Goal: Contribute content: Add original content to the website for others to see

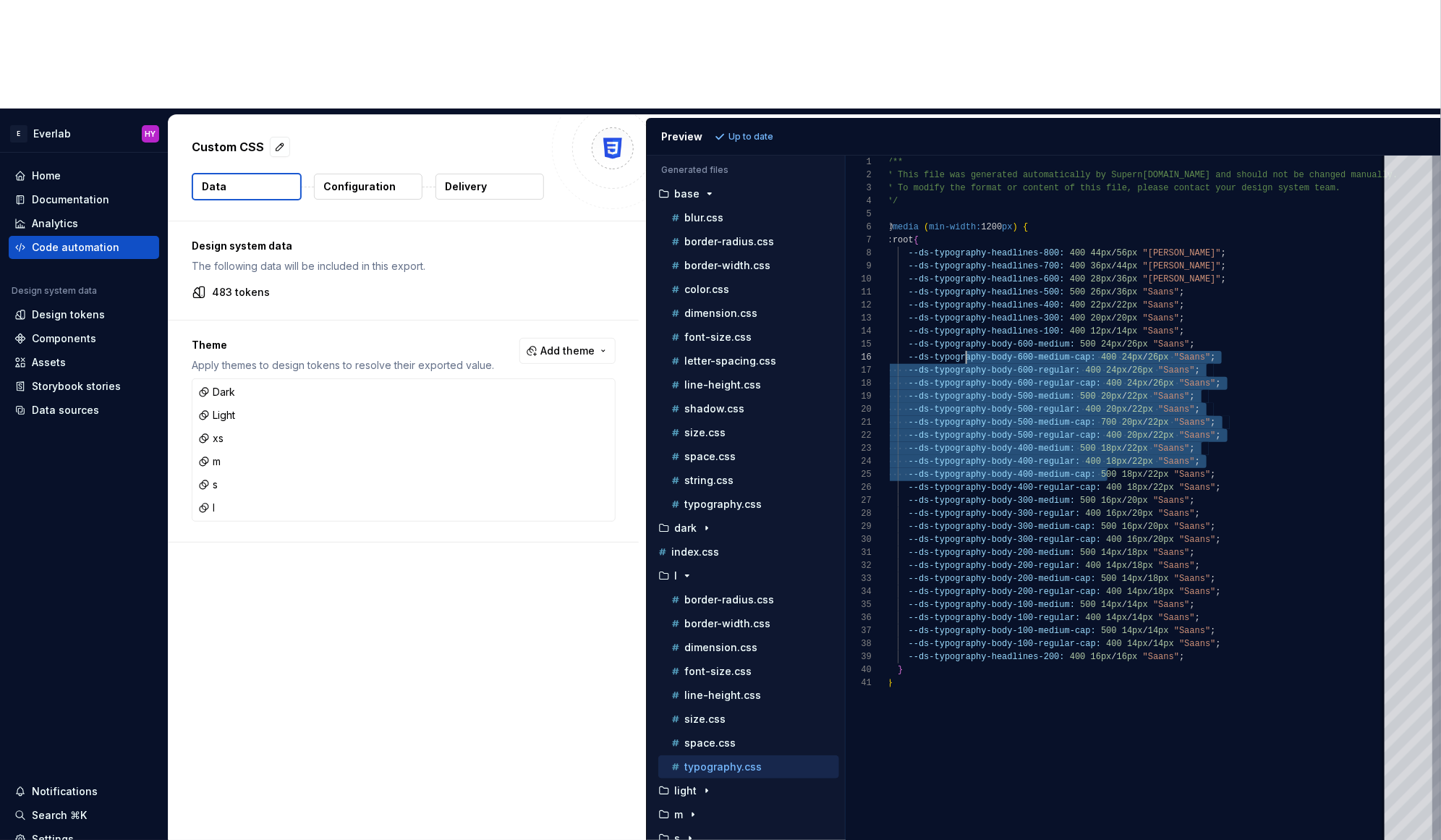
scroll to position [65, 78]
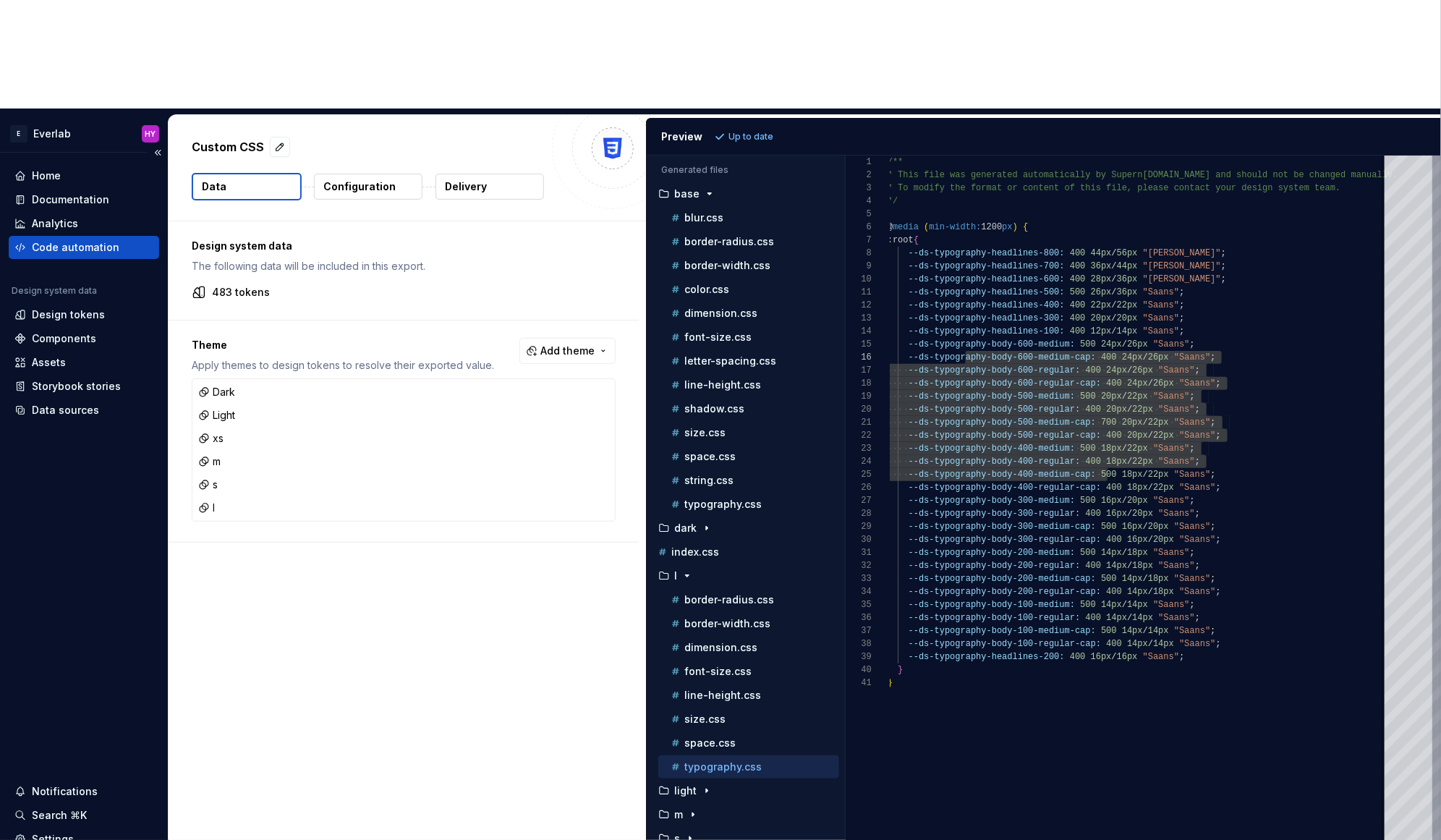
click at [88, 443] on div "Home Documentation Analytics Code automation Design system data Design tokens C…" at bounding box center [84, 531] width 168 height 757
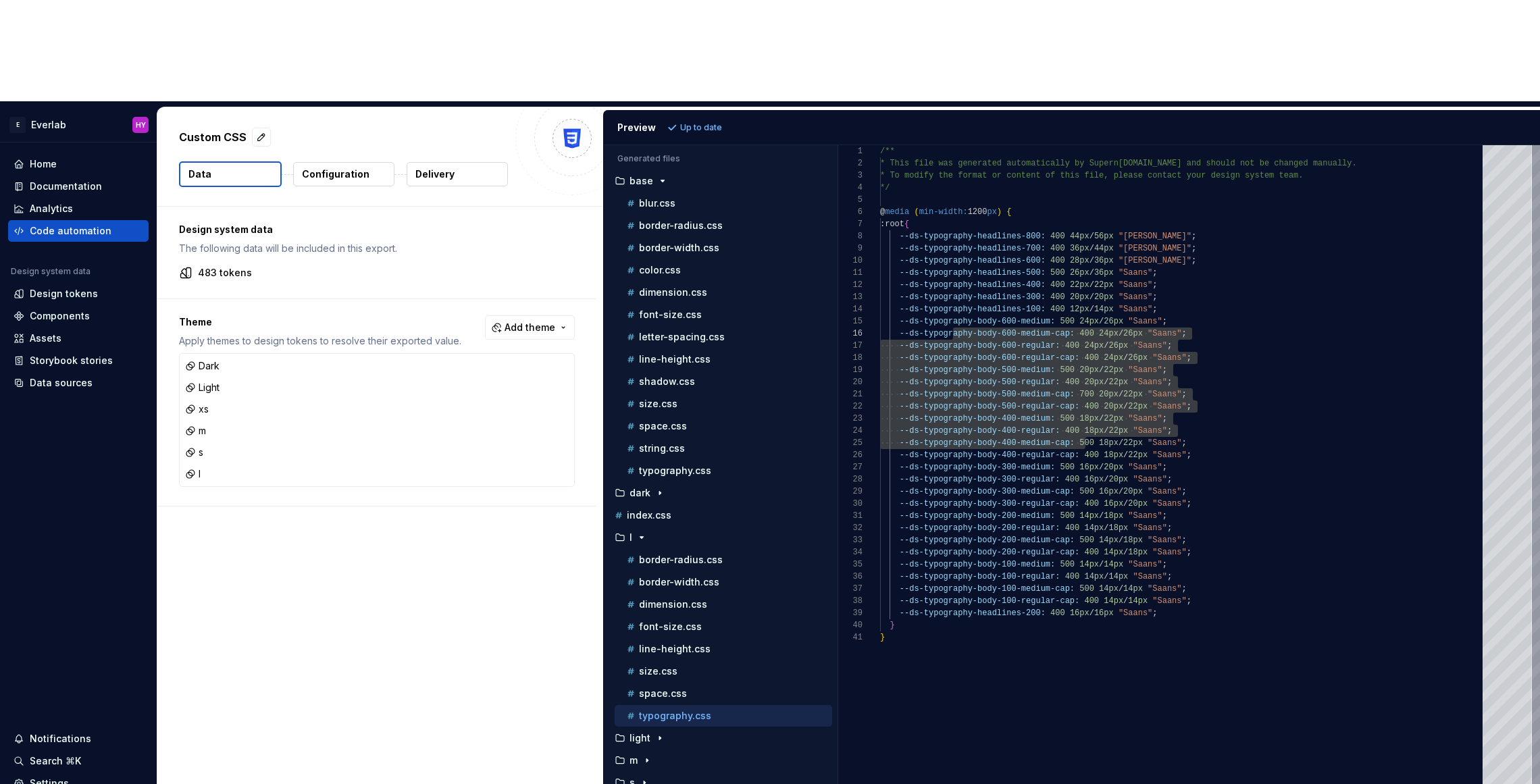
click at [299, 107] on div "Custom CSS Data Configuration Delivery" at bounding box center [380, 157] width 445 height 99
click at [71, 157] on div "Home" at bounding box center [78, 164] width 129 height 14
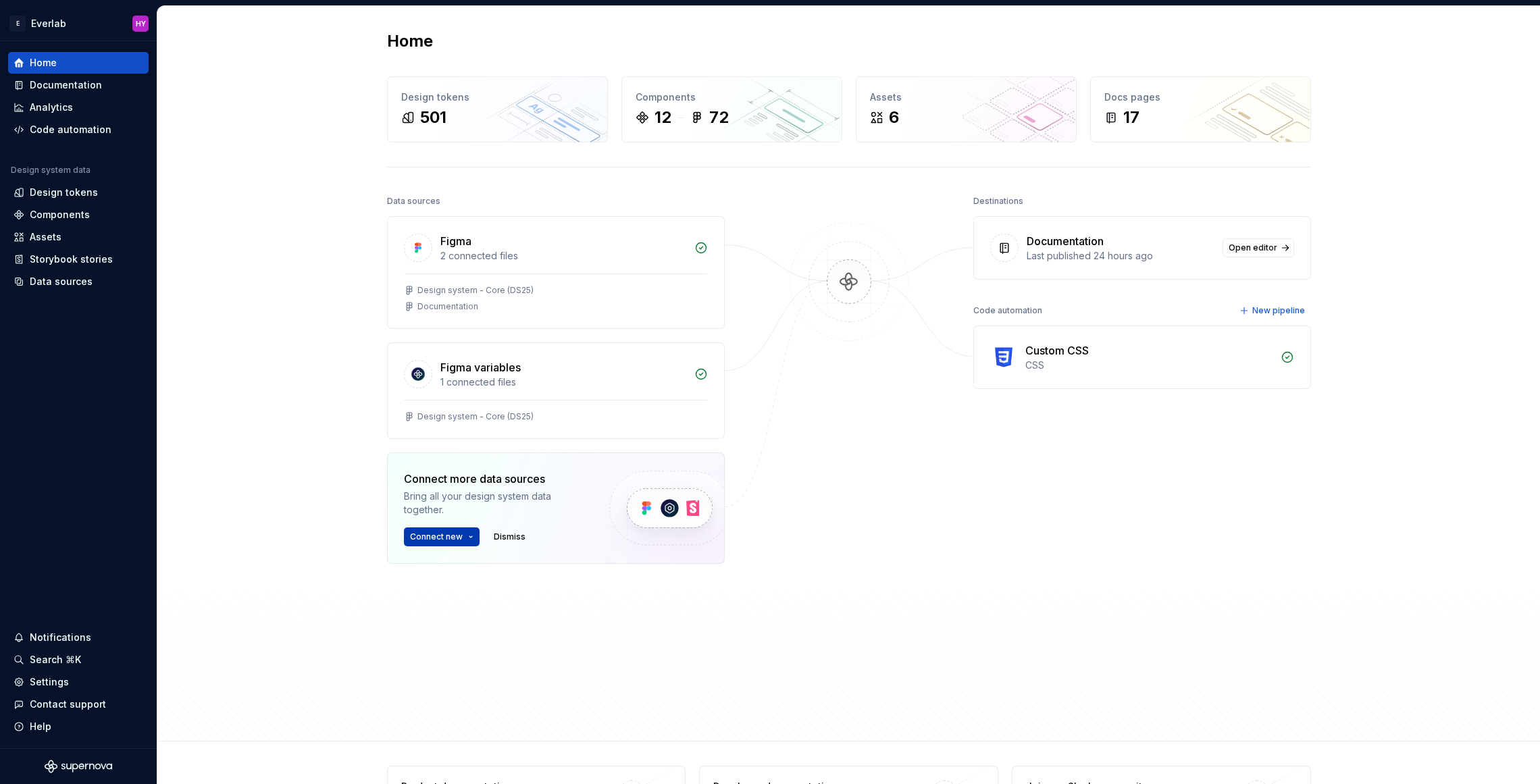
click at [428, 531] on span "Connect new" at bounding box center [436, 536] width 53 height 11
click at [443, 558] on div "Figma library" at bounding box center [503, 562] width 151 height 14
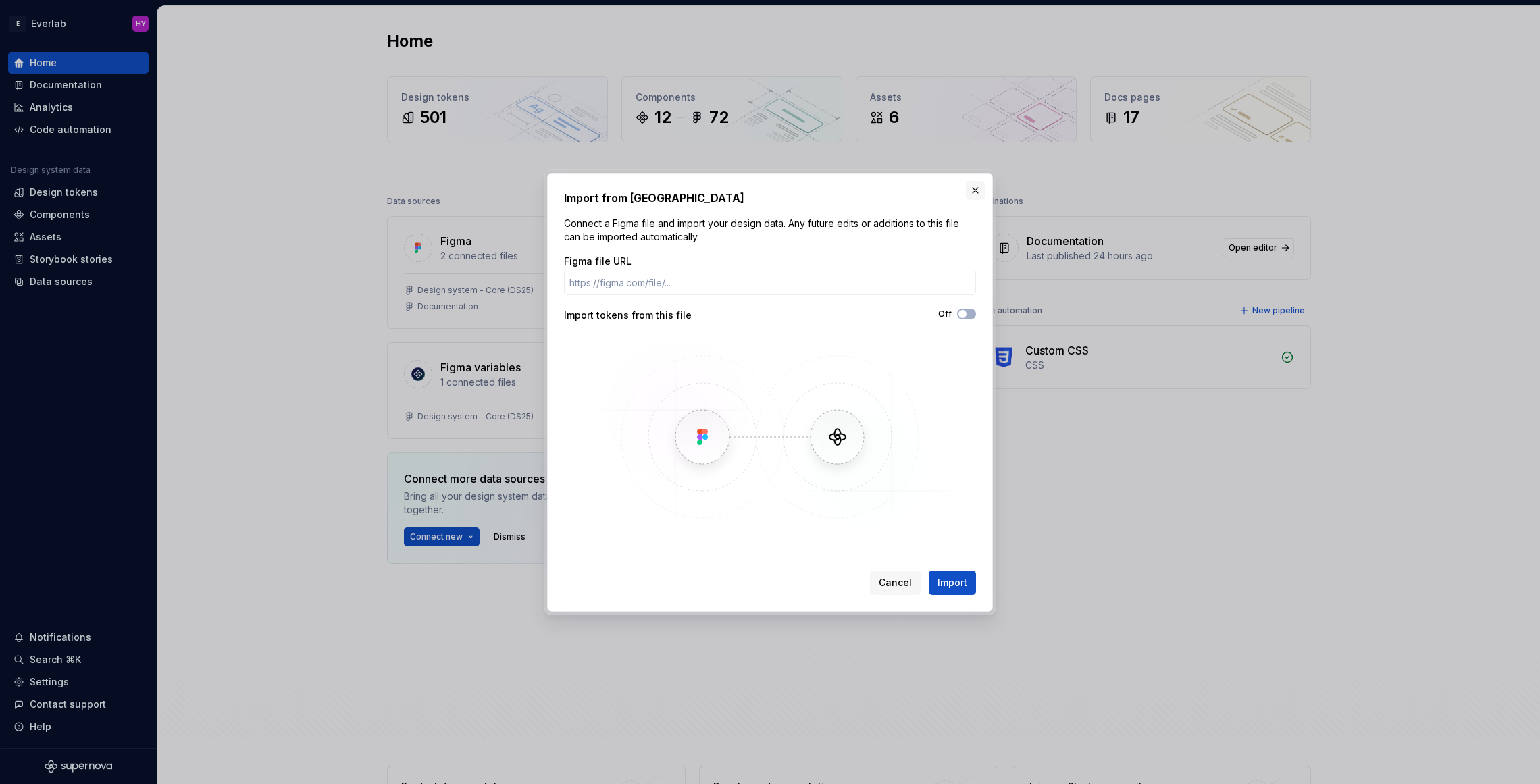
click at [974, 186] on button "button" at bounding box center [975, 191] width 19 height 19
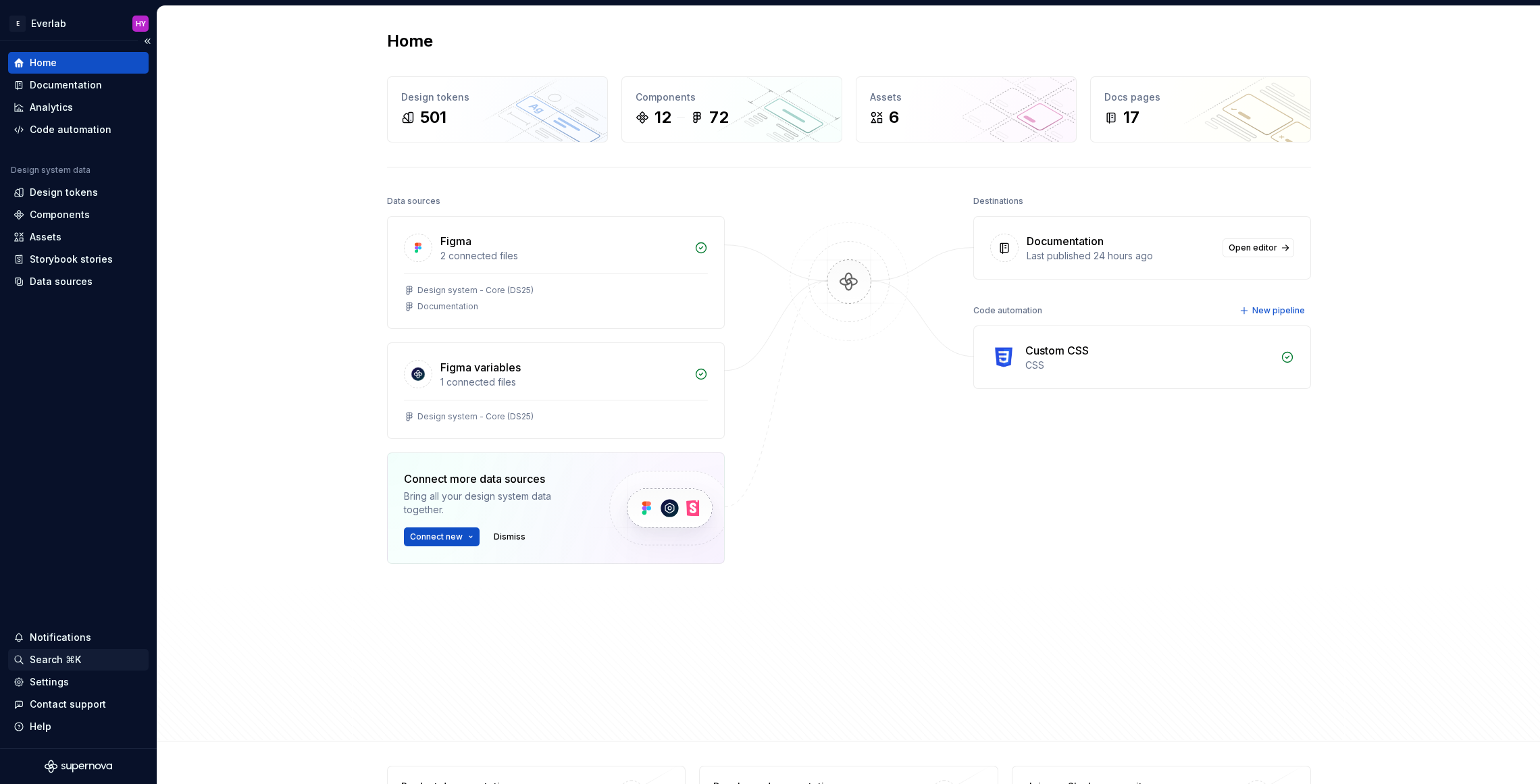
click at [72, 664] on div "Search ⌘K" at bounding box center [55, 660] width 51 height 14
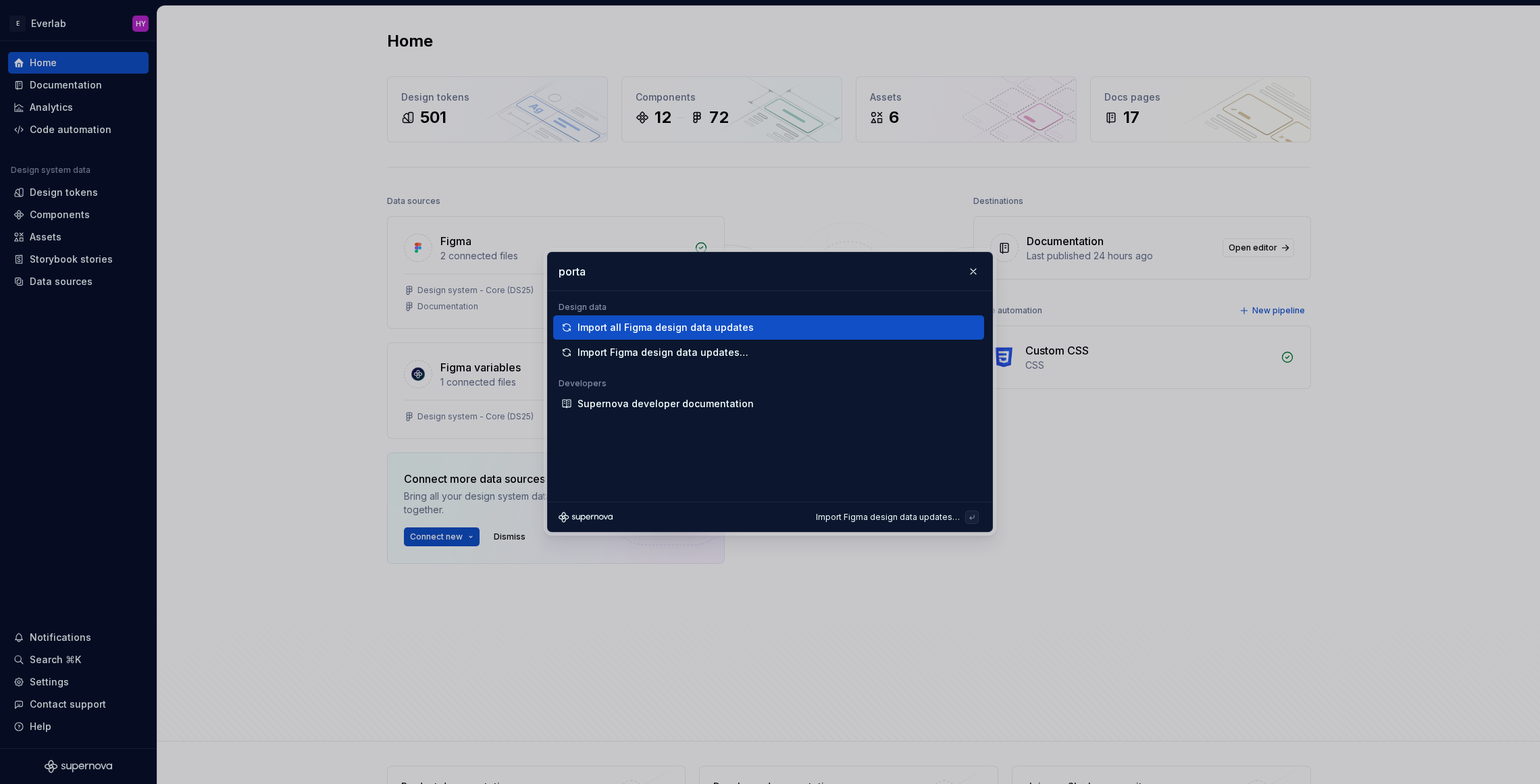
type input "portal"
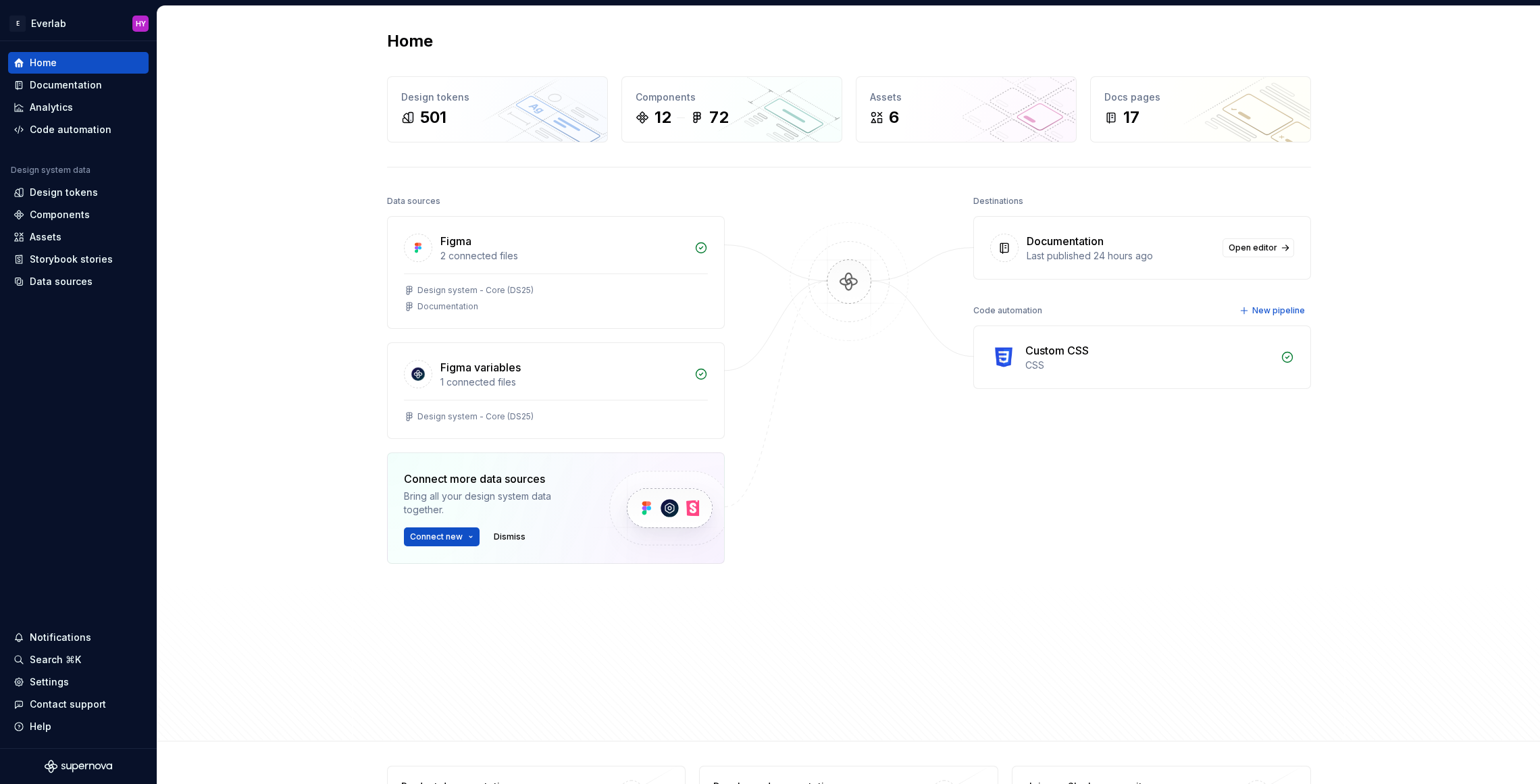
click at [292, 66] on div "Home Design tokens 501 Components 12 72 Assets 6 Docs pages 17 Data sources Fig…" at bounding box center [848, 374] width 1382 height 735
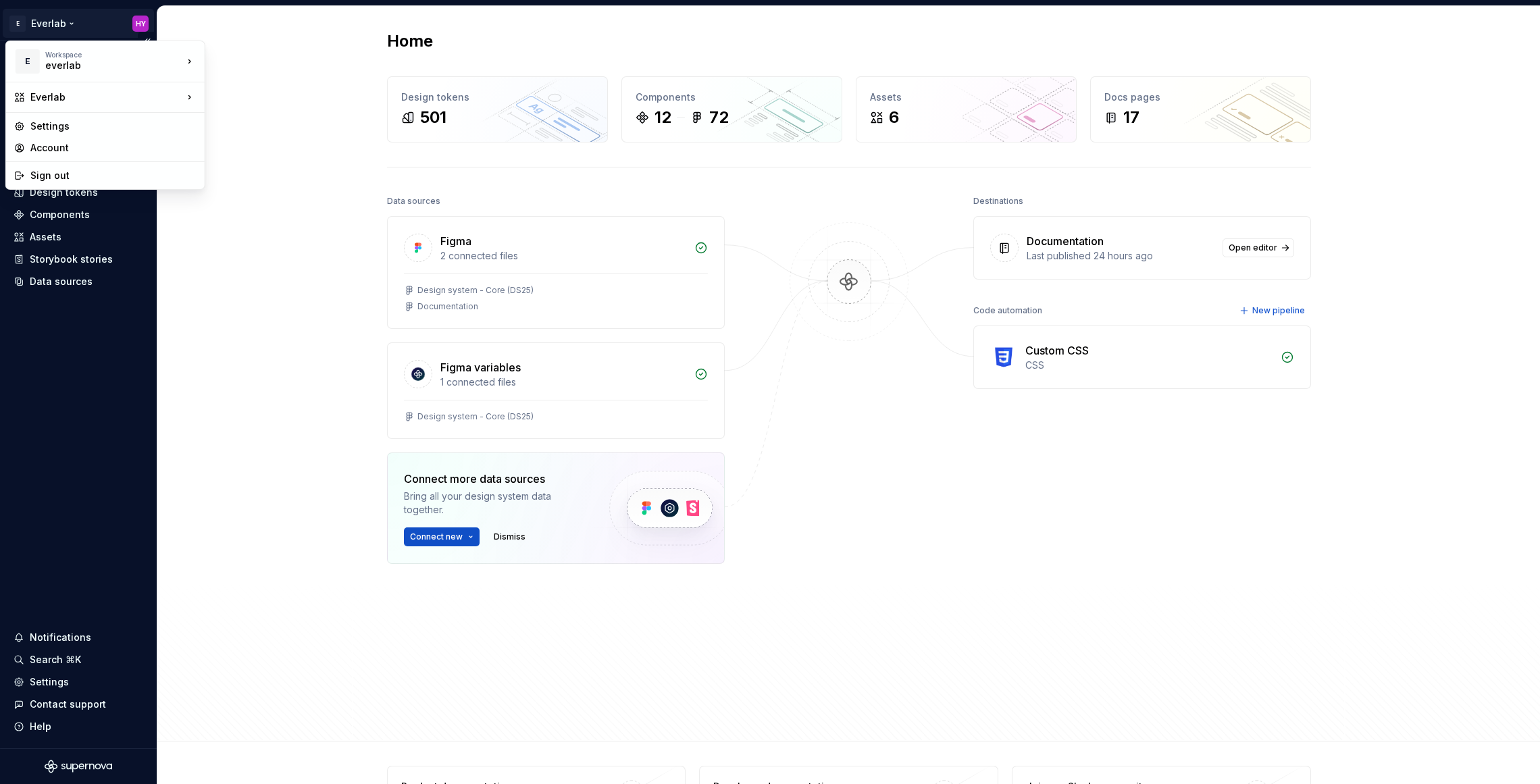
click at [45, 25] on html "E Everlab HY Home Documentation Analytics Code automation Design system data De…" at bounding box center [770, 392] width 1540 height 784
click at [398, 135] on html "E Everlab HY Home Documentation Analytics Code automation Design system data De…" at bounding box center [770, 392] width 1540 height 784
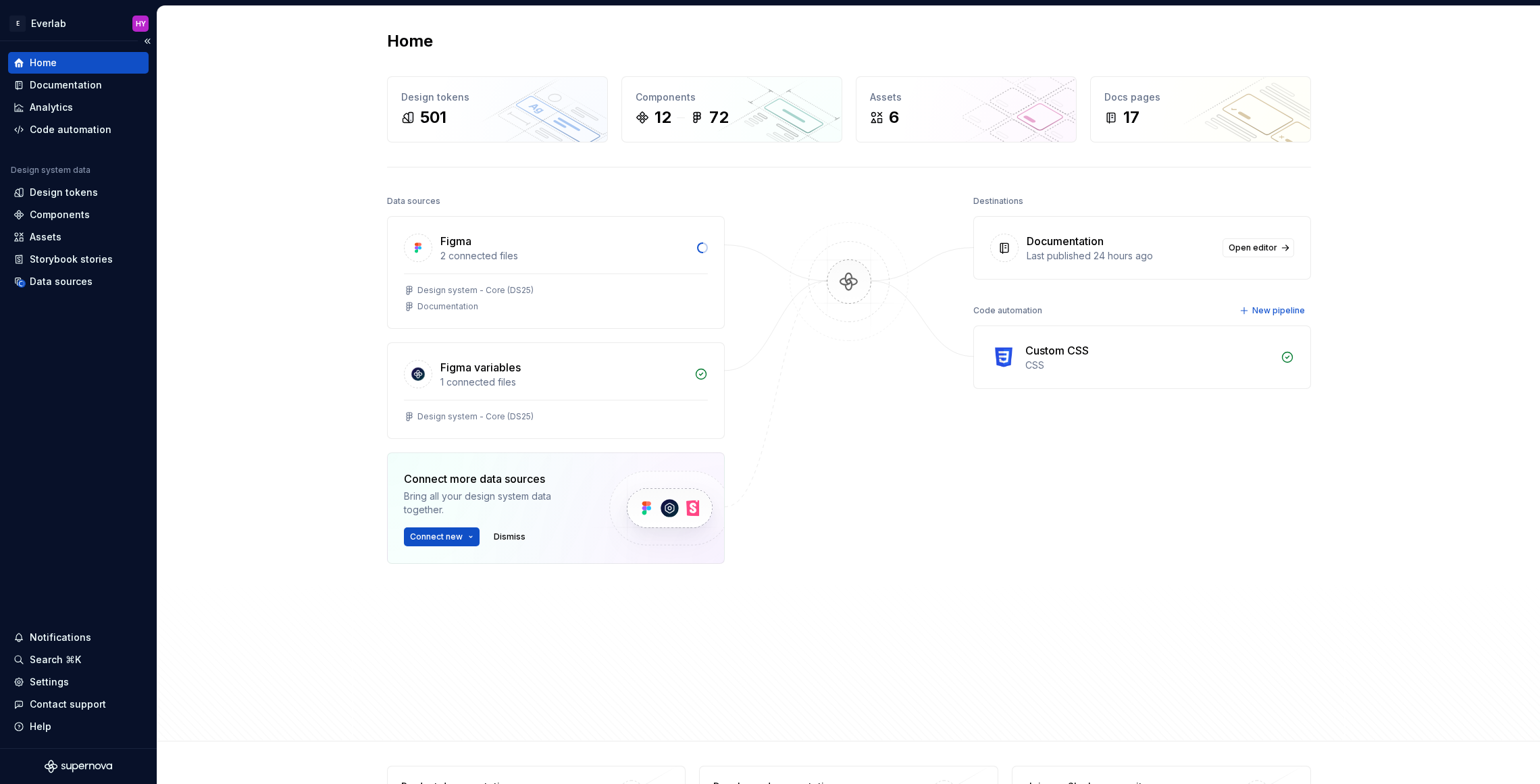
click at [57, 759] on icon "Supernova Logo" at bounding box center [78, 766] width 67 height 14
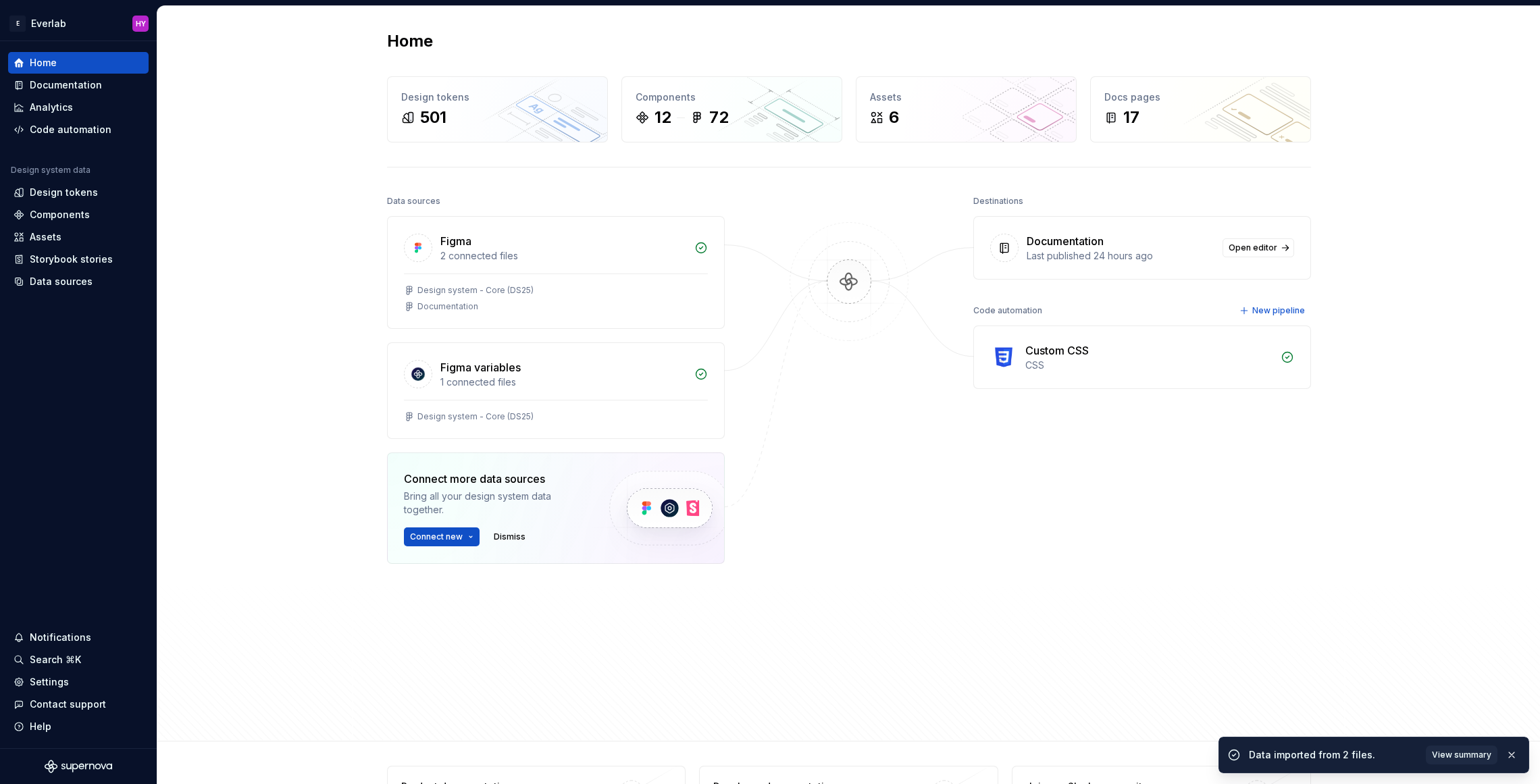
click at [261, 197] on div "Home Design tokens 501 Components 12 72 Assets 6 Docs pages 17 Data sources Fig…" at bounding box center [848, 374] width 1382 height 735
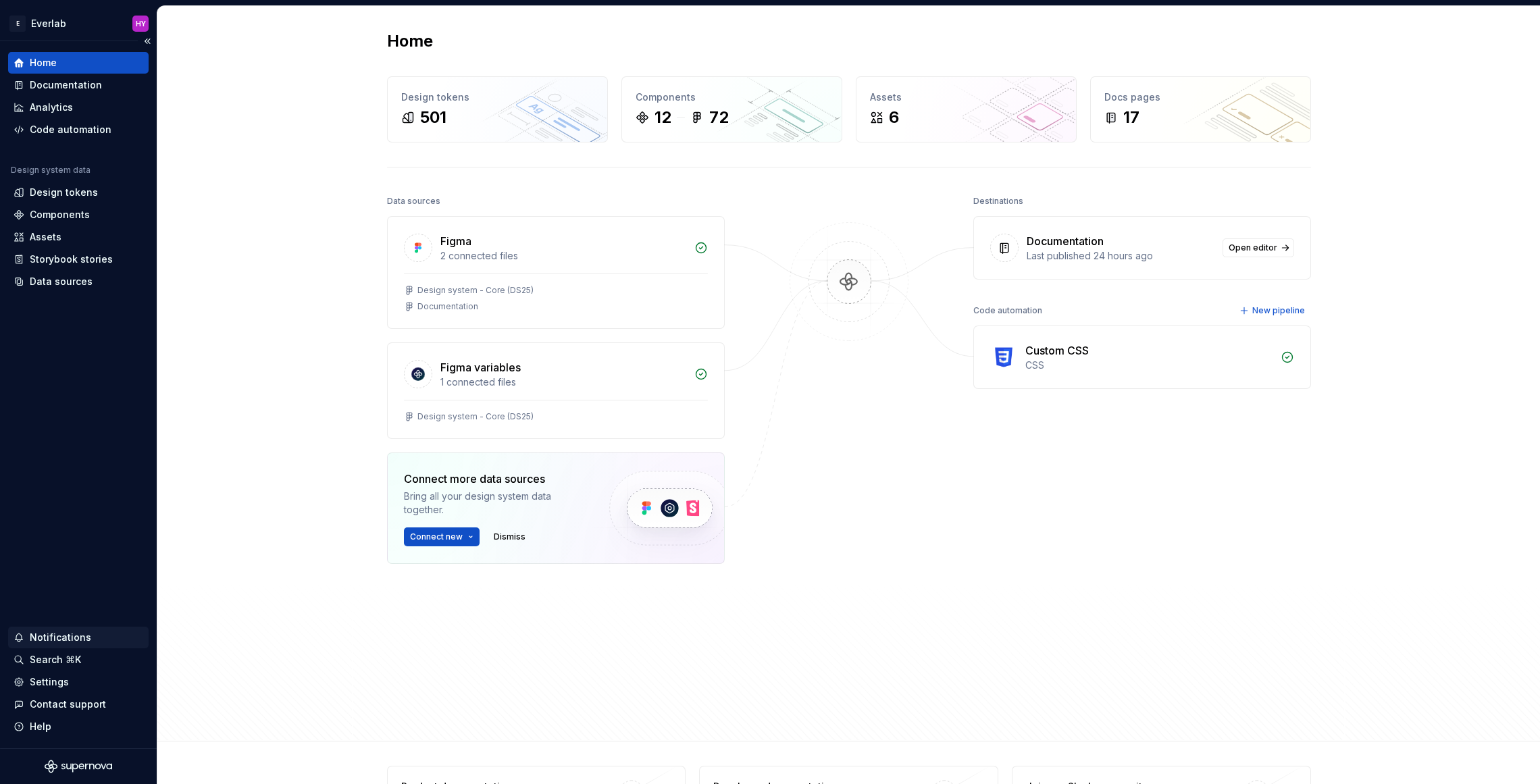
click at [89, 639] on div "Notifications" at bounding box center [78, 638] width 129 height 14
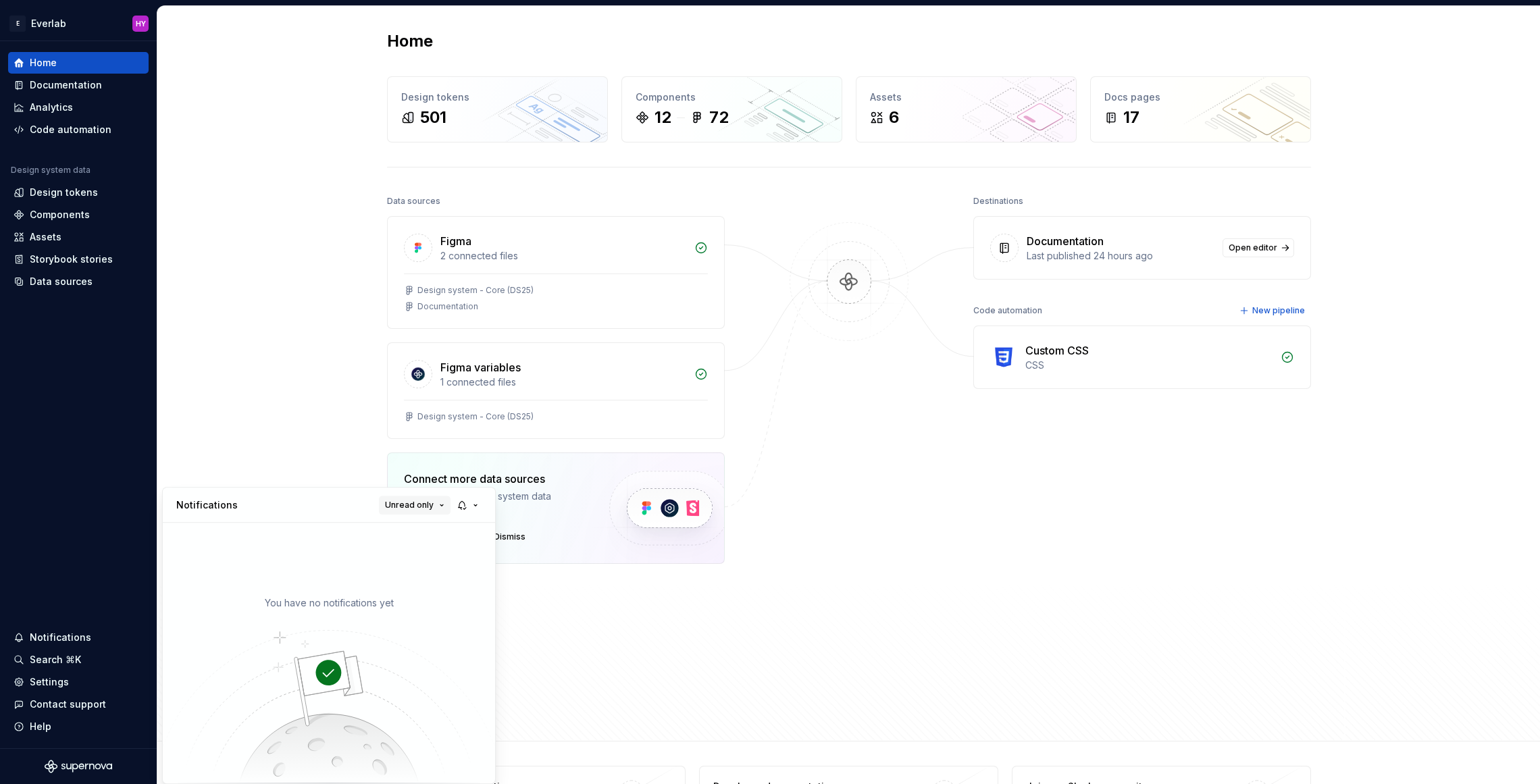
click at [431, 501] on span "Unread only" at bounding box center [409, 505] width 49 height 11
click at [411, 534] on div "All notifications" at bounding box center [451, 531] width 88 height 14
click at [428, 501] on span "All notifications" at bounding box center [403, 505] width 61 height 11
click at [430, 550] on div "Unread only" at bounding box center [437, 553] width 88 height 14
drag, startPoint x: 89, startPoint y: 696, endPoint x: 82, endPoint y: 718, distance: 23.1
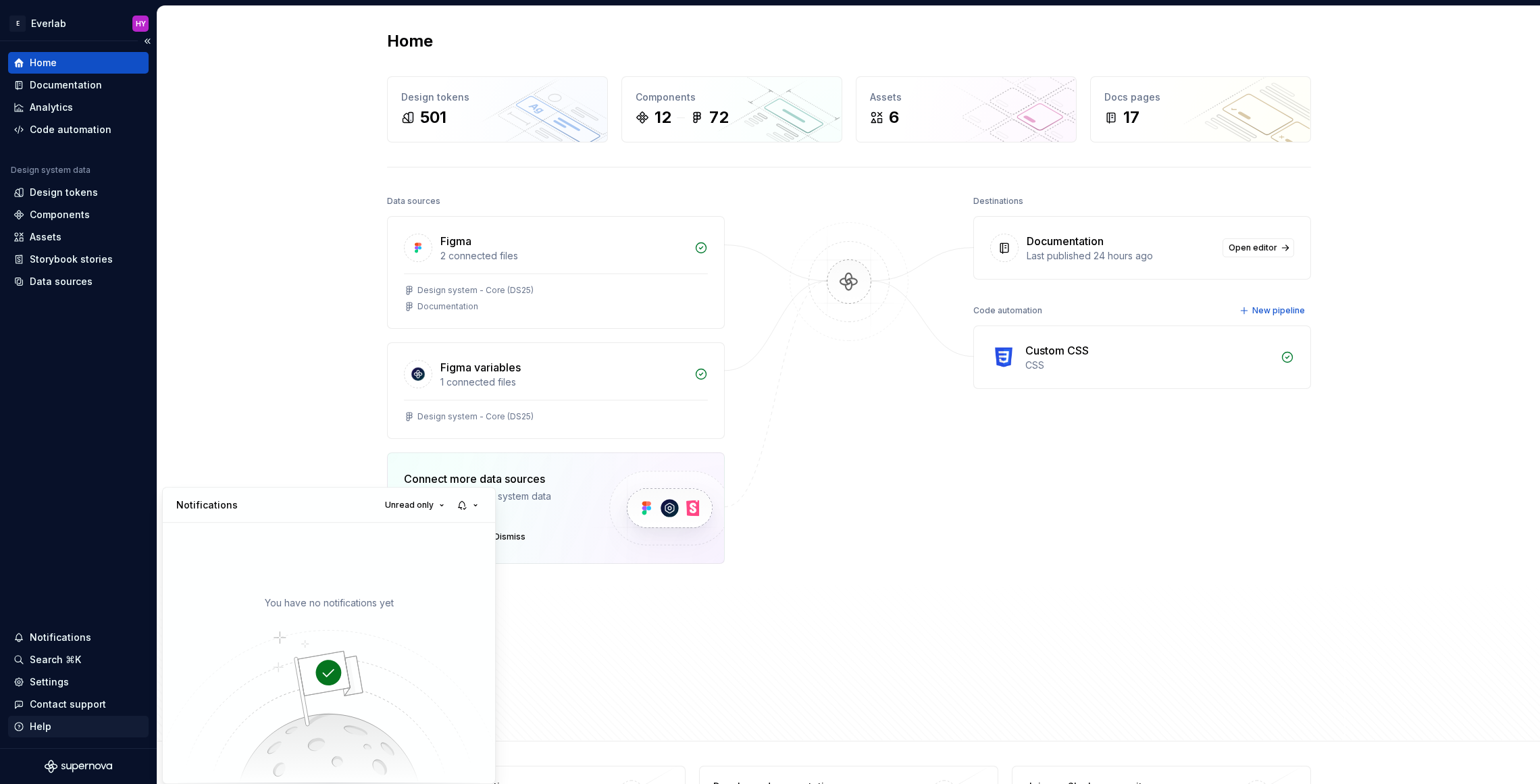
click at [89, 696] on html "E Everlab HY Home Documentation Analytics Code automation Design system data De…" at bounding box center [770, 392] width 1540 height 784
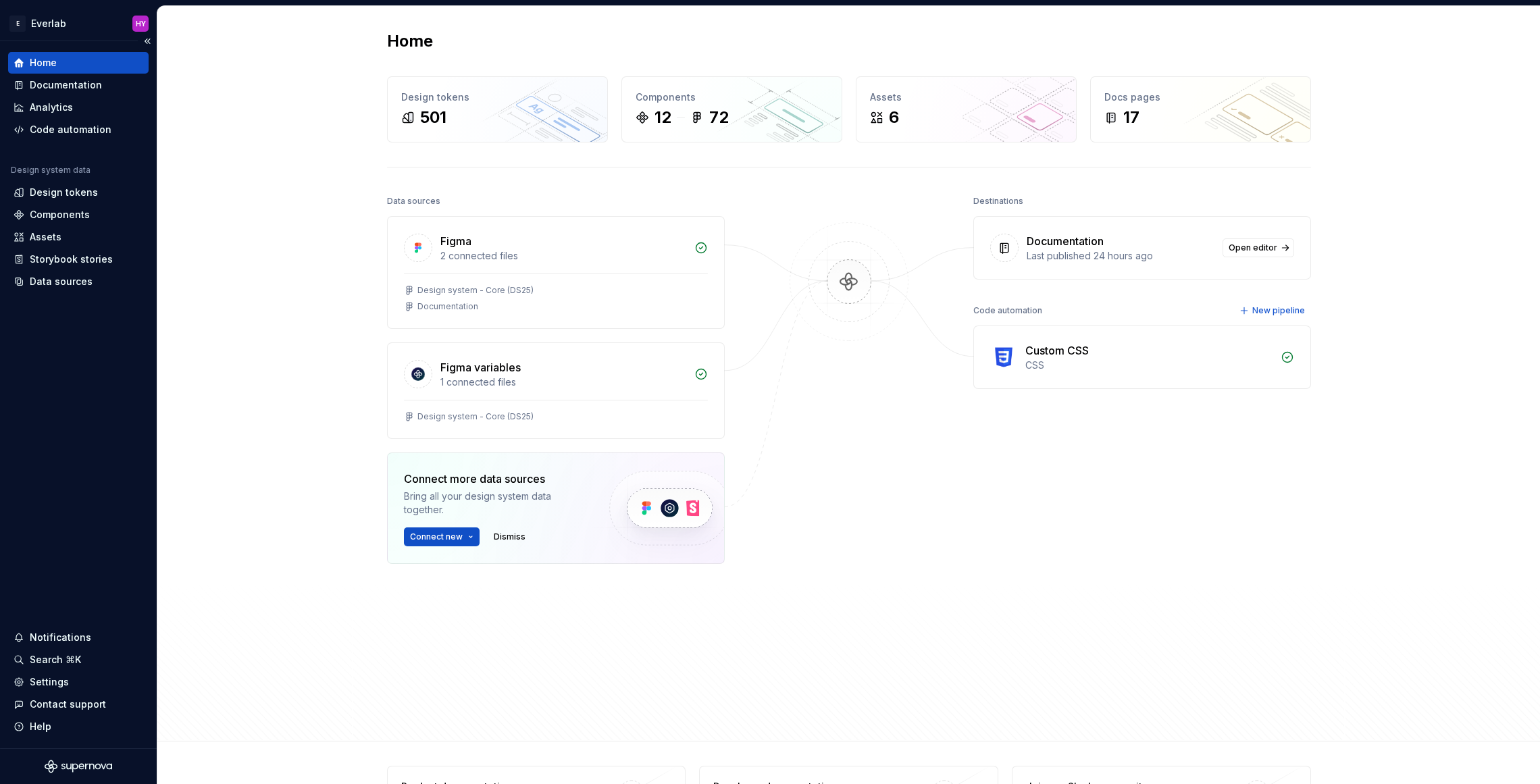
drag, startPoint x: 63, startPoint y: 767, endPoint x: 51, endPoint y: 753, distance: 18.4
click at [63, 766] on icon "Supernova Logo" at bounding box center [78, 766] width 67 height 14
click at [148, 37] on button "Collapse sidebar" at bounding box center [147, 41] width 19 height 19
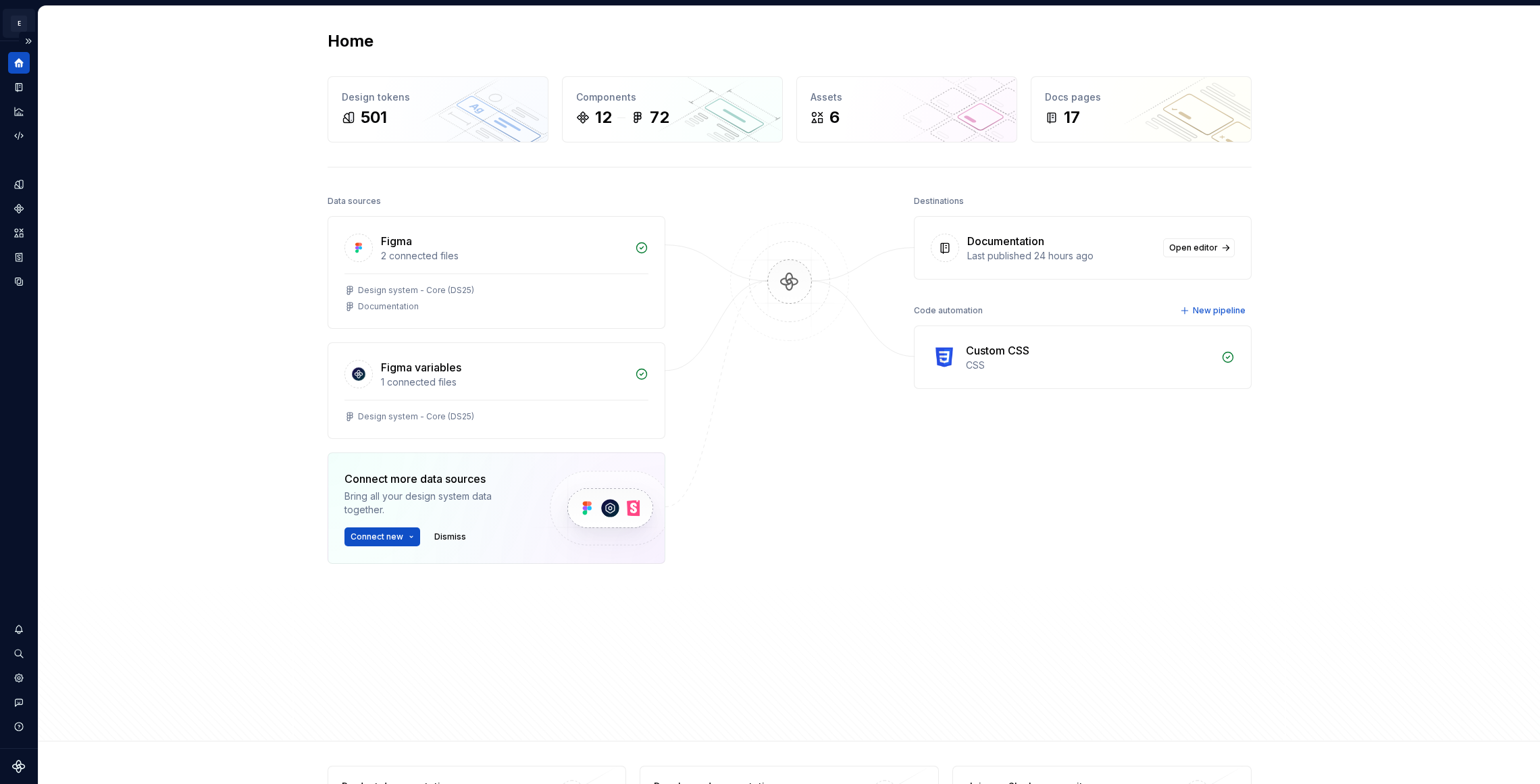
drag, startPoint x: 28, startPoint y: 48, endPoint x: 26, endPoint y: 30, distance: 18.1
click at [28, 44] on button "Expand sidebar" at bounding box center [28, 41] width 19 height 19
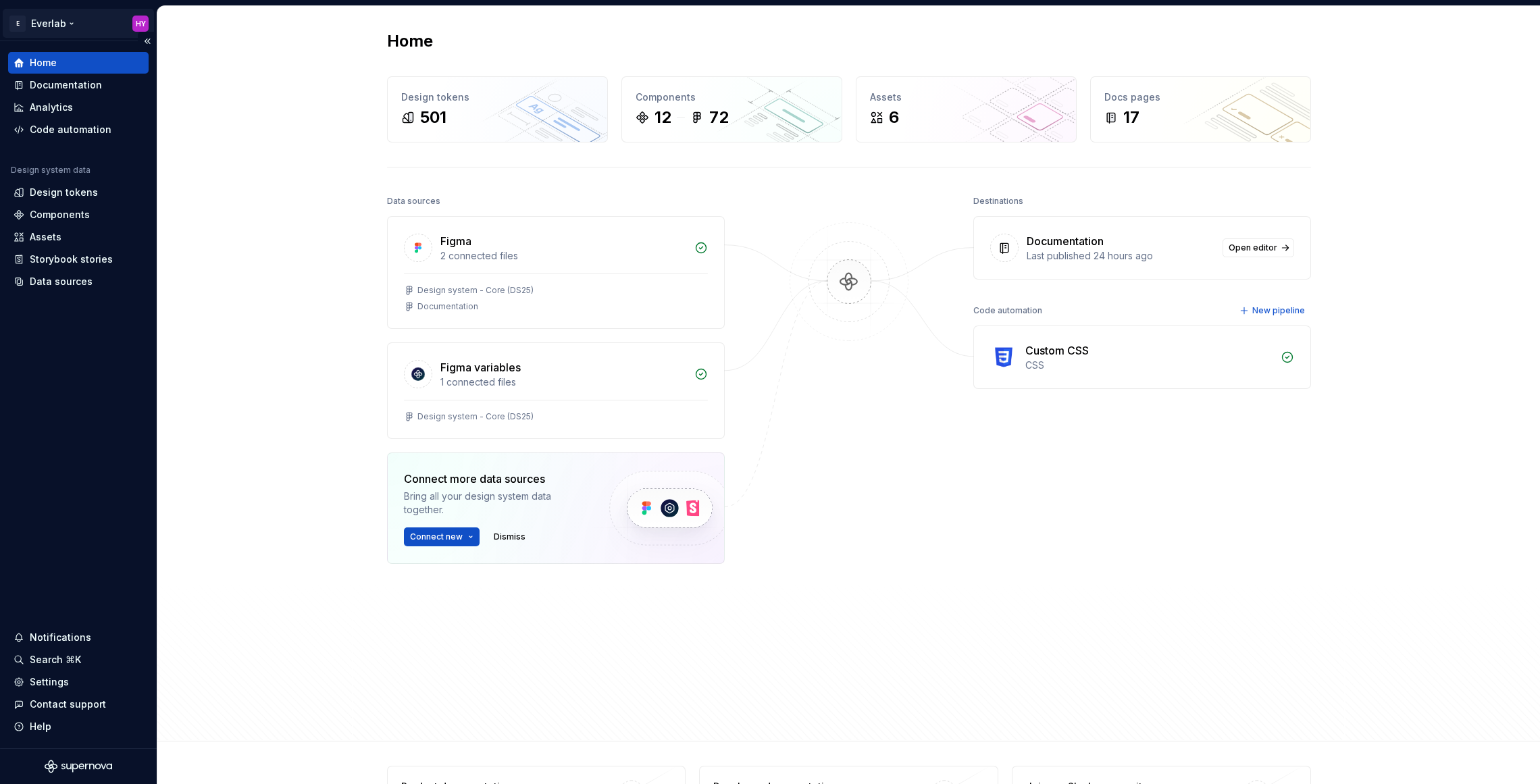
click at [26, 22] on html "E Everlab HY Home Documentation Analytics Code automation Design system data De…" at bounding box center [770, 392] width 1540 height 784
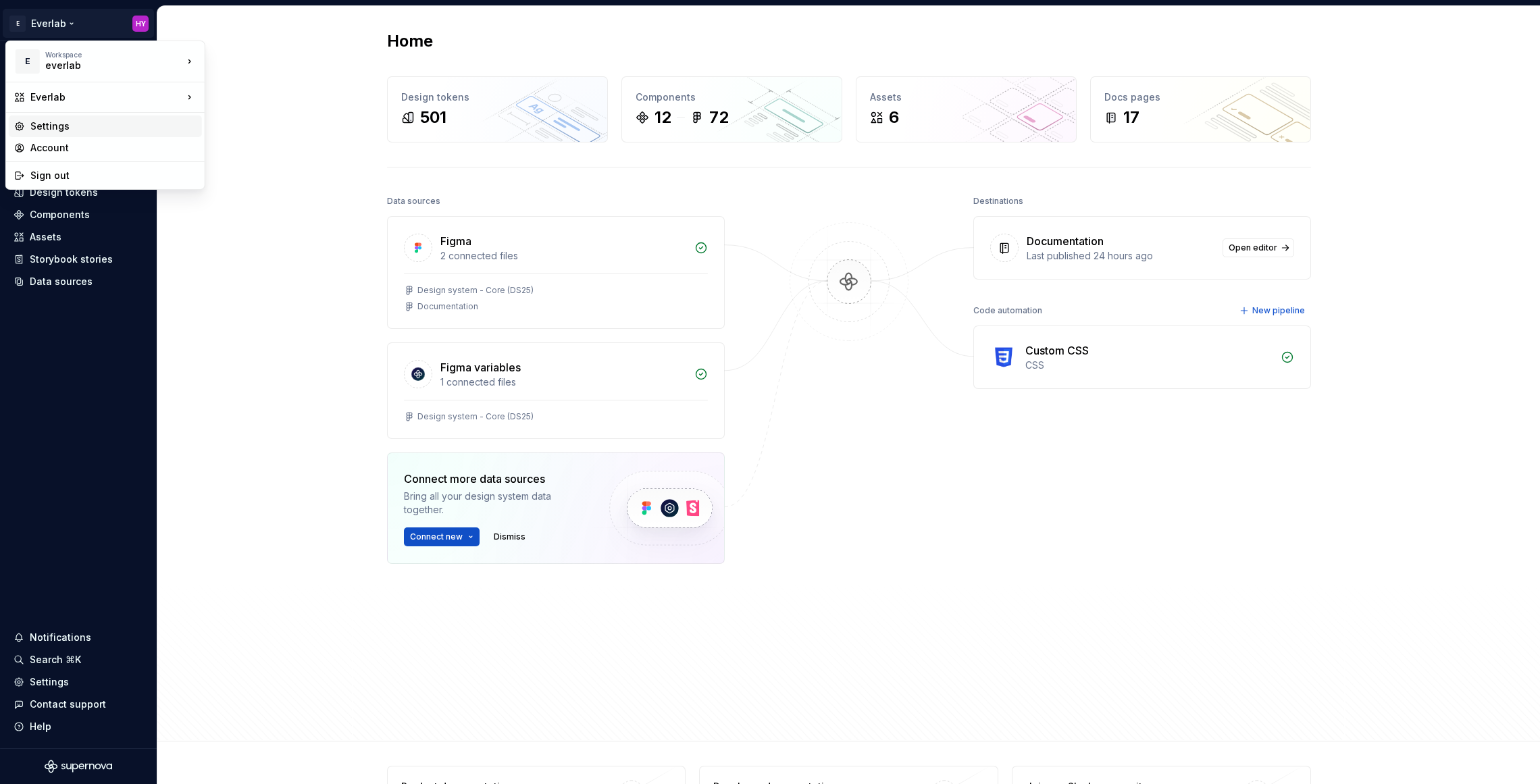
click at [98, 127] on div "Settings" at bounding box center [113, 126] width 166 height 14
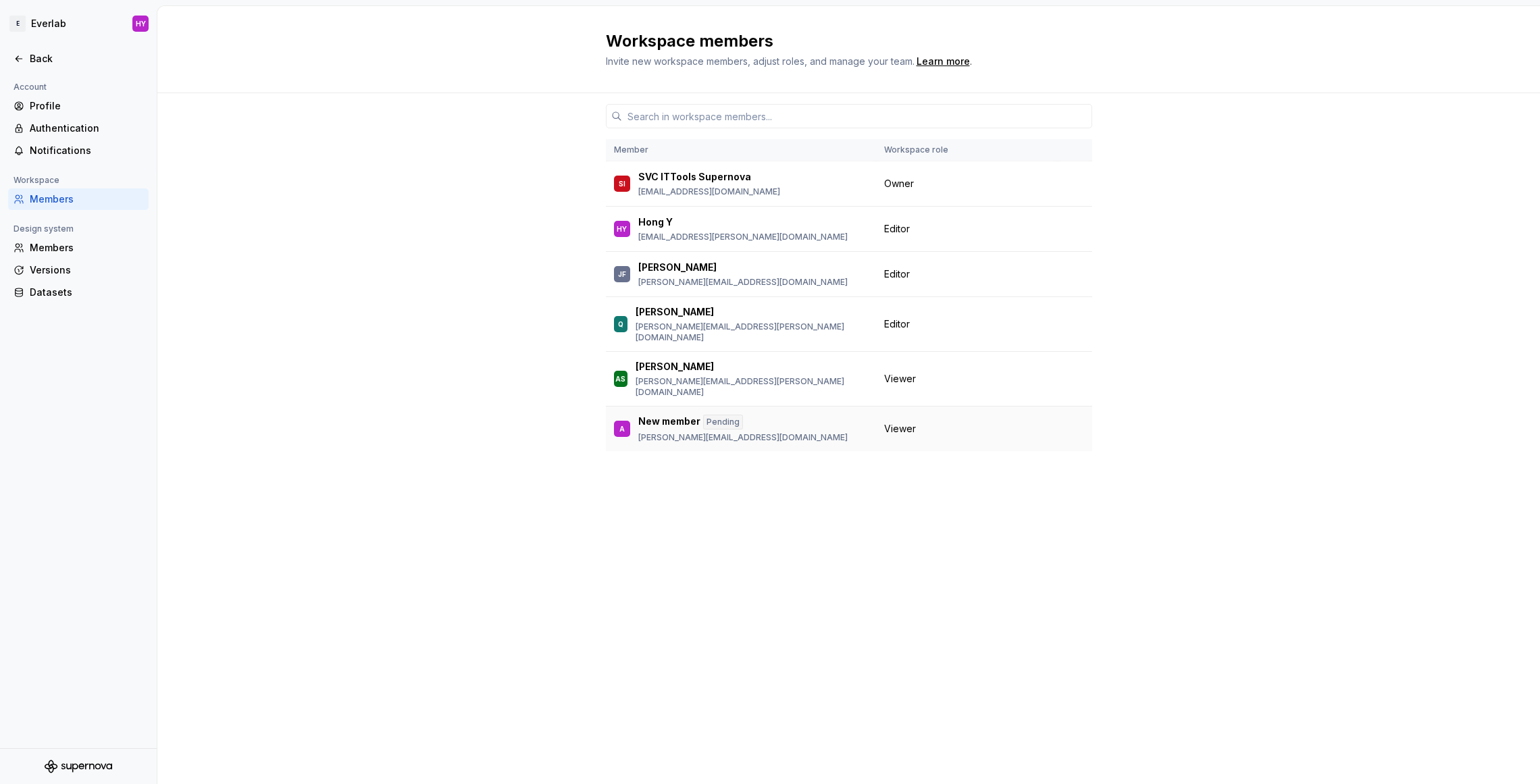
click at [830, 415] on div "A New member Pending anshul@everlab.com.au" at bounding box center [741, 428] width 254 height 28
click at [1072, 407] on td at bounding box center [1074, 428] width 35 height 45
click at [1067, 229] on td at bounding box center [1074, 229] width 35 height 45
click at [95, 272] on div "Versions" at bounding box center [86, 270] width 113 height 14
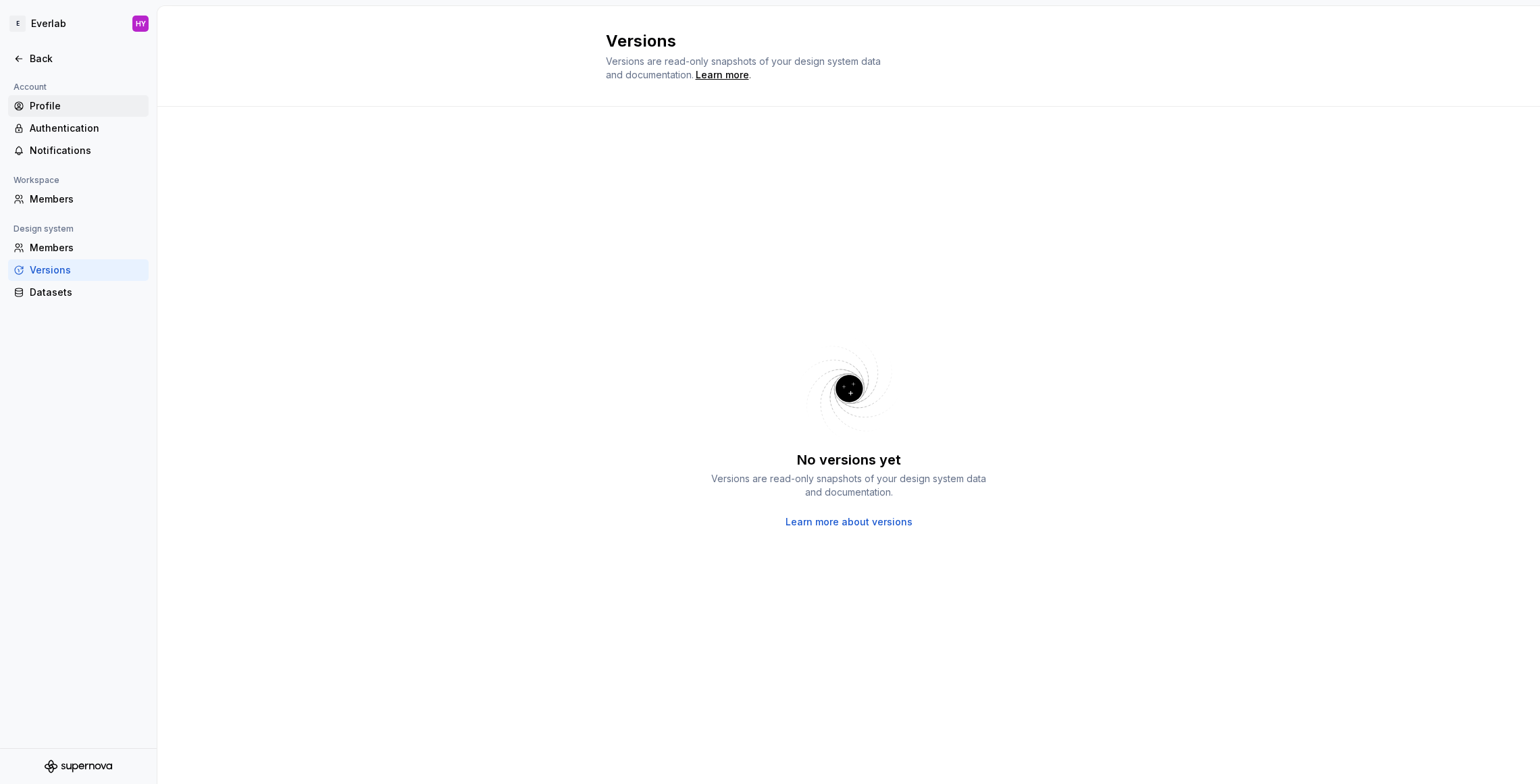
click at [87, 101] on div "Profile" at bounding box center [86, 106] width 113 height 14
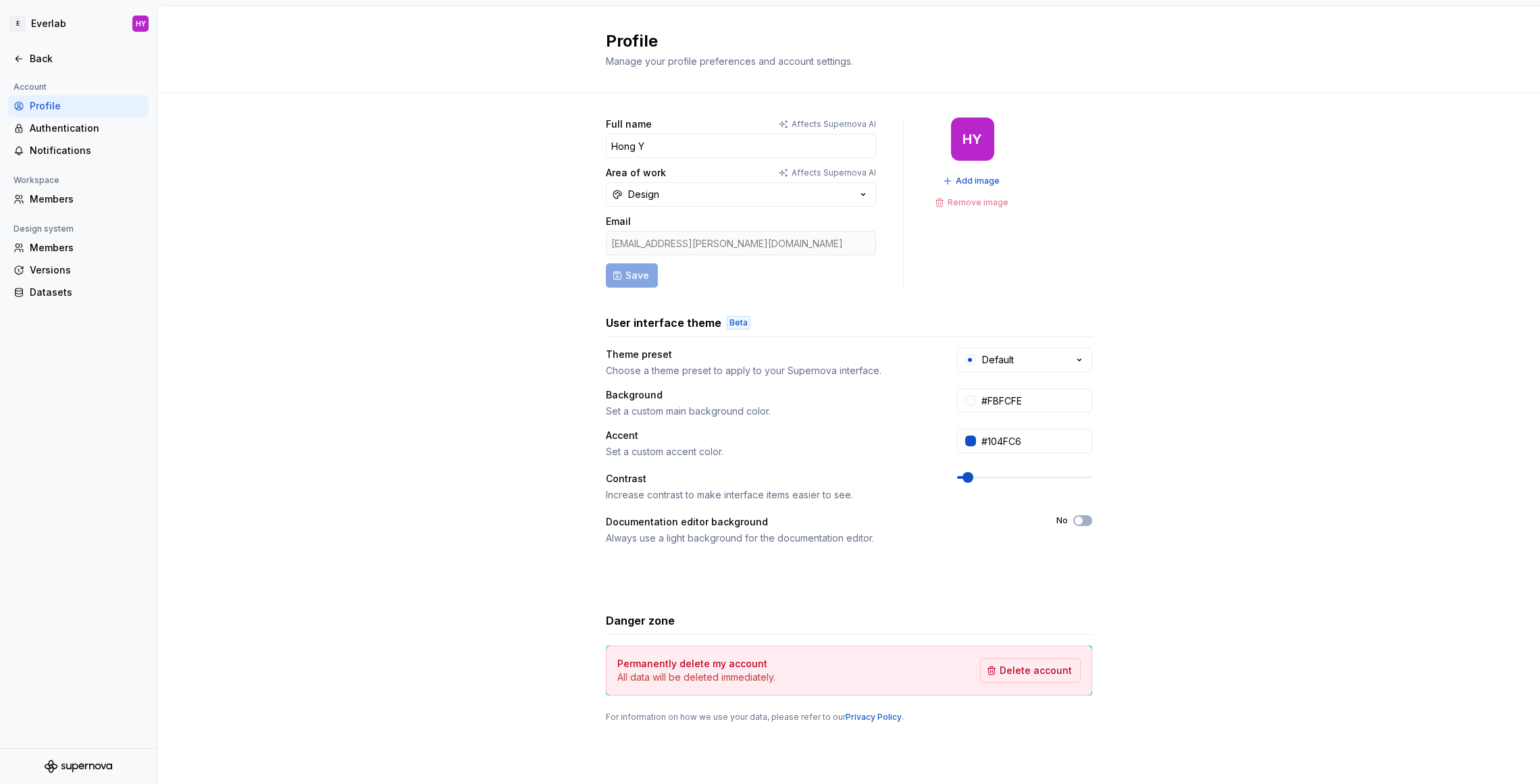
click at [263, 183] on div "Full name Affects Supernova AI Hong Y Area of work Affects Supernova AI Design …" at bounding box center [848, 432] width 1382 height 680
click at [264, 183] on div "Full name Affects Supernova AI Hong Y Area of work Affects Supernova AI Design …" at bounding box center [848, 432] width 1382 height 680
click at [23, 61] on icon at bounding box center [19, 59] width 11 height 11
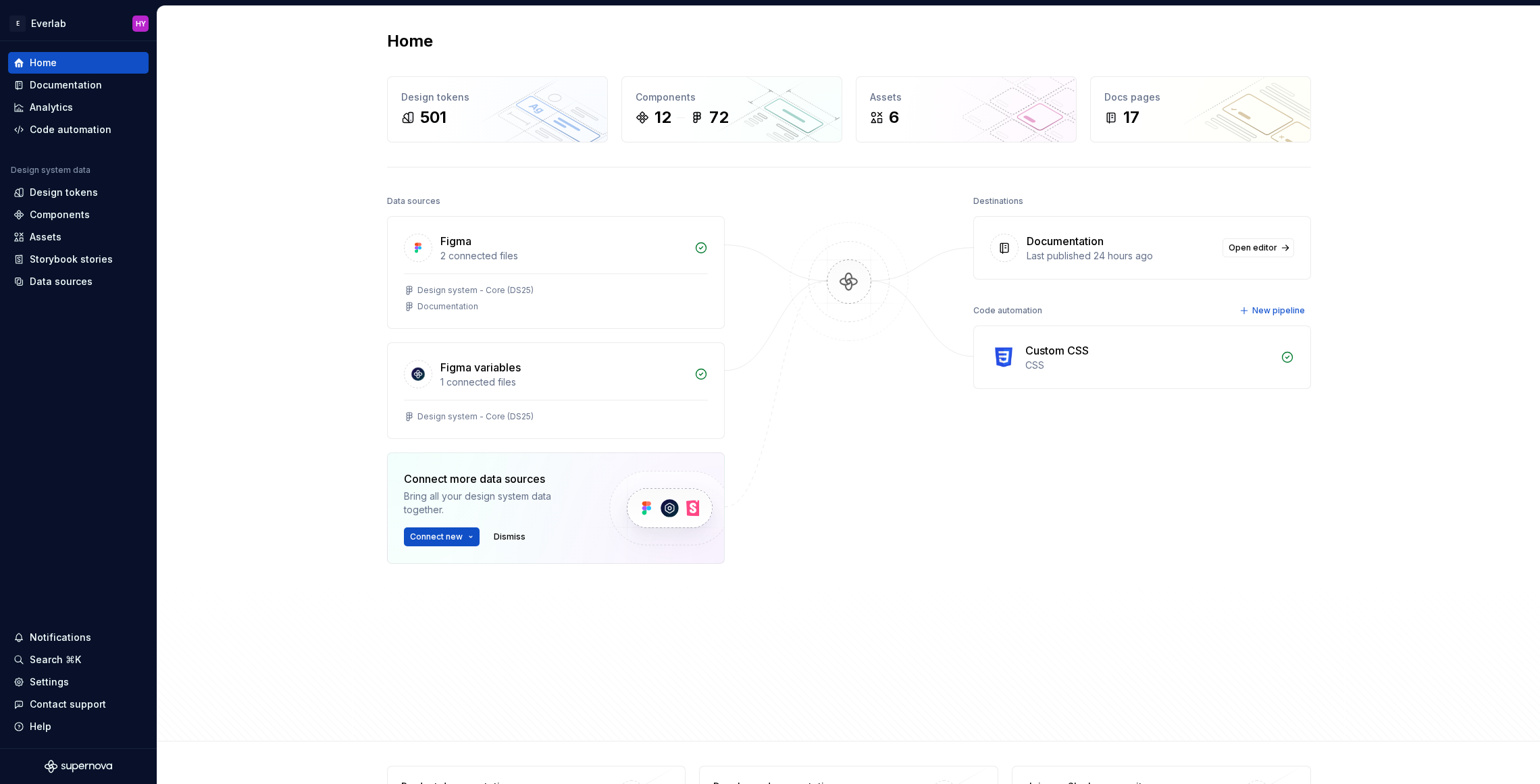
click at [232, 256] on div "Home Design tokens 501 Components 12 72 Assets 6 Docs pages 17 Data sources Fig…" at bounding box center [848, 374] width 1382 height 735
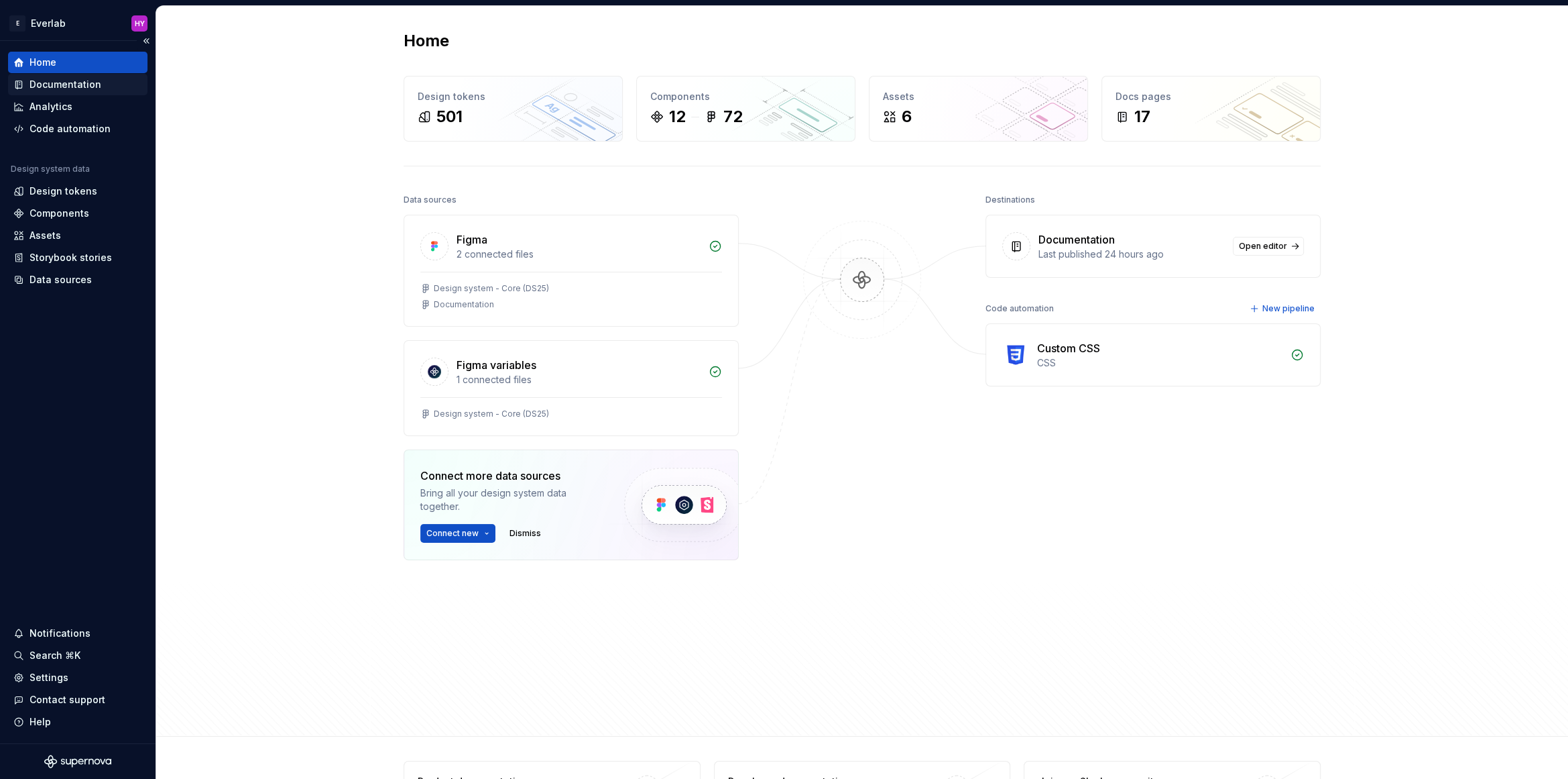
click at [79, 80] on div "Documentation" at bounding box center [65, 85] width 72 height 14
click at [73, 83] on div "Documentation" at bounding box center [65, 85] width 72 height 14
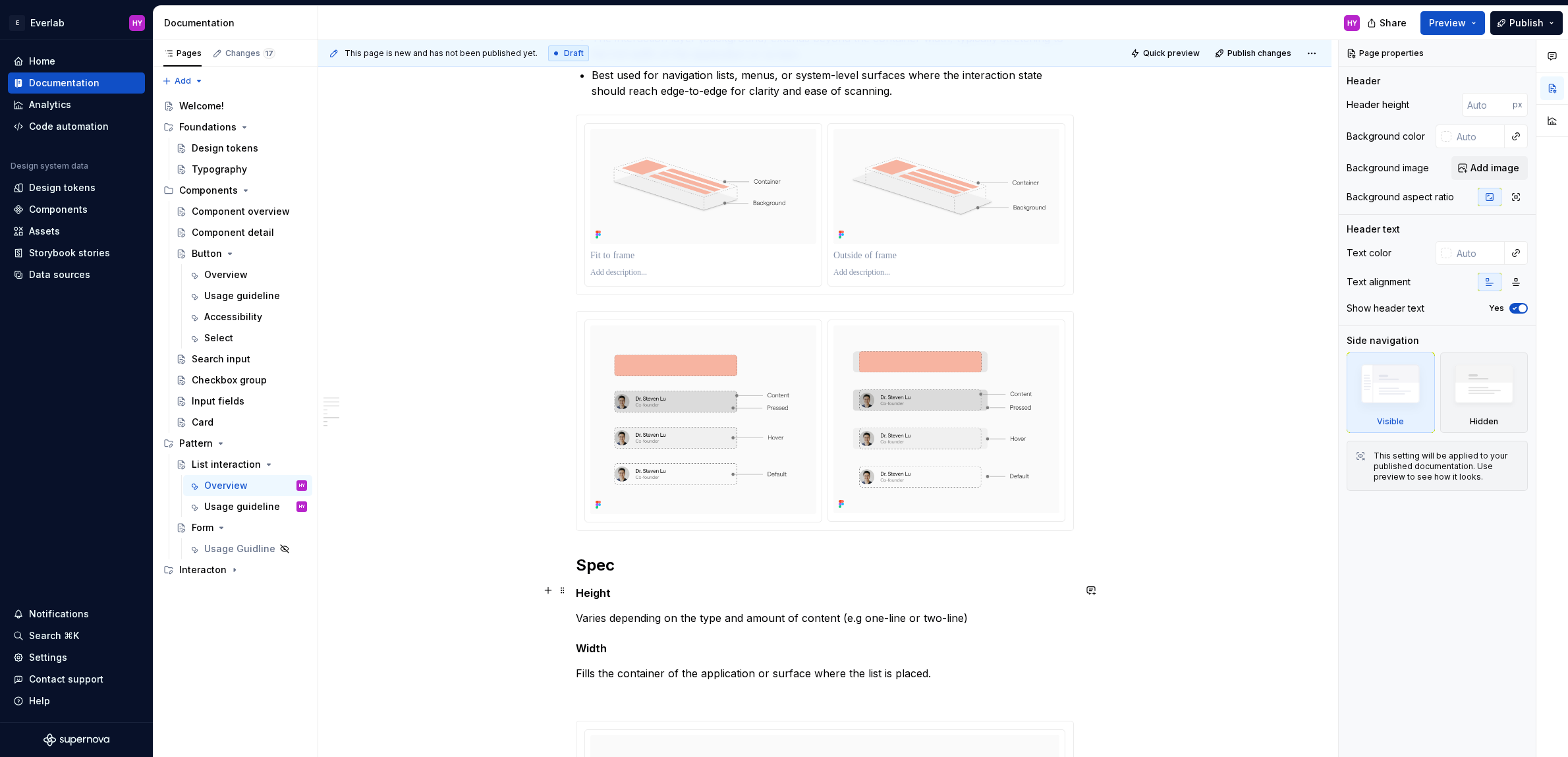
scroll to position [1028, 0]
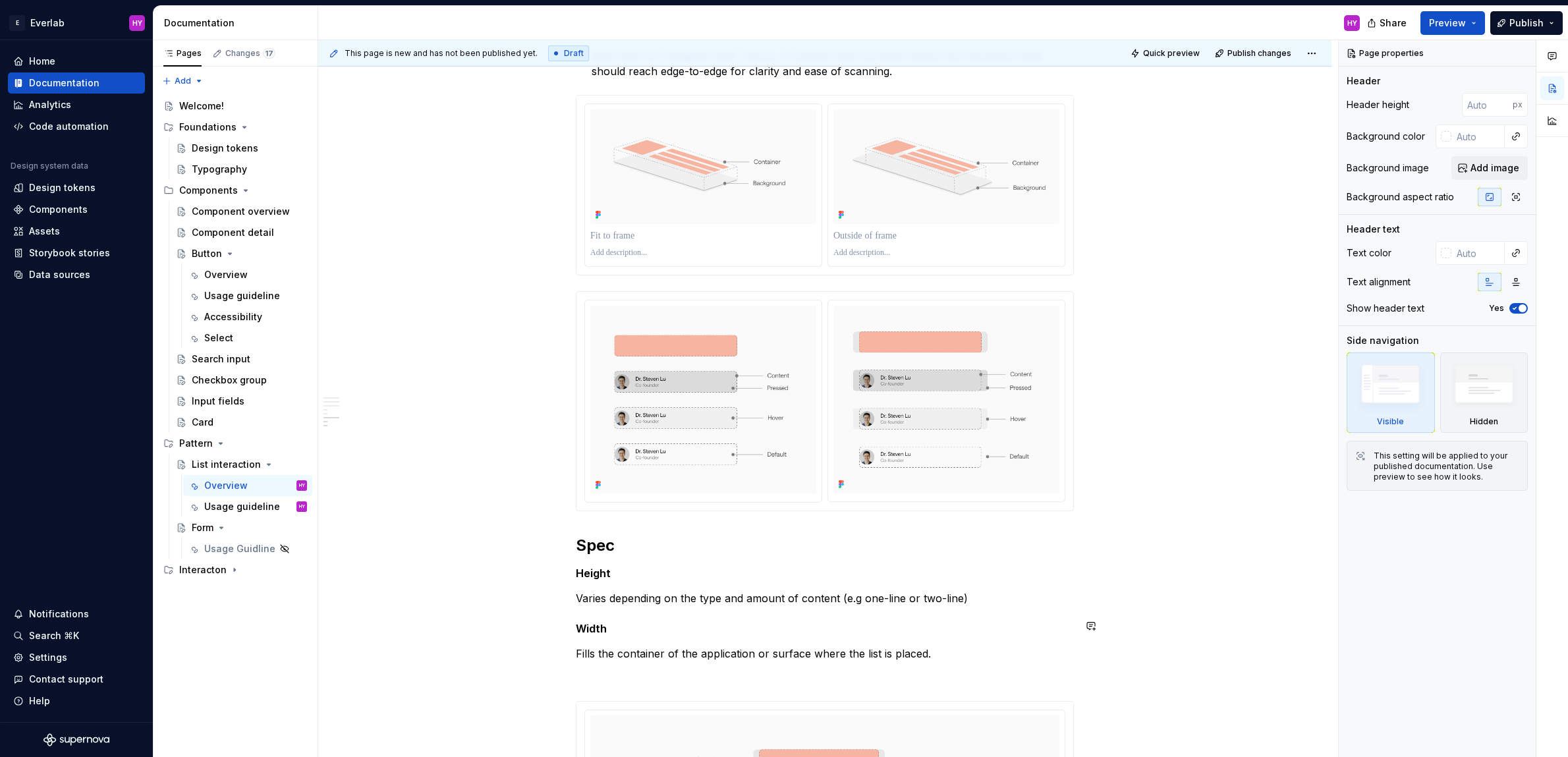
type textarea "*"
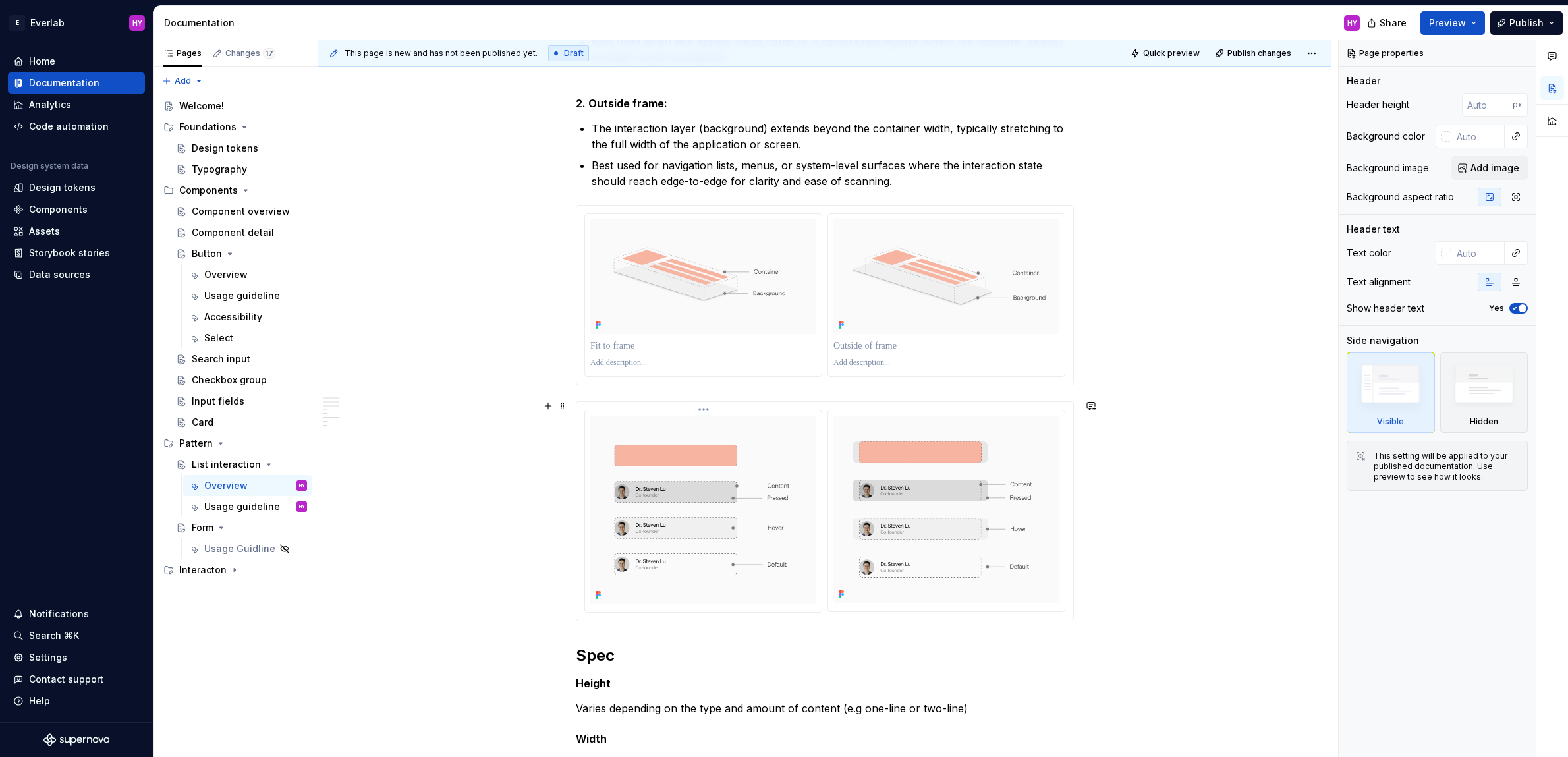
scroll to position [924, 0]
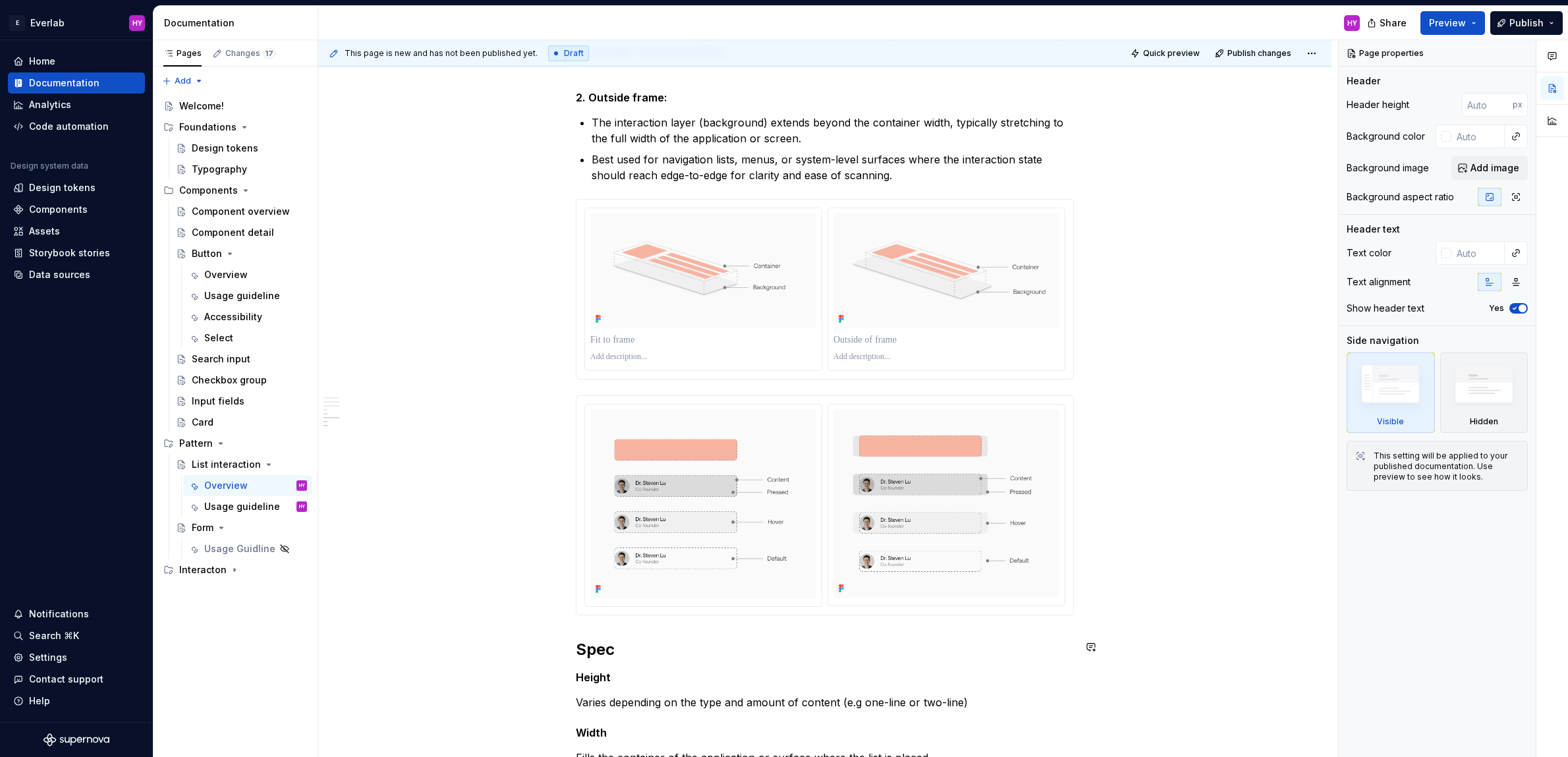
click at [624, 619] on div "Anatomy List items are containers for content and actions in a list. They adapt…" at bounding box center [825, 224] width 498 height 1712
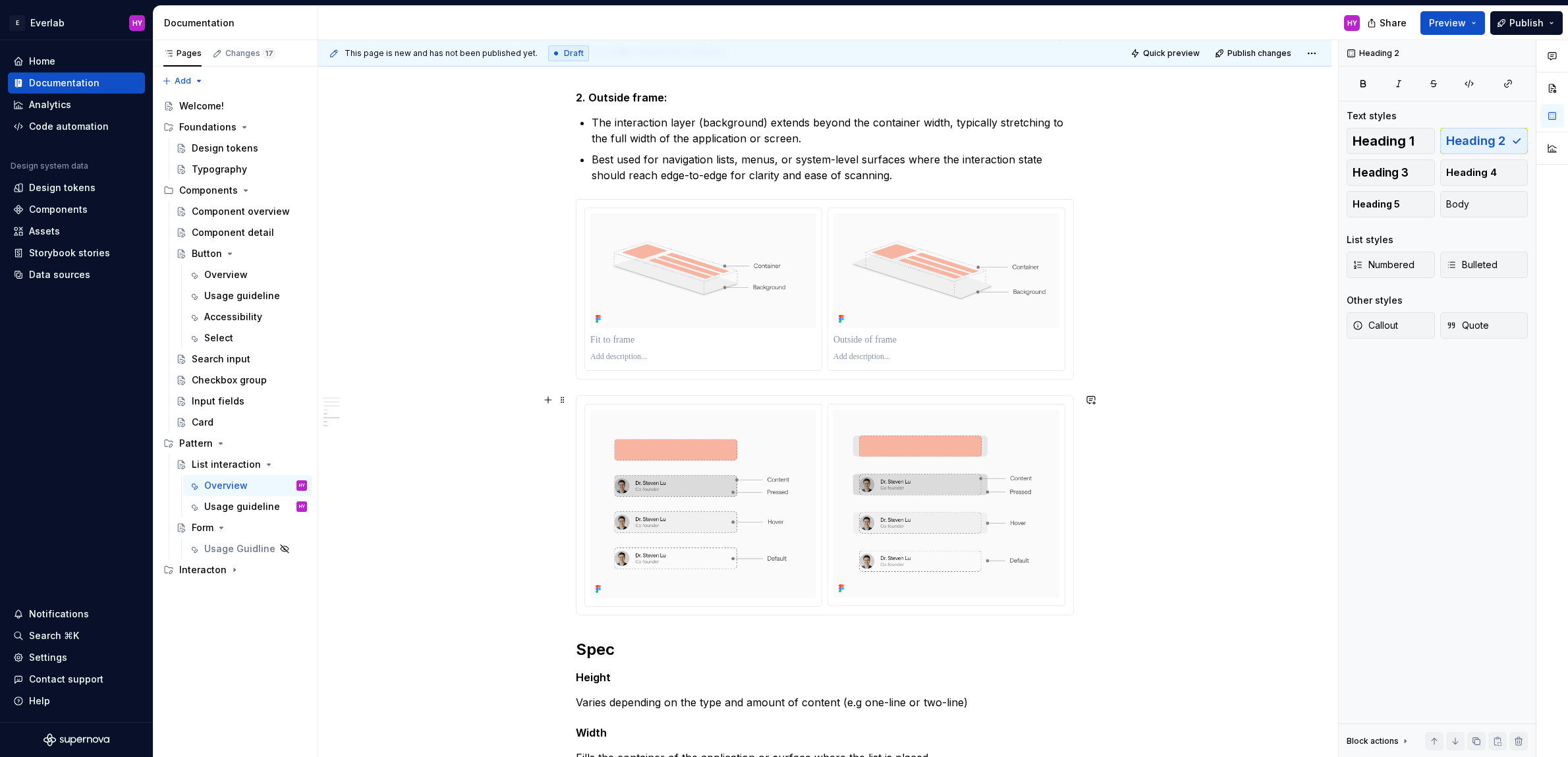
click at [1109, 605] on div "Anatomy List items are containers for content and actions in a list. They adapt…" at bounding box center [825, 329] width 1013 height 1986
click at [737, 613] on div at bounding box center [825, 505] width 498 height 220
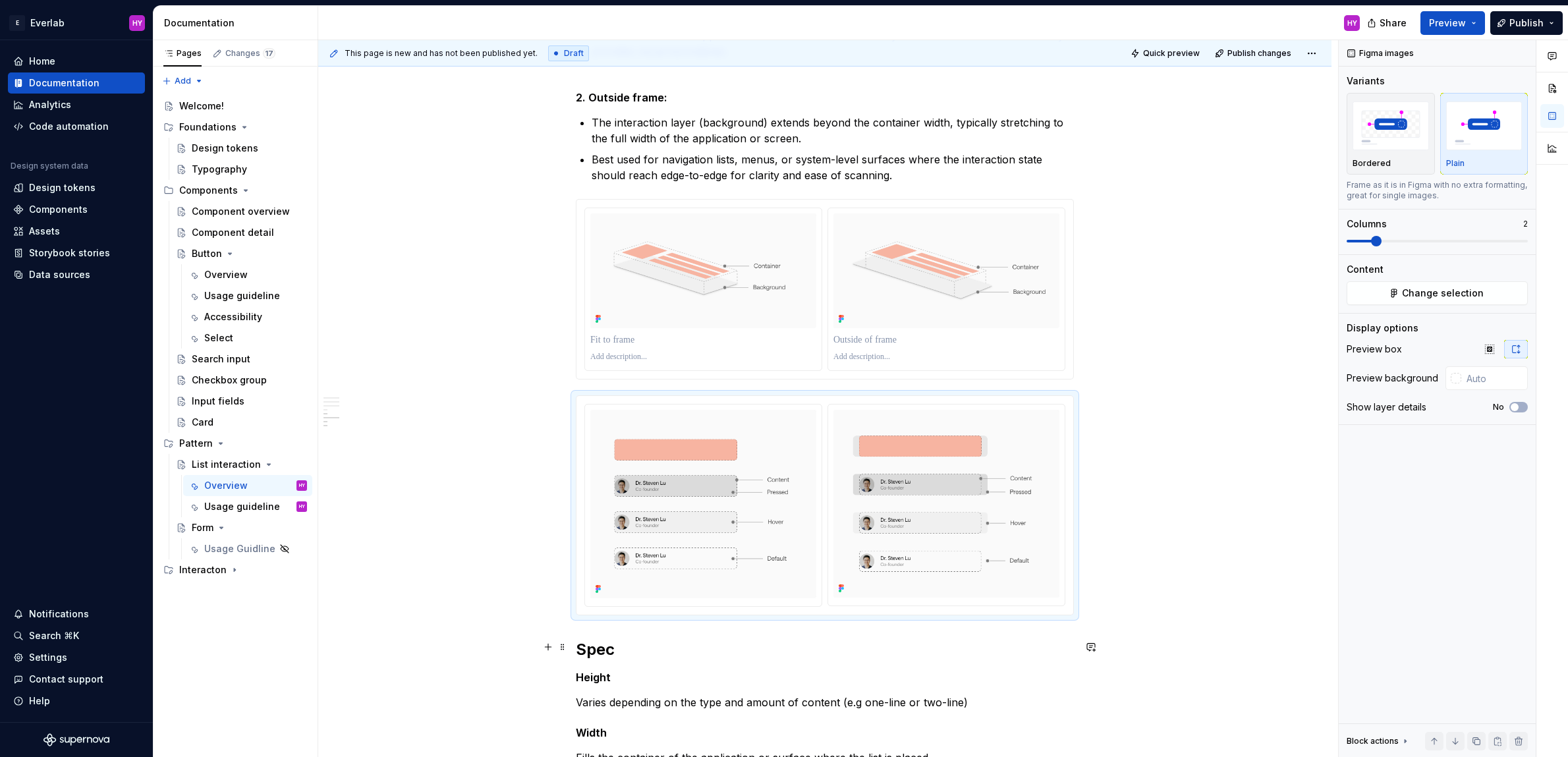
click at [581, 639] on h2 "Spec" at bounding box center [825, 649] width 498 height 21
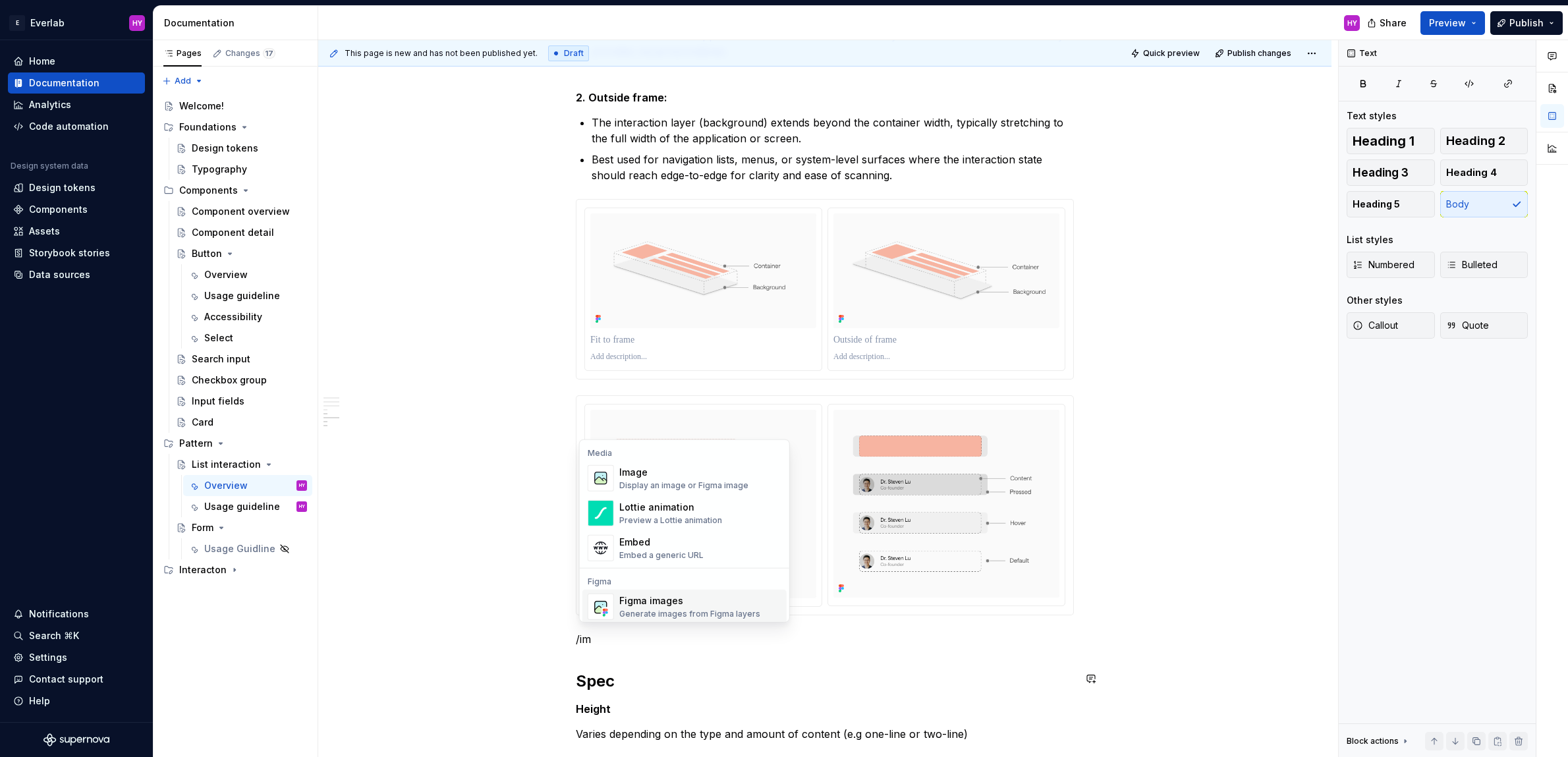
click at [684, 606] on div "Figma images" at bounding box center [690, 601] width 141 height 13
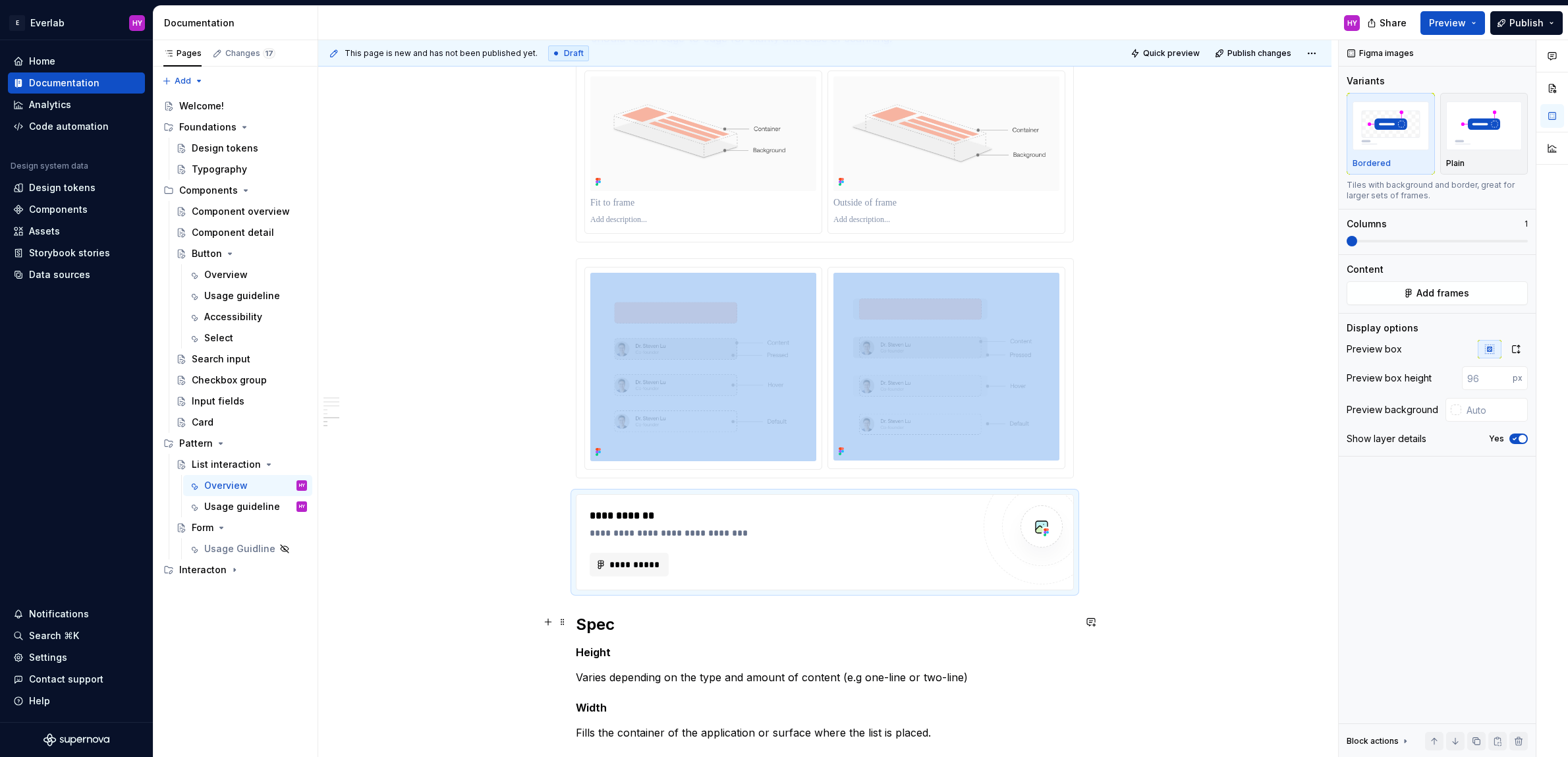
scroll to position [1084, 0]
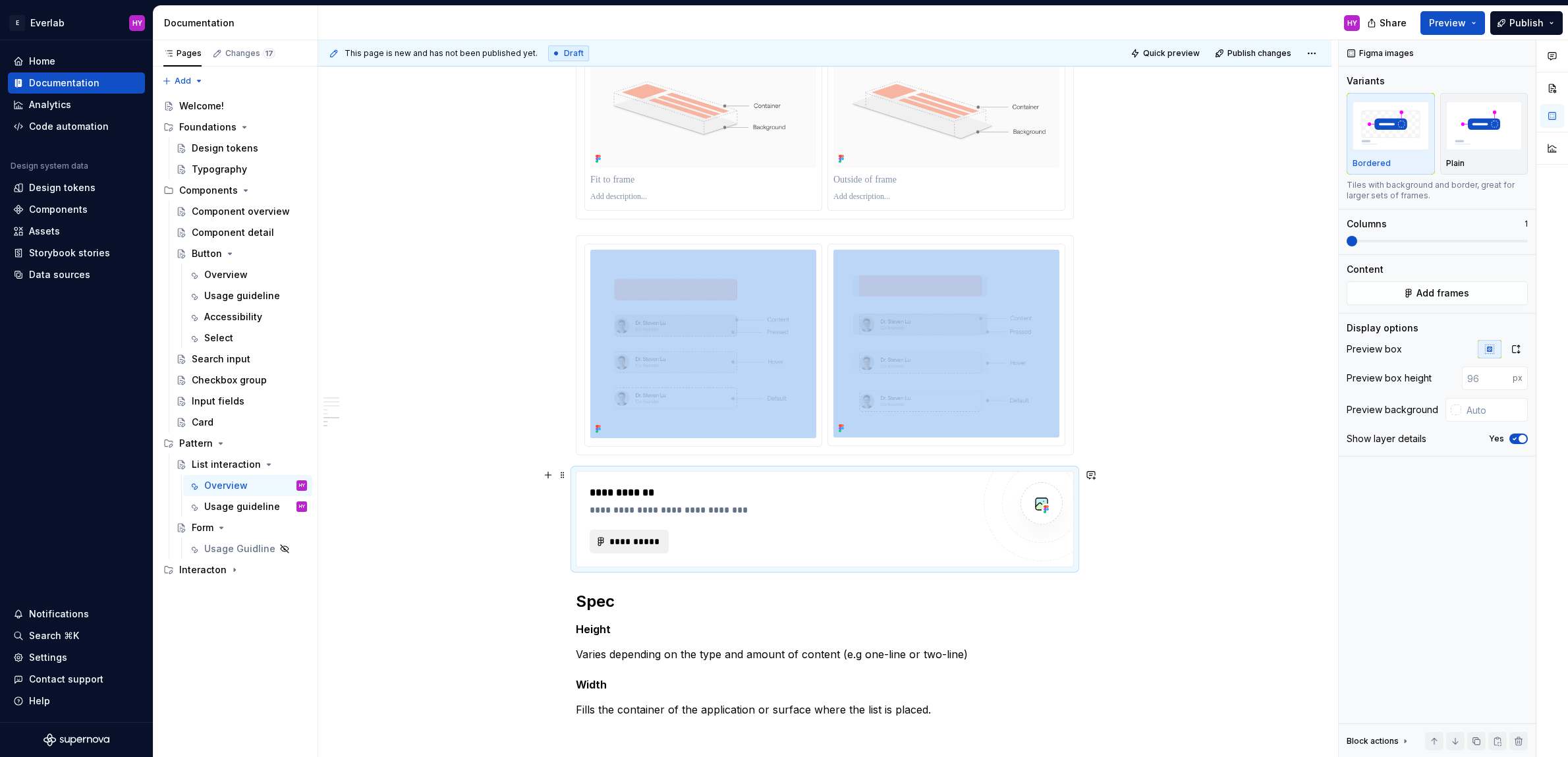
click at [650, 543] on span "**********" at bounding box center [635, 542] width 51 height 13
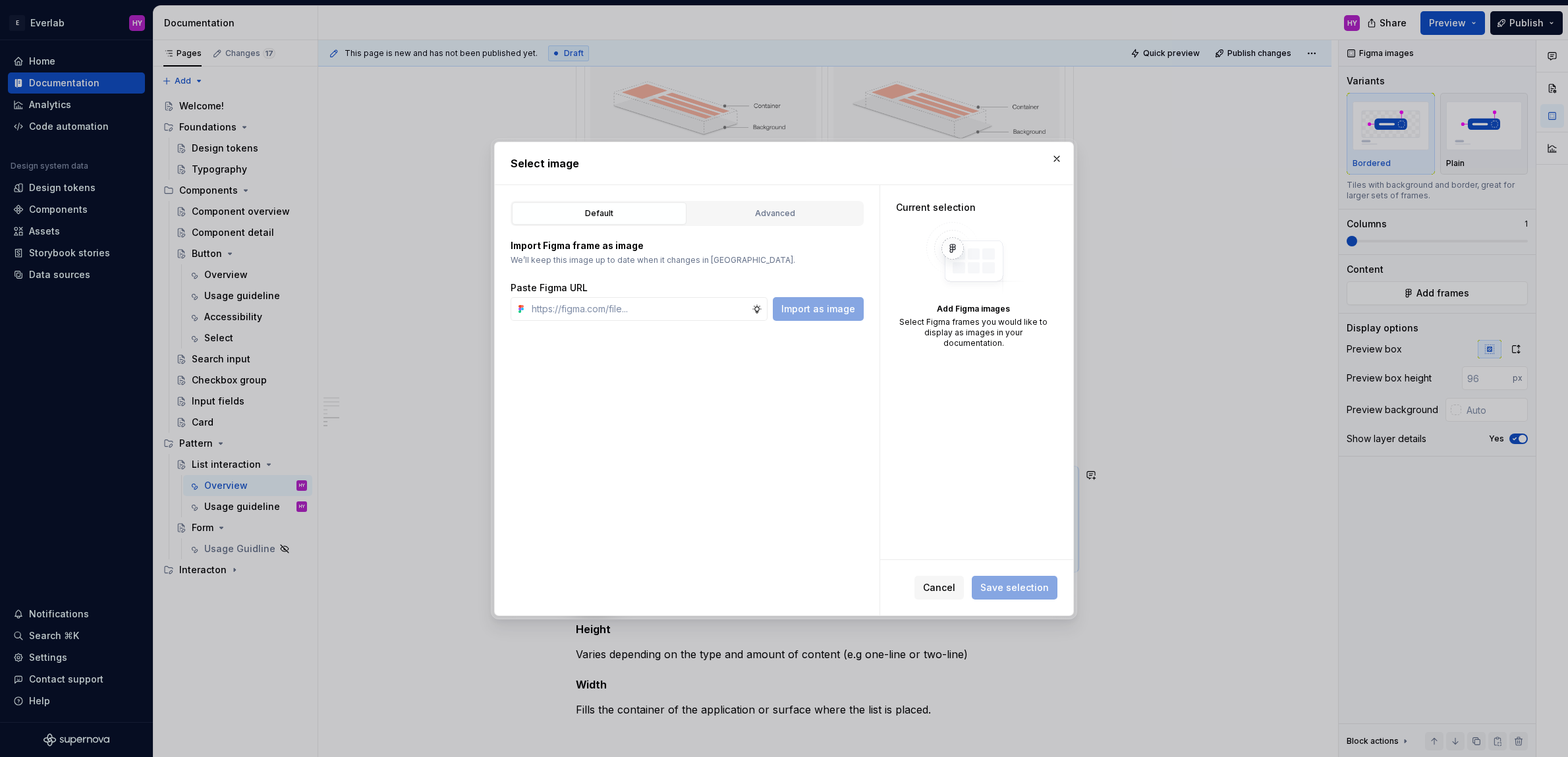
type textarea "*"
type input "https://www.figma.com/design/cisM9LjUI982Z2kwd1uPPm/Documentation?node-id=476-3…"
type textarea "*"
type input "https://www.figma.com/design/cisM9LjUI982Z2kwd1uPPm/Documentation?node-id=476-3…"
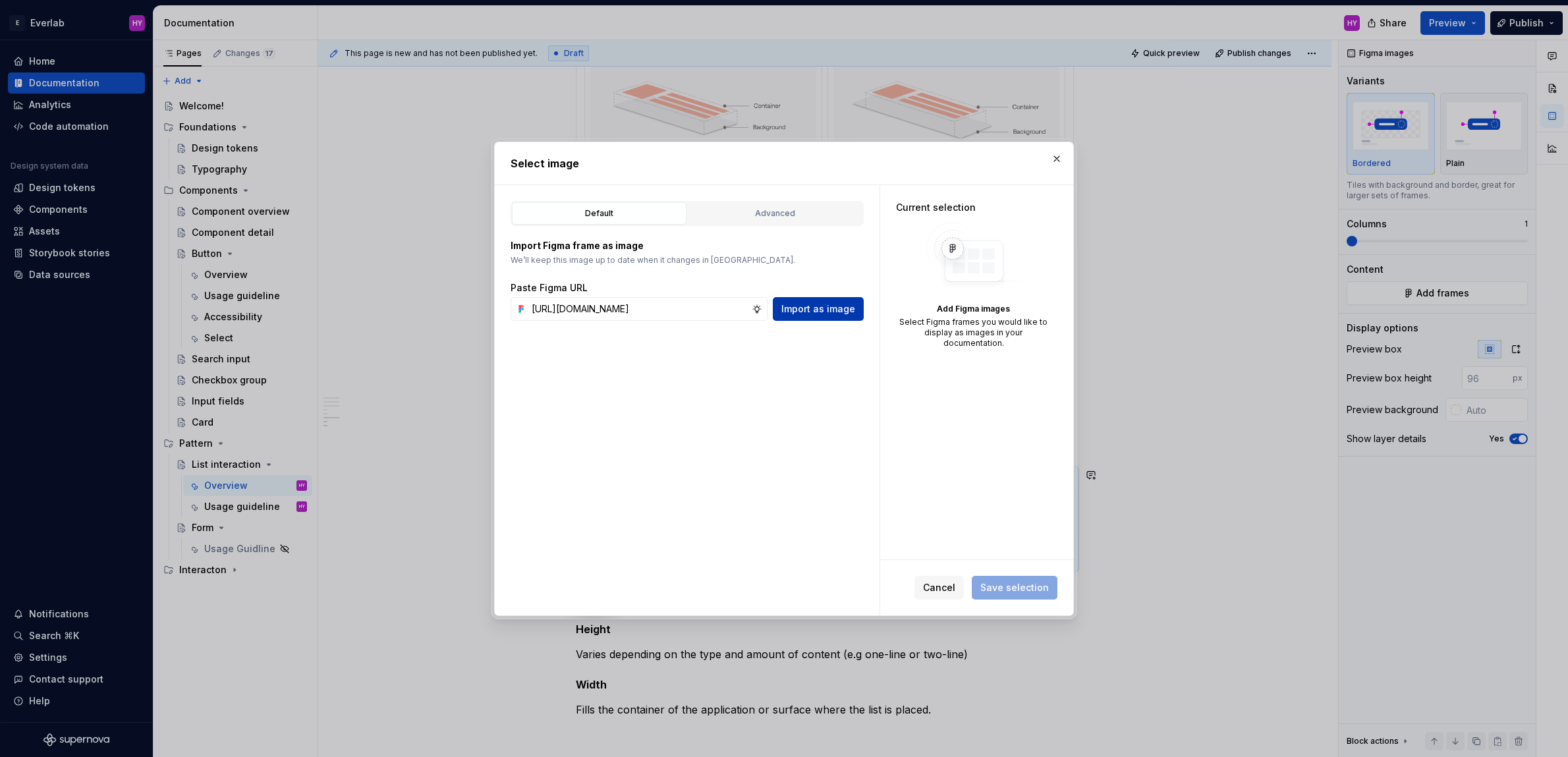
scroll to position [0, 0]
click at [839, 303] on span "Import as image" at bounding box center [818, 309] width 74 height 13
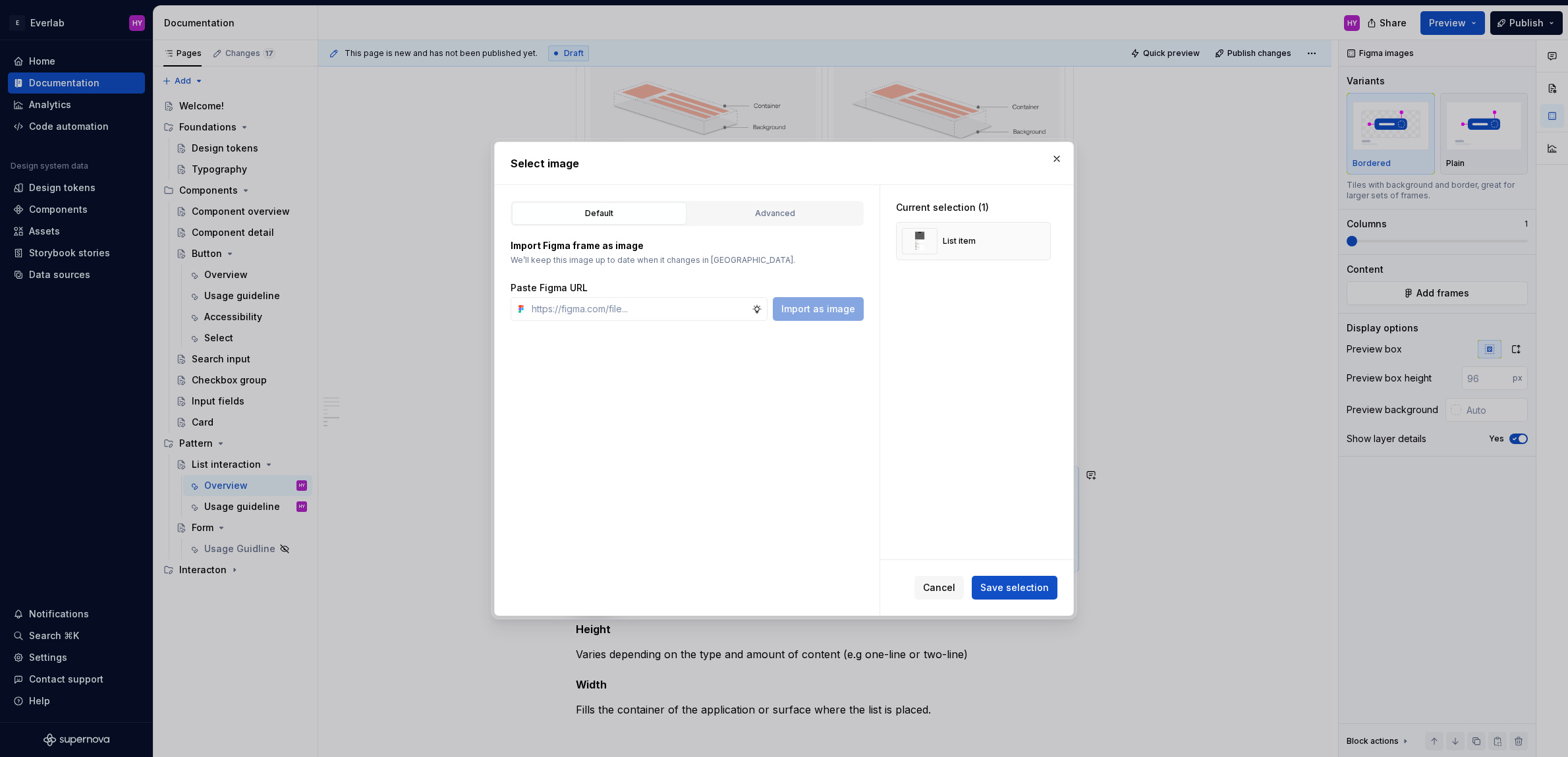
click at [1013, 578] on button "Save selection" at bounding box center [1014, 587] width 86 height 24
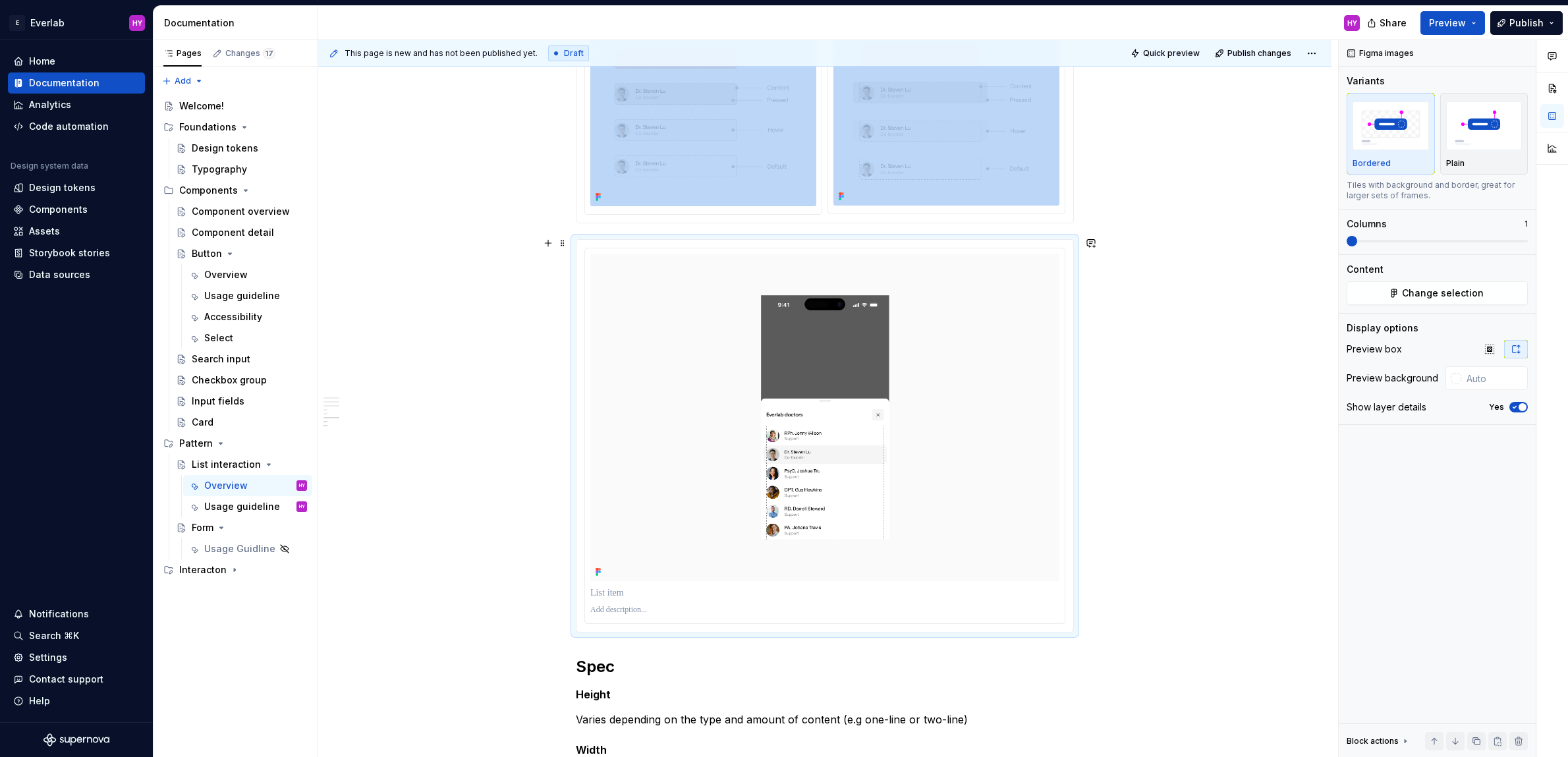
scroll to position [1317, 0]
type textarea "*"
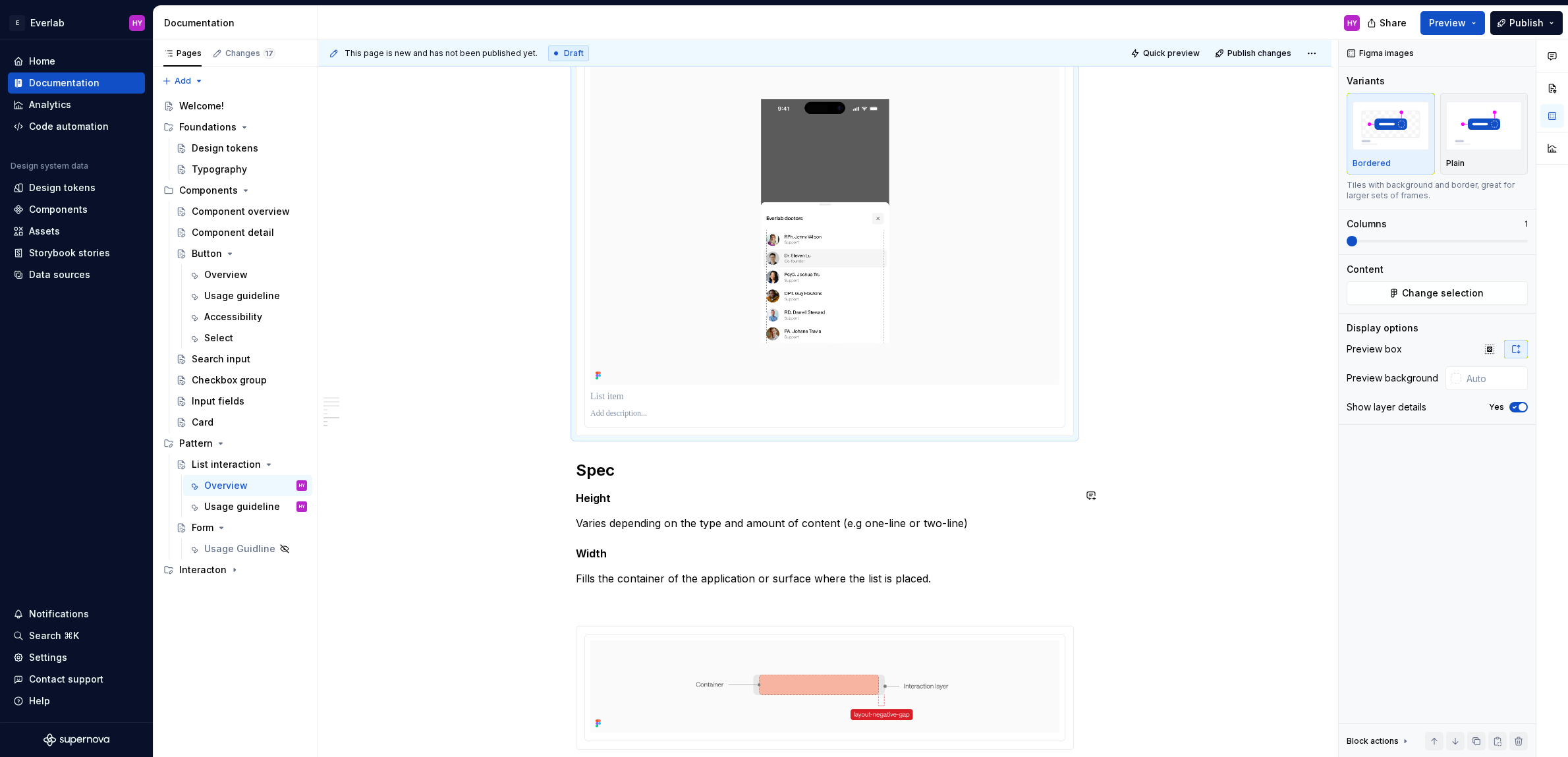
scroll to position [1532, 0]
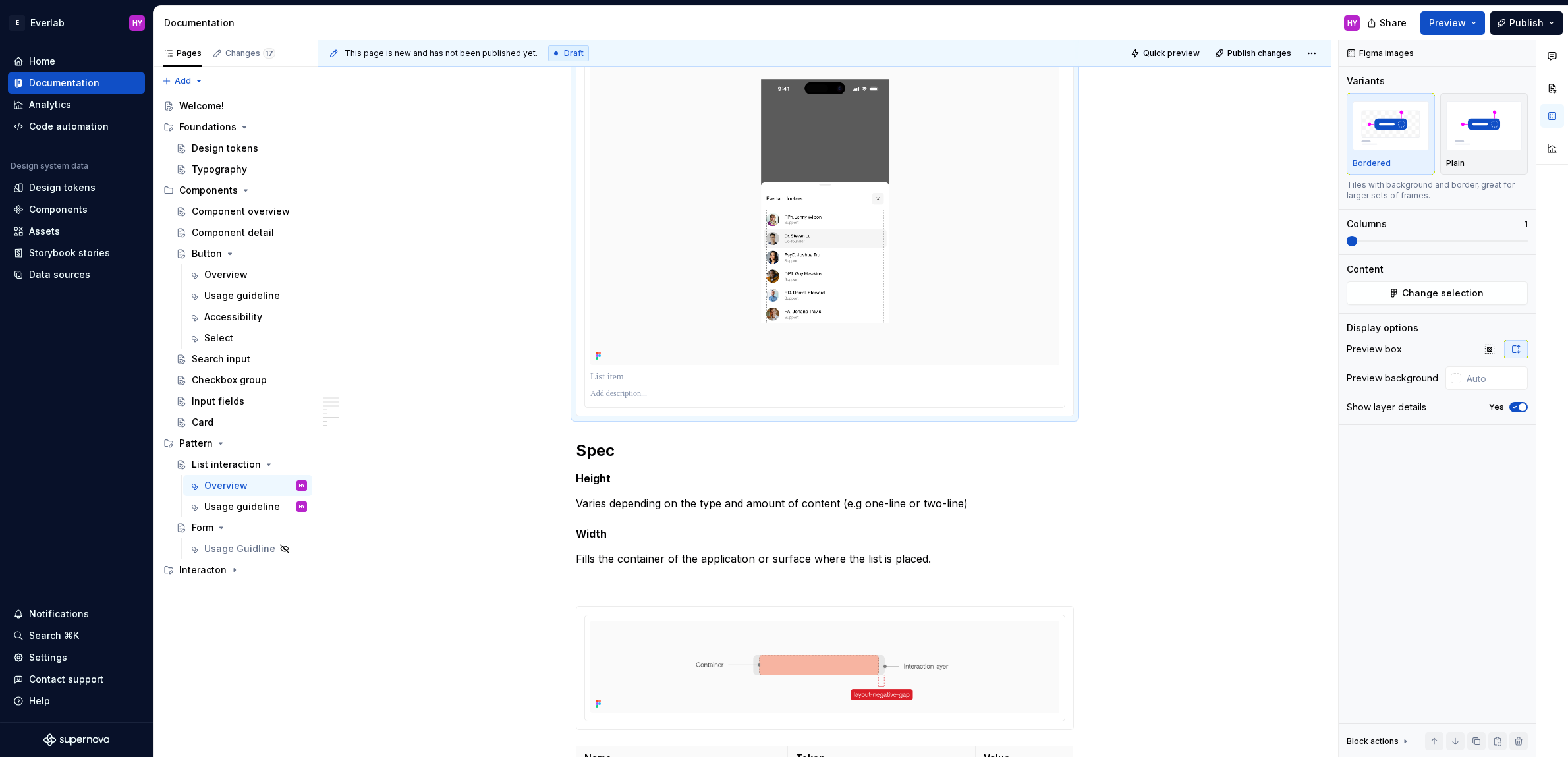
click at [636, 395] on p at bounding box center [825, 394] width 469 height 11
click at [620, 371] on p at bounding box center [825, 377] width 469 height 13
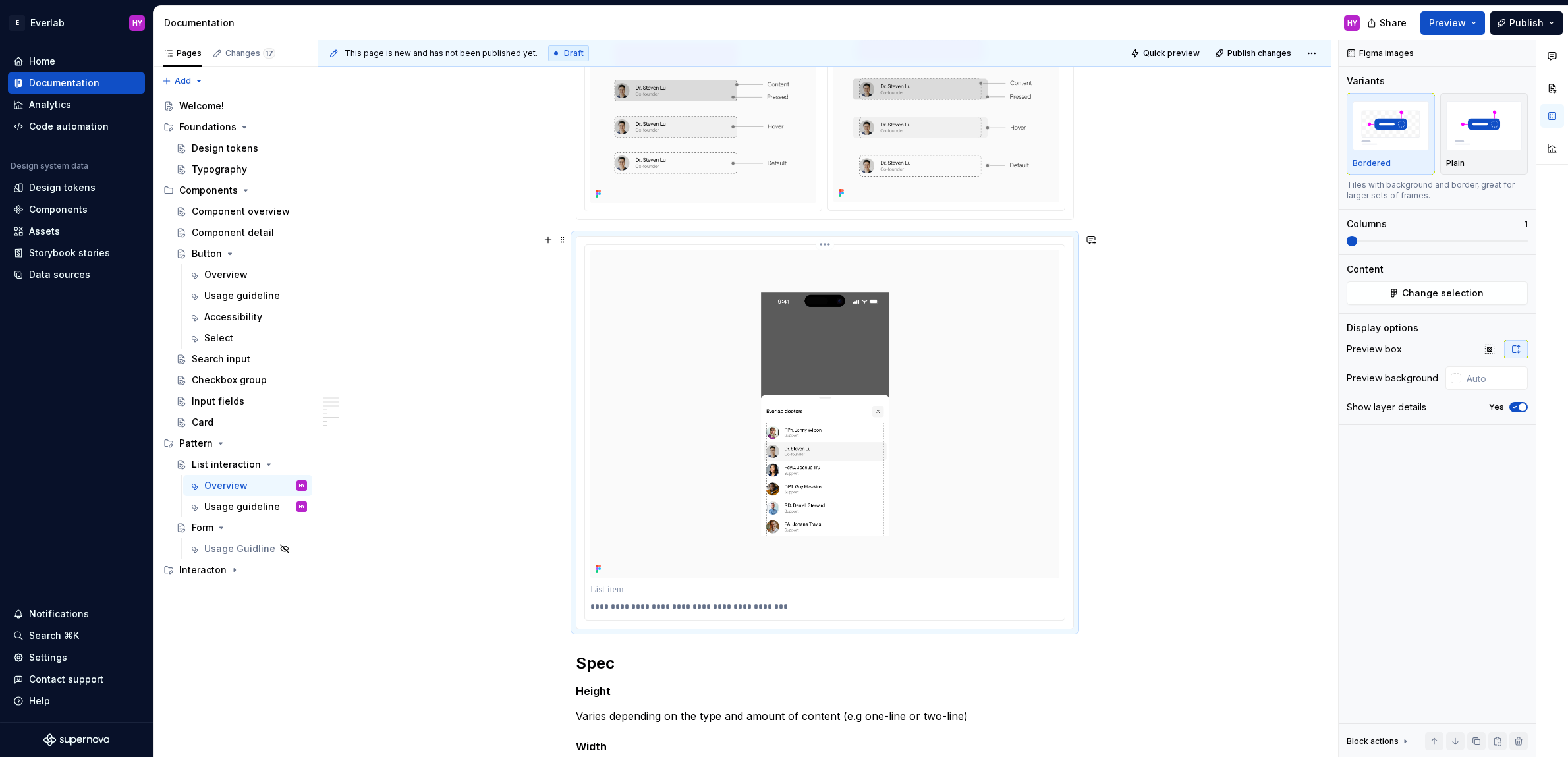
scroll to position [1243, 0]
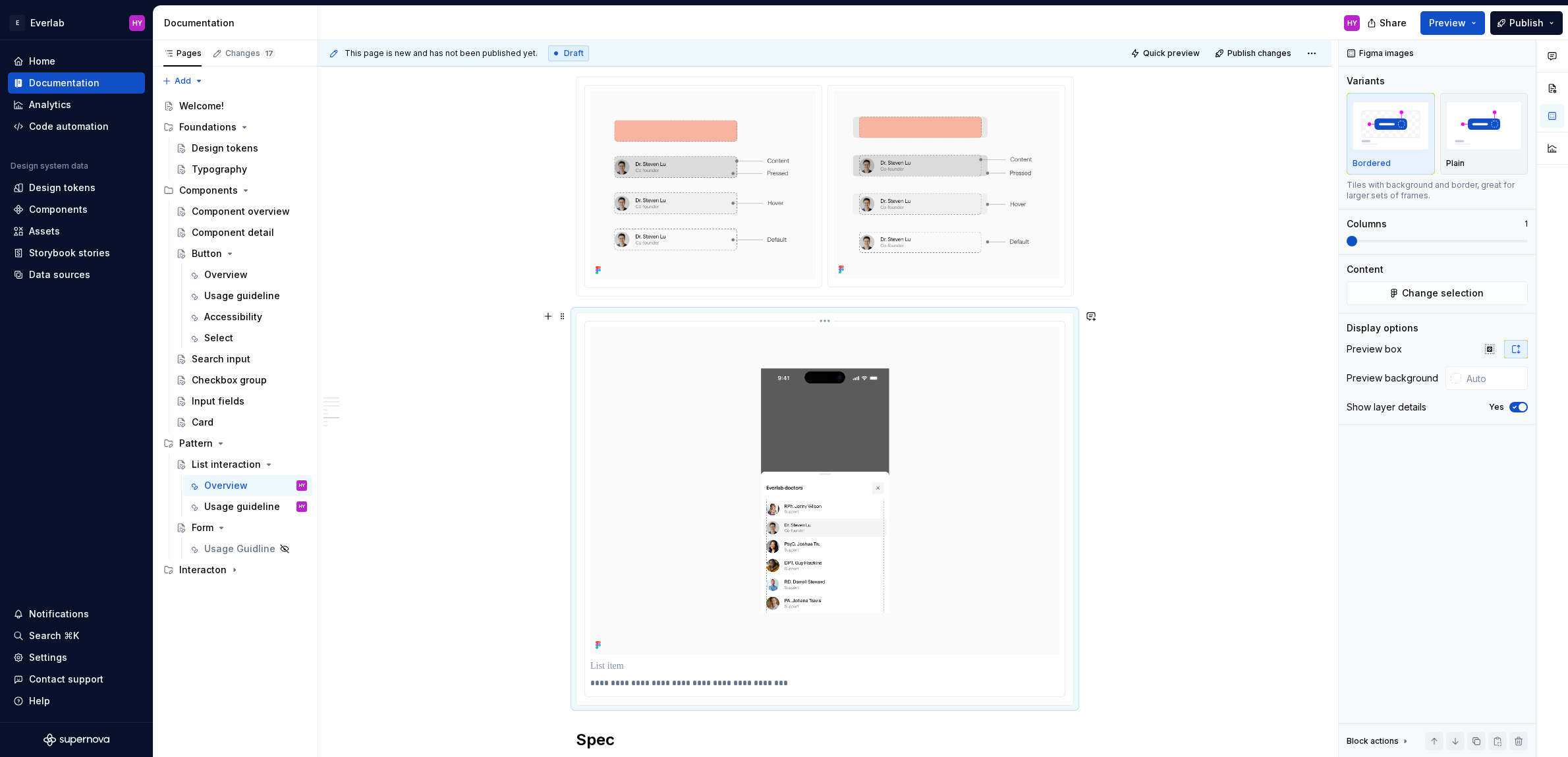
click at [825, 316] on html "E Everlab HY Home Documentation Analytics Code automation Design system data De…" at bounding box center [784, 378] width 1568 height 757
click at [913, 368] on div "Update Figma image" at bounding box center [891, 366] width 96 height 13
click at [824, 315] on div "**********" at bounding box center [825, 509] width 497 height 392
click at [833, 317] on html "E Everlab HY Home Documentation Analytics Code automation Design system data De…" at bounding box center [784, 378] width 1568 height 757
click at [830, 317] on html "E Everlab HY Home Documentation Analytics Code automation Design system data De…" at bounding box center [784, 378] width 1568 height 757
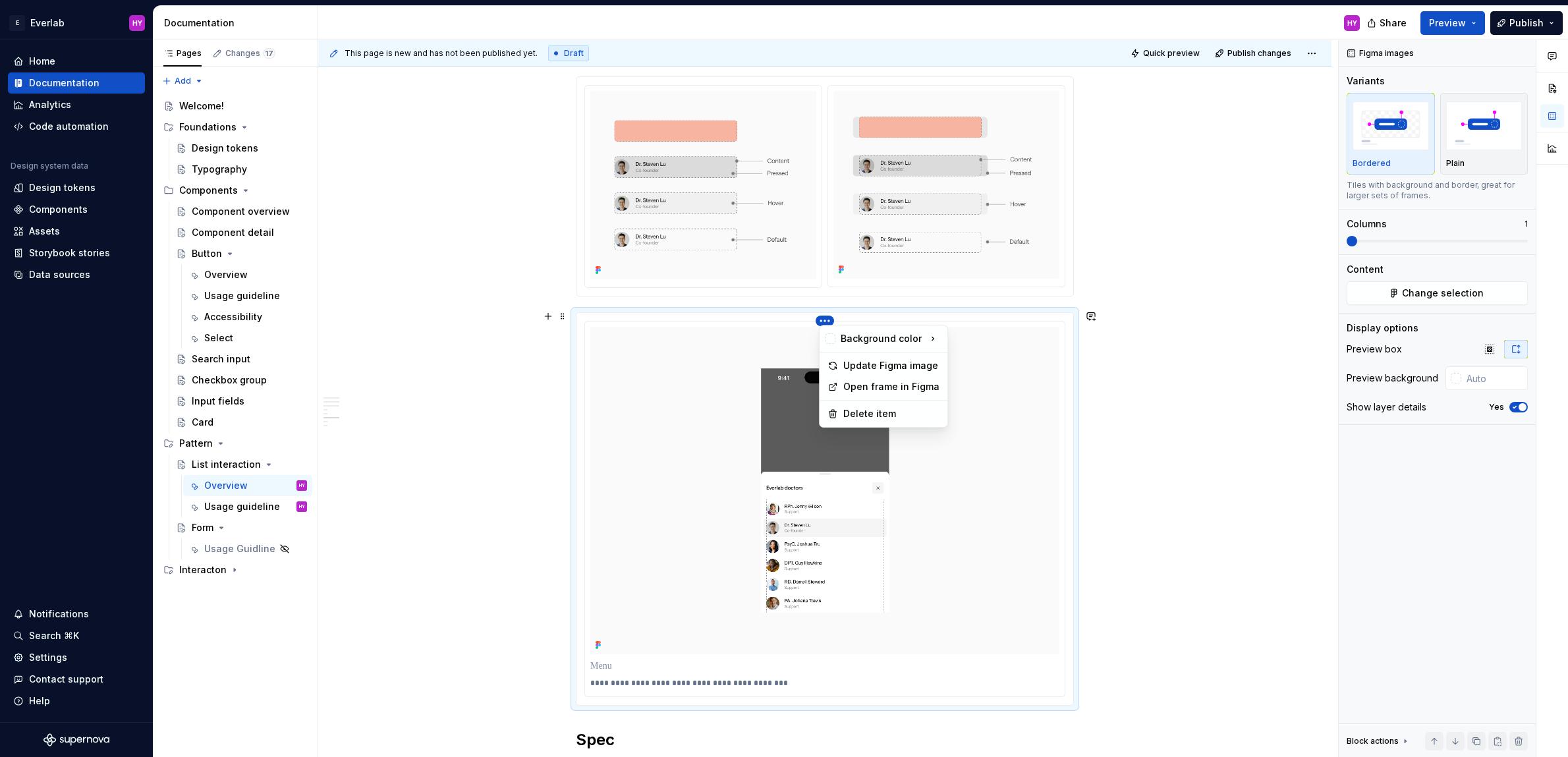
click at [826, 318] on html "E Everlab HY Home Documentation Analytics Code automation Design system data De…" at bounding box center [784, 378] width 1568 height 757
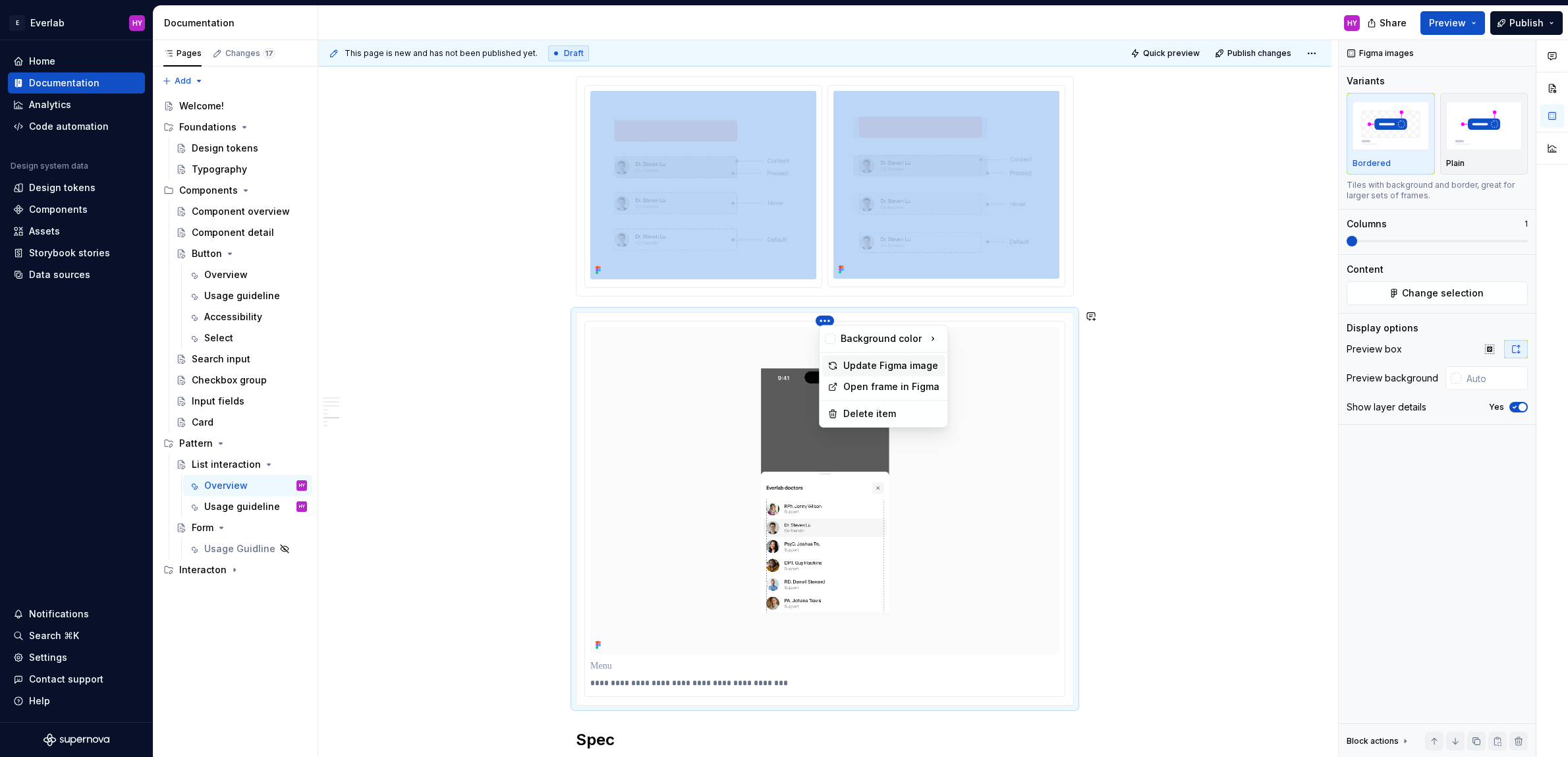
click at [845, 365] on div "Update Figma image" at bounding box center [891, 366] width 96 height 13
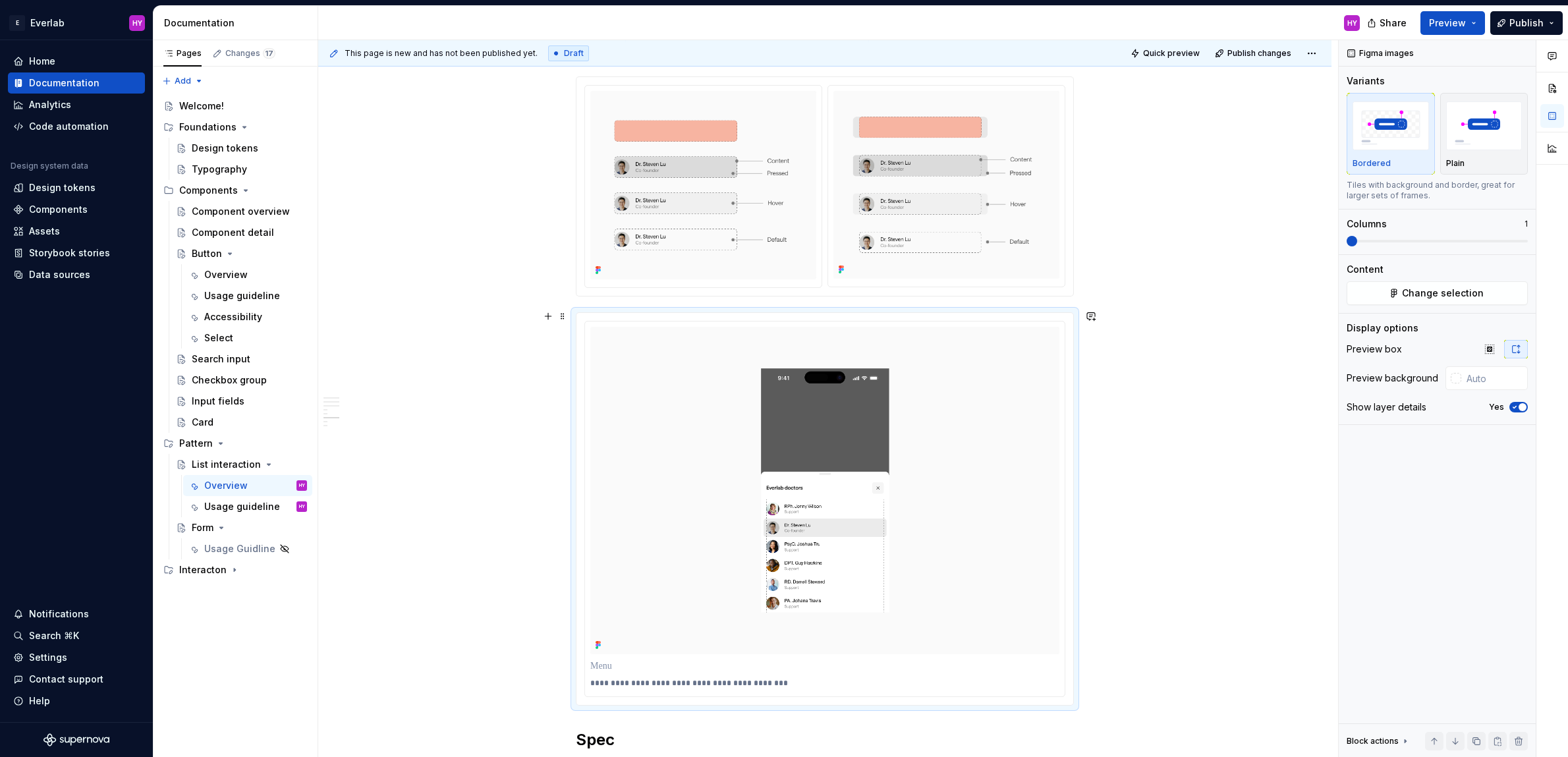
click at [1212, 635] on div "Anatomy List items are containers for content and actions in a list. They adapt…" at bounding box center [825, 215] width 1013 height 2396
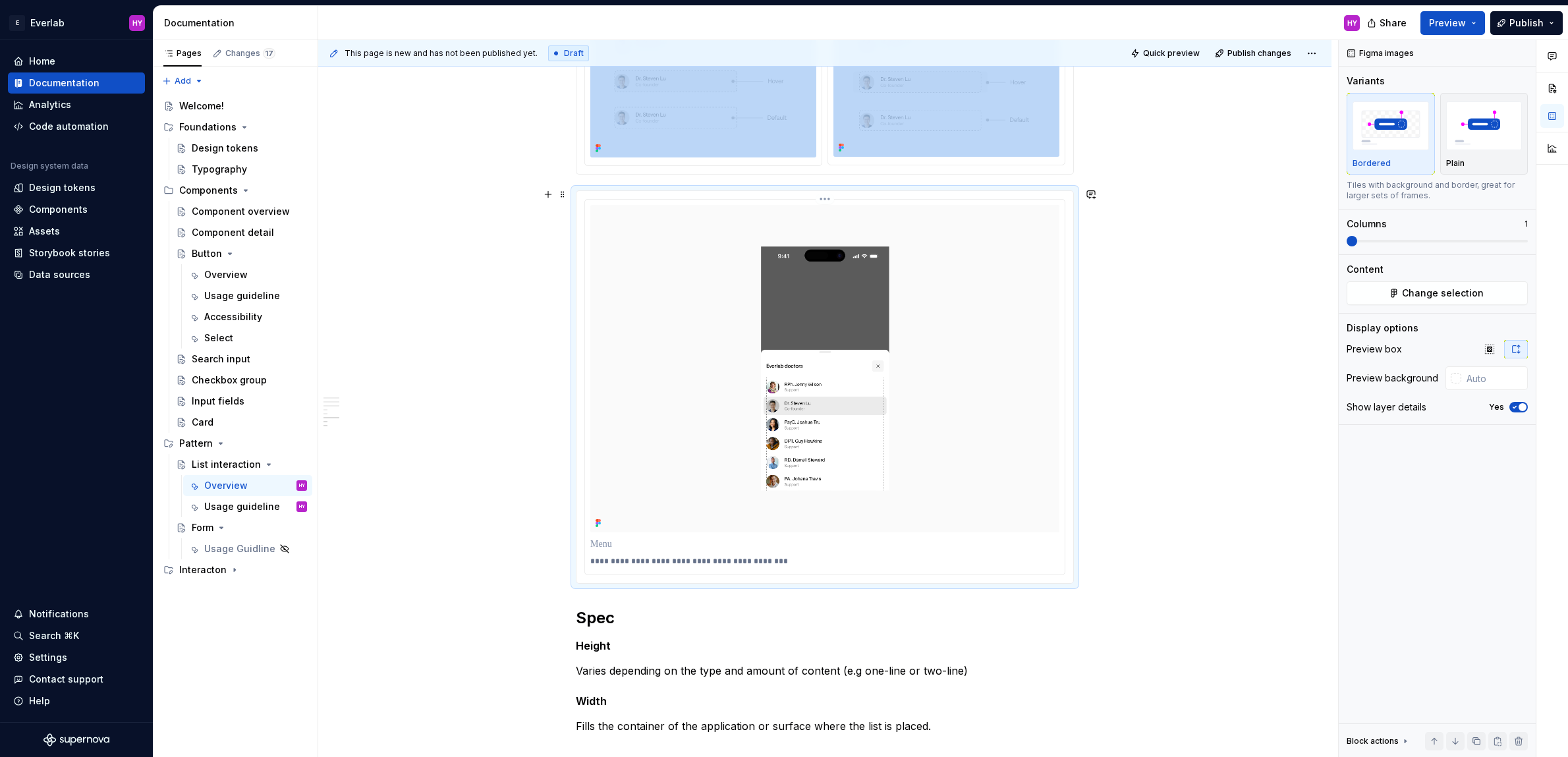
scroll to position [1365, 0]
click at [719, 565] on div "**********" at bounding box center [825, 560] width 469 height 16
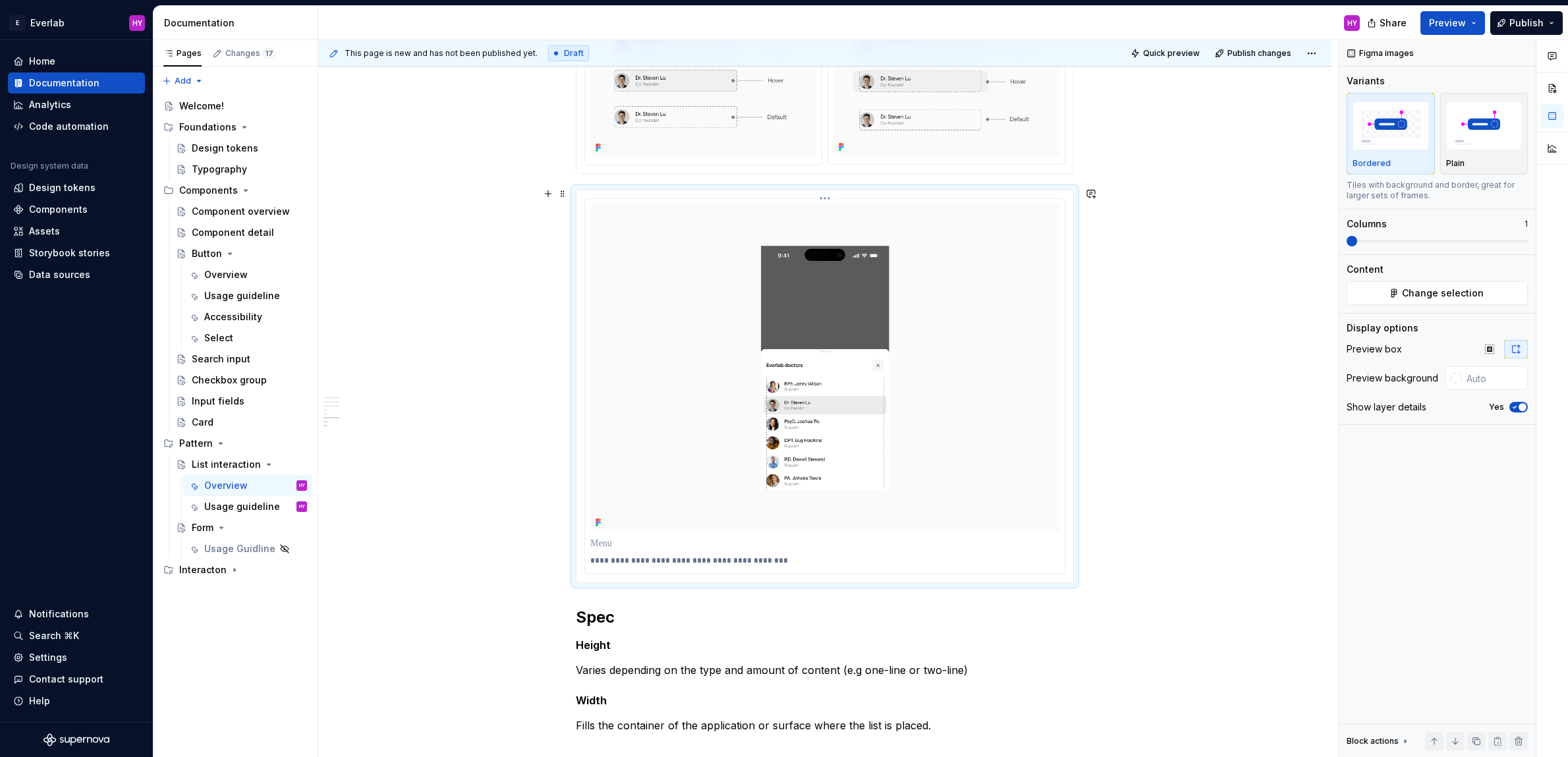
click at [724, 556] on p "**********" at bounding box center [826, 561] width 470 height 11
click at [607, 538] on p at bounding box center [825, 543] width 469 height 13
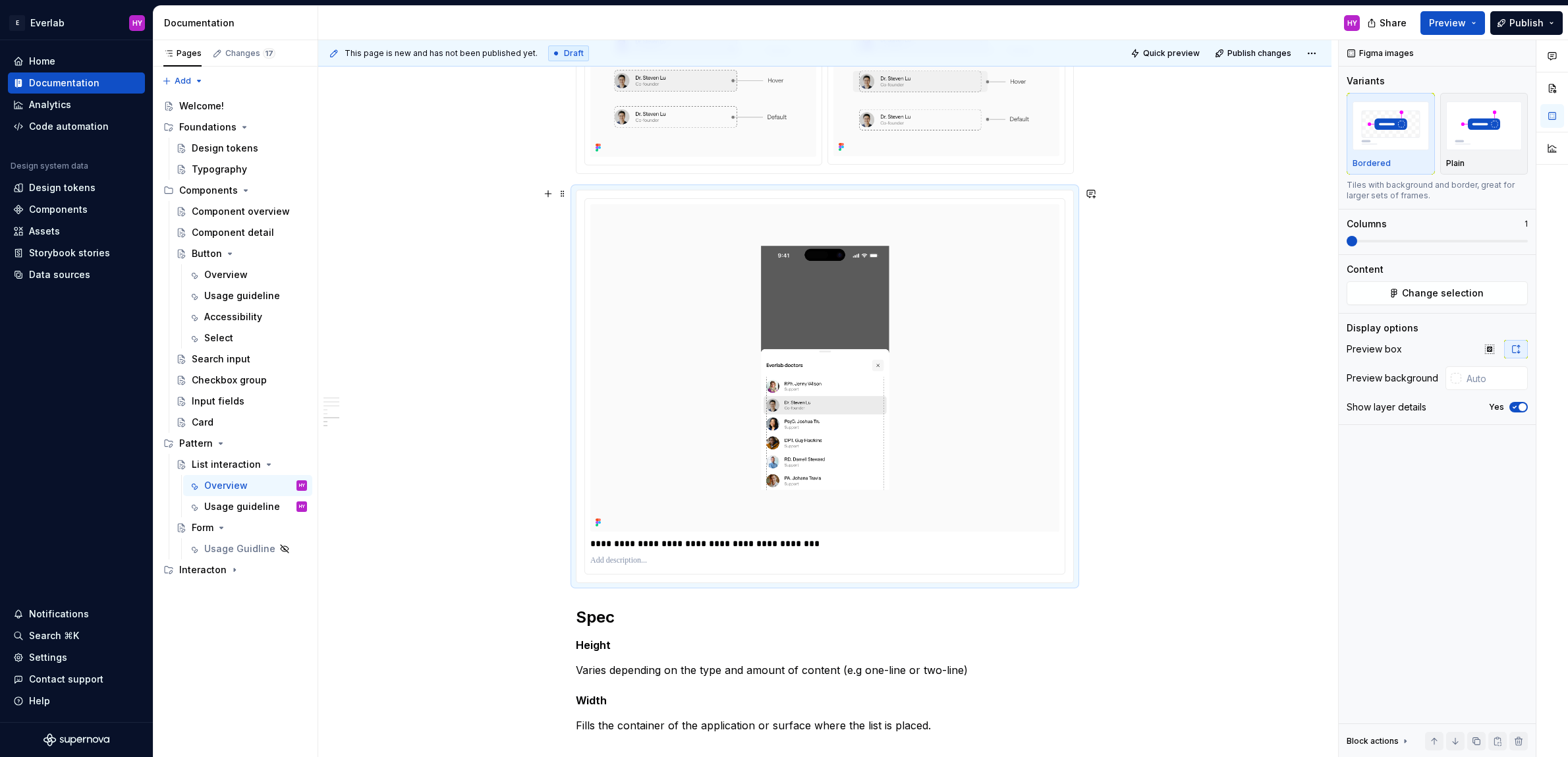
click at [1169, 553] on div "Anatomy List items are containers for content and actions in a list. They adapt…" at bounding box center [825, 92] width 1013 height 2396
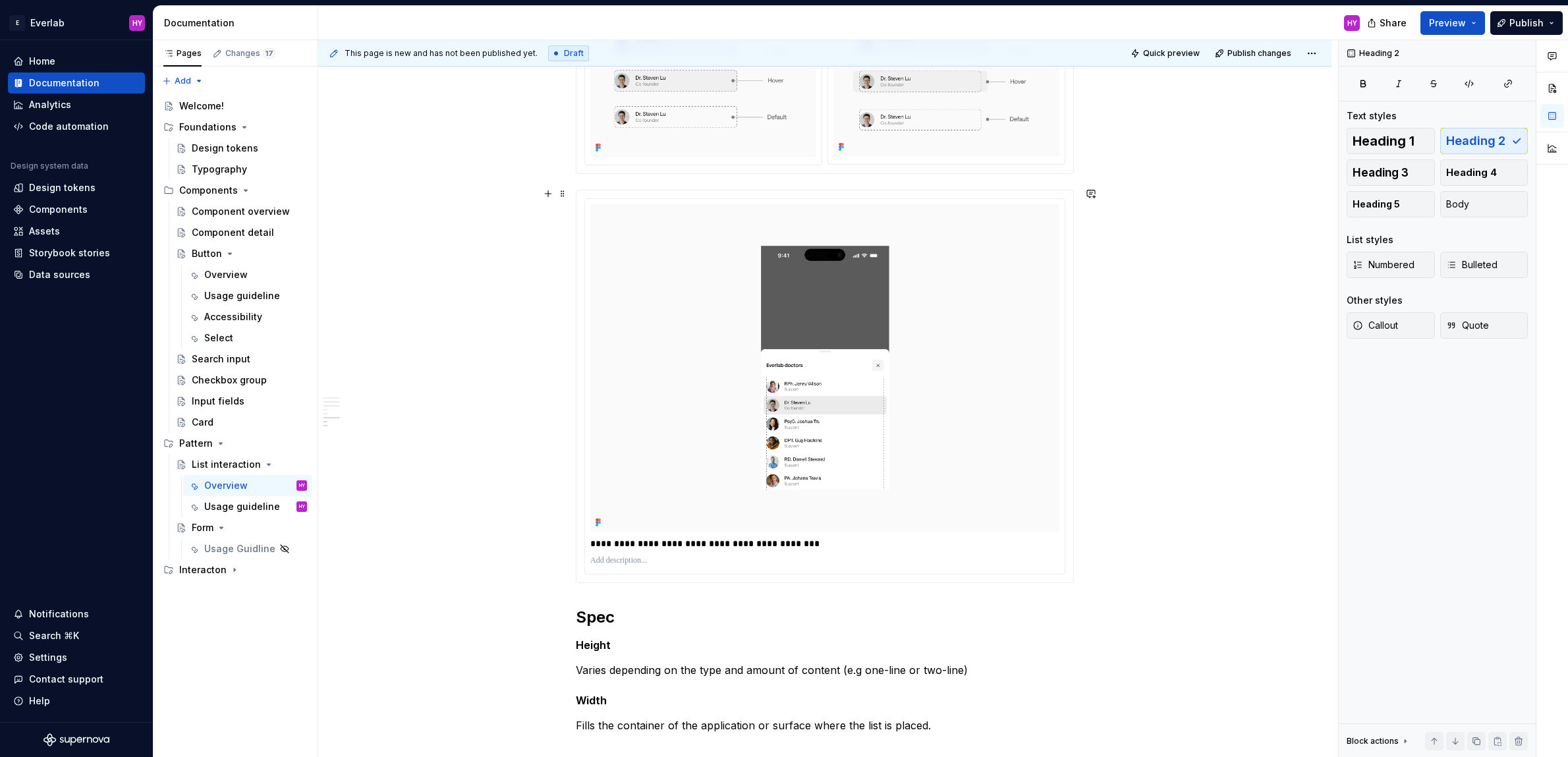
click at [1169, 553] on div "Anatomy List items are containers for content and actions in a list. They adapt…" at bounding box center [825, 92] width 1013 height 2396
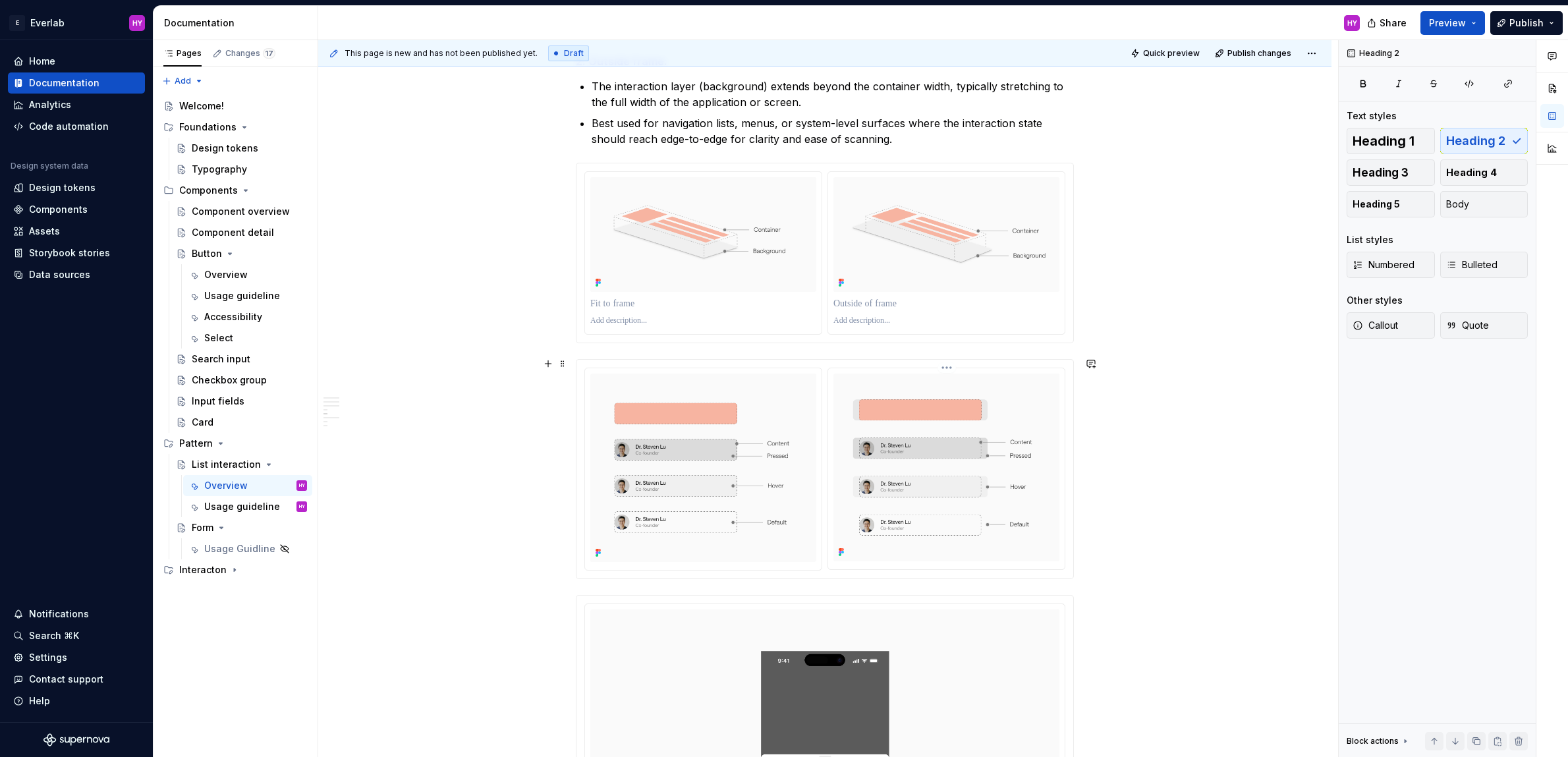
scroll to position [954, 0]
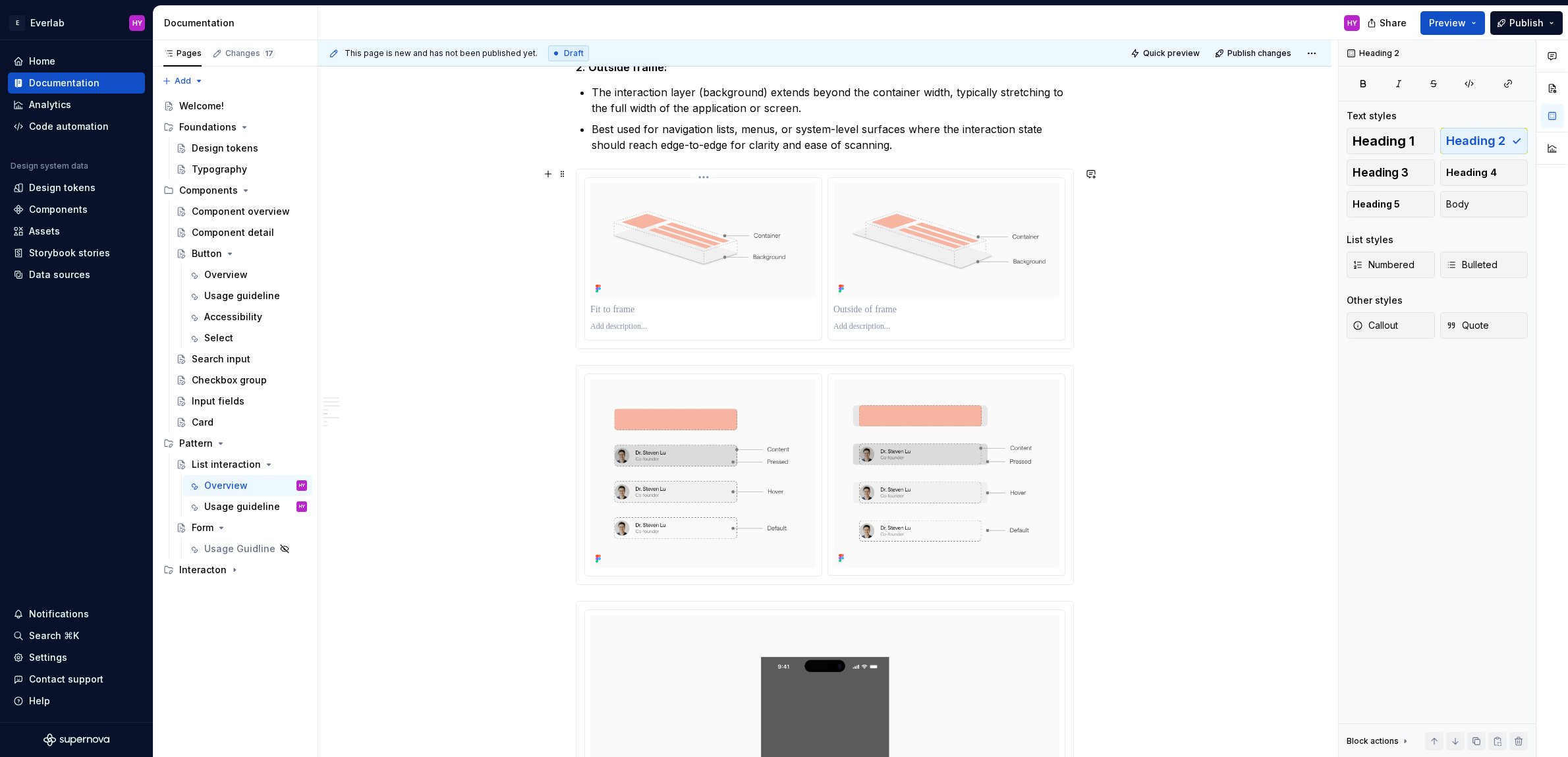
click at [628, 308] on p at bounding box center [703, 310] width 226 height 13
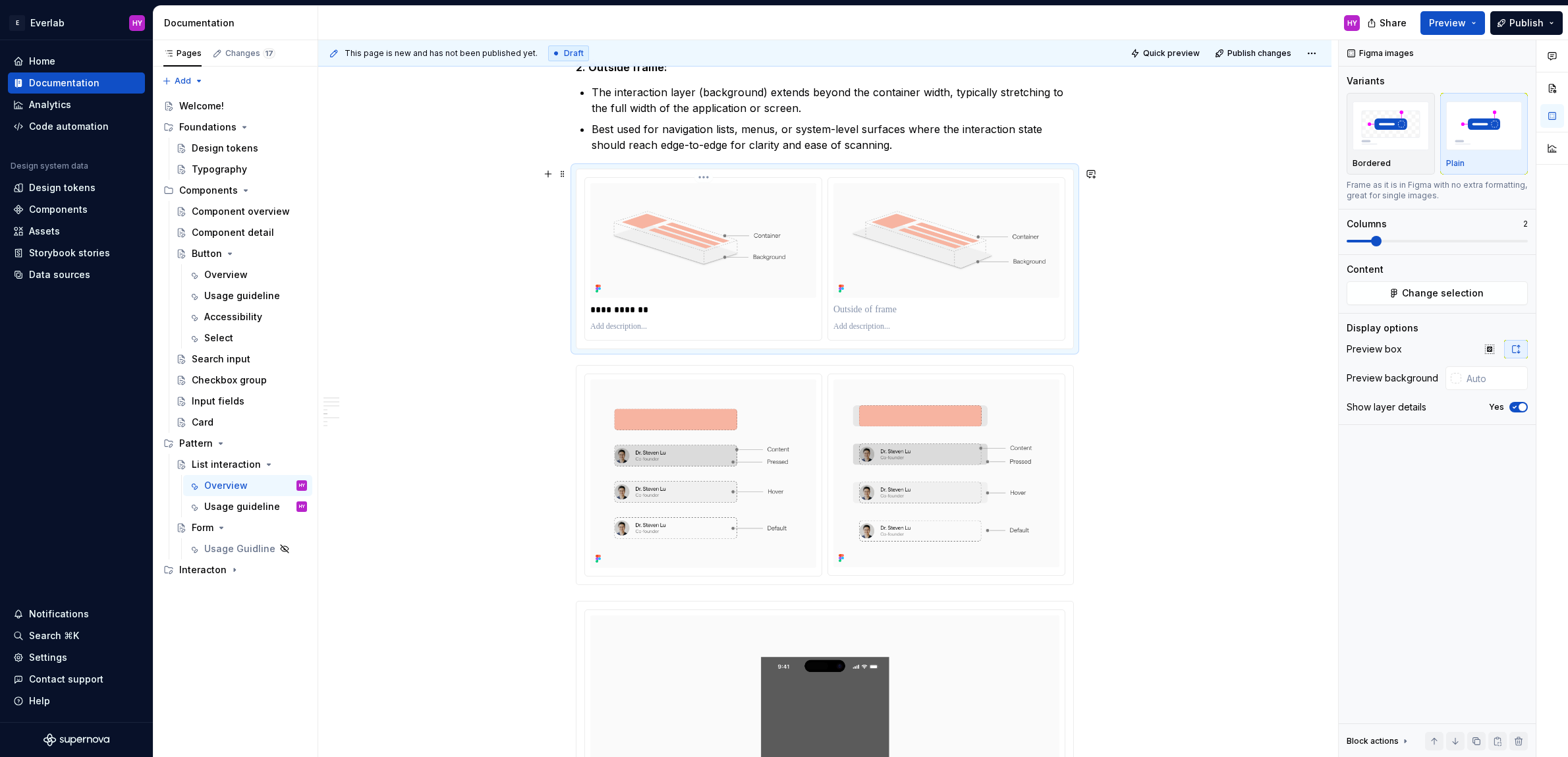
click at [621, 307] on p "**********" at bounding box center [703, 310] width 227 height 13
click at [861, 303] on p at bounding box center [946, 310] width 226 height 13
click at [1140, 573] on div "**********" at bounding box center [825, 504] width 1013 height 2396
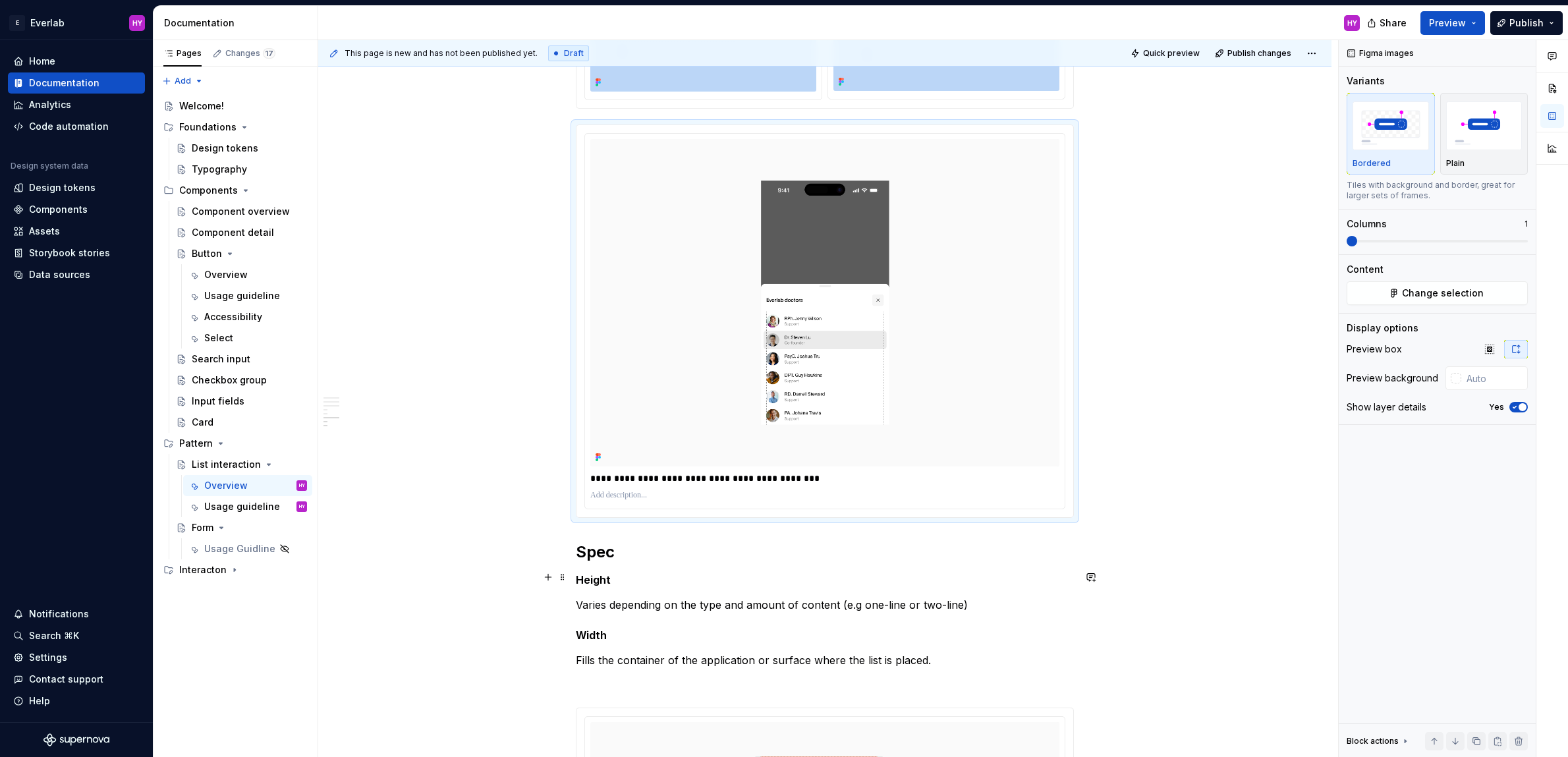
scroll to position [1430, 0]
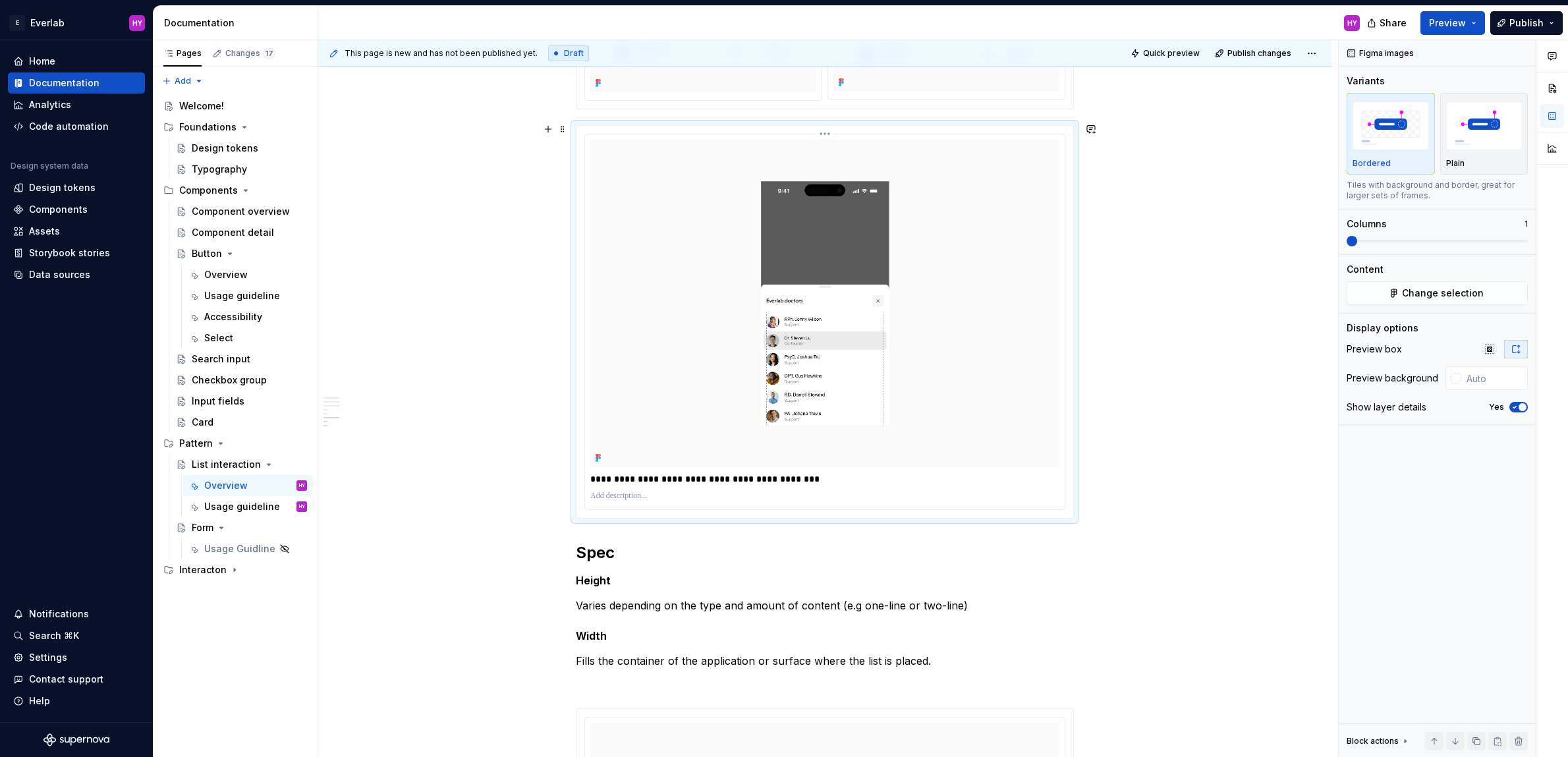
click at [783, 479] on p "**********" at bounding box center [826, 479] width 470 height 13
click at [1120, 526] on div "**********" at bounding box center [825, 27] width 1013 height 2396
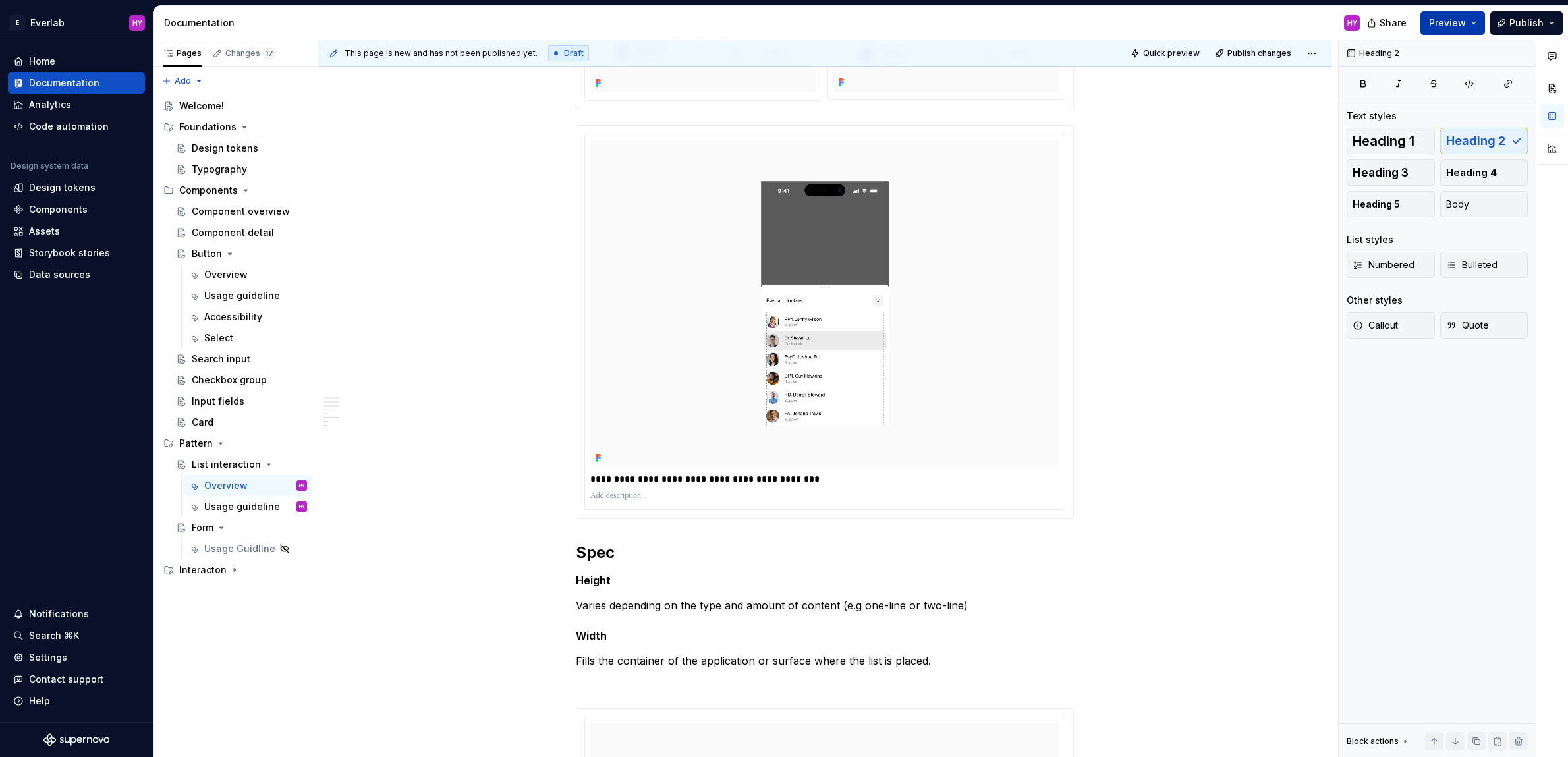
click at [1449, 24] on span "Preview" at bounding box center [1447, 23] width 37 height 13
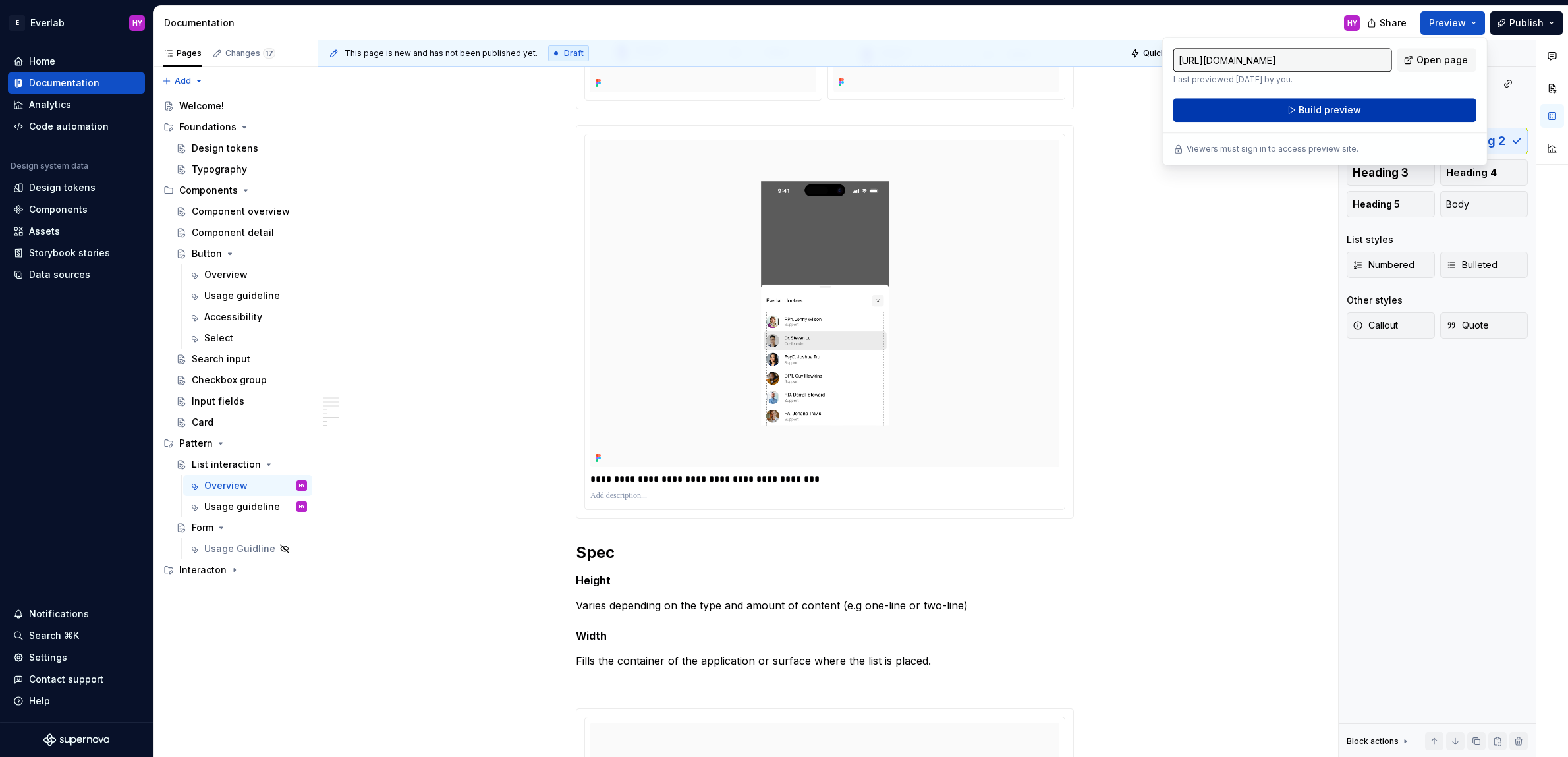
click at [1313, 104] on span "Build preview" at bounding box center [1329, 111] width 62 height 13
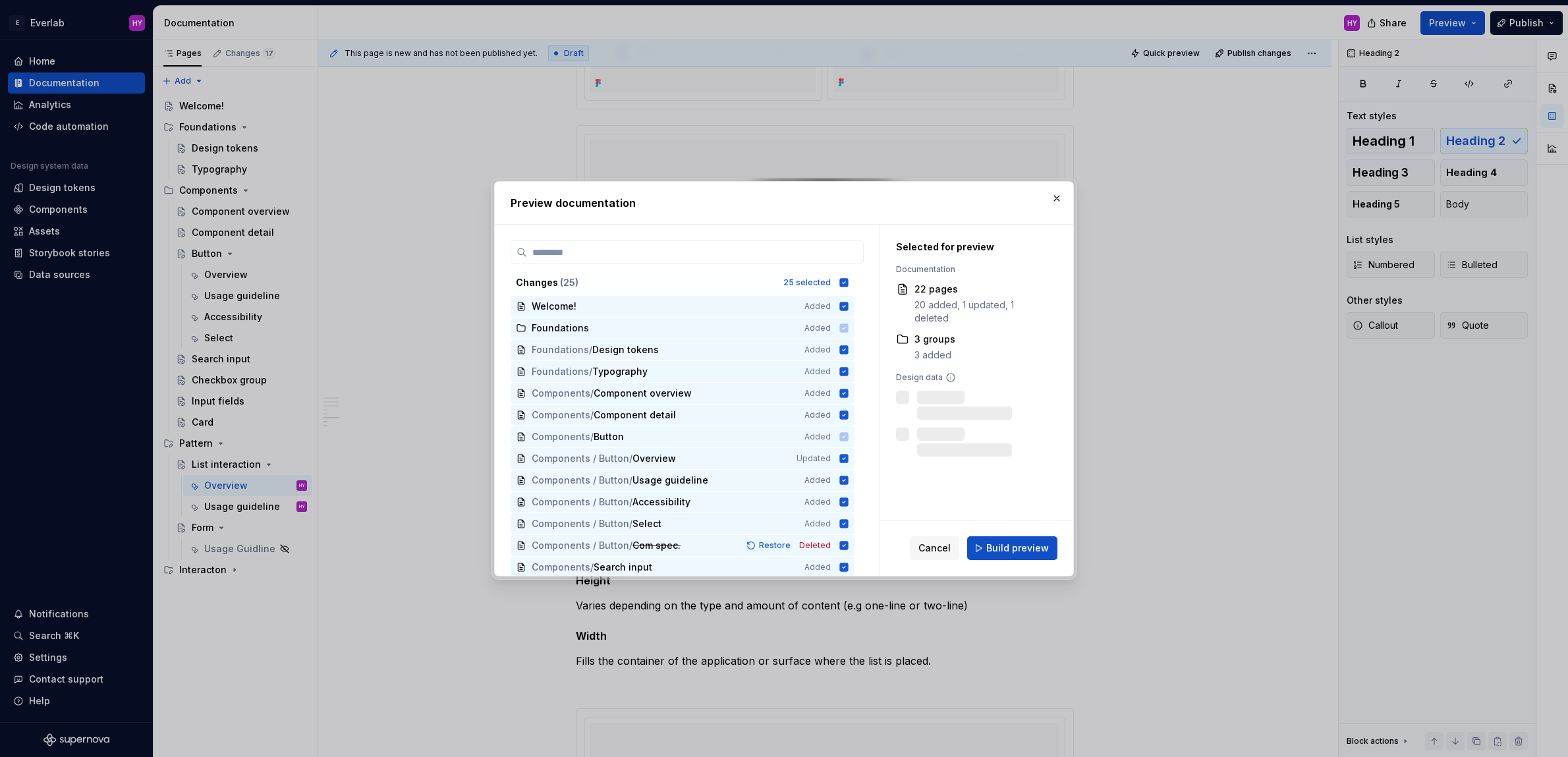
click at [992, 546] on span "Build preview" at bounding box center [1017, 548] width 62 height 13
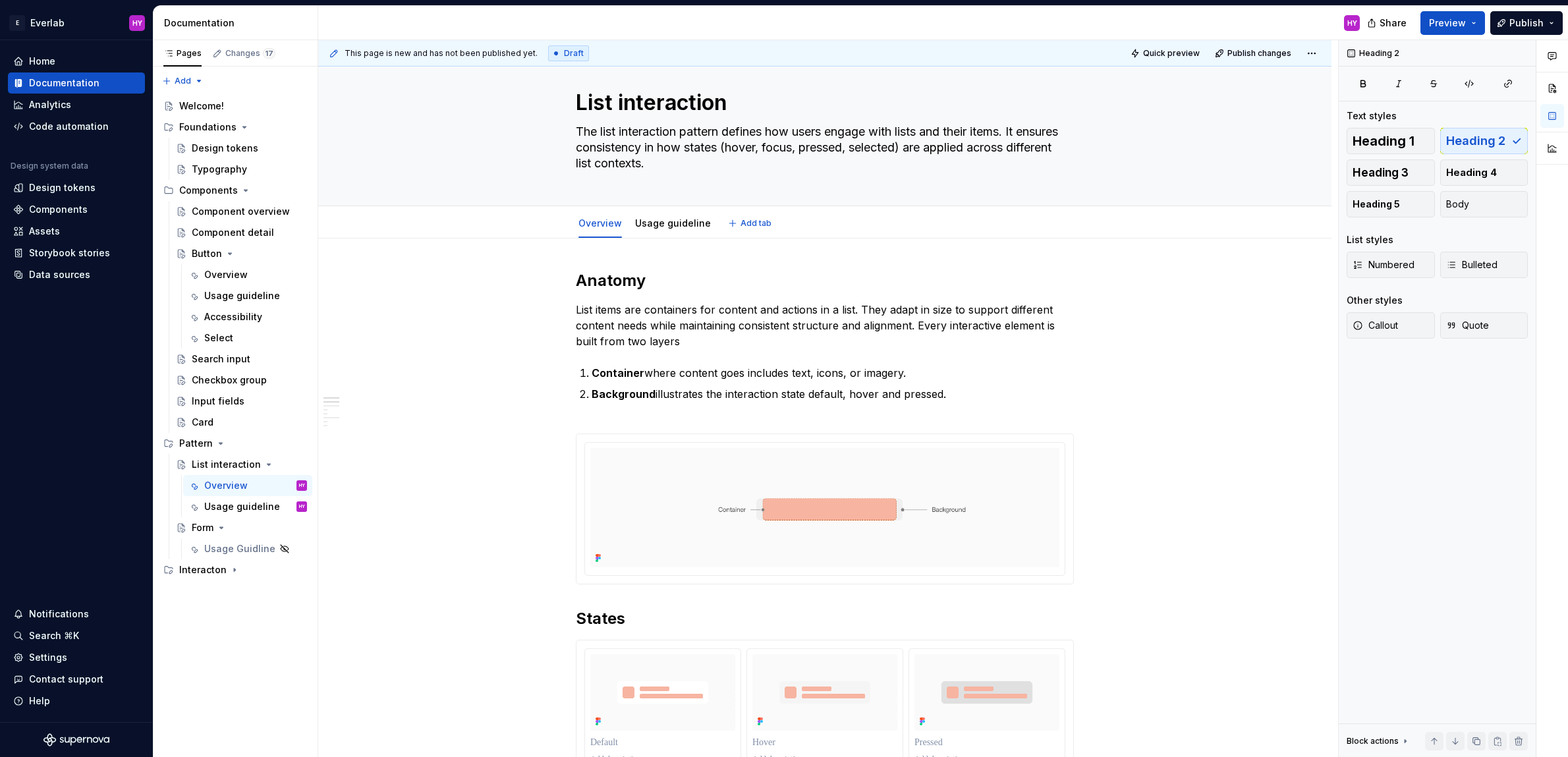
scroll to position [25, 0]
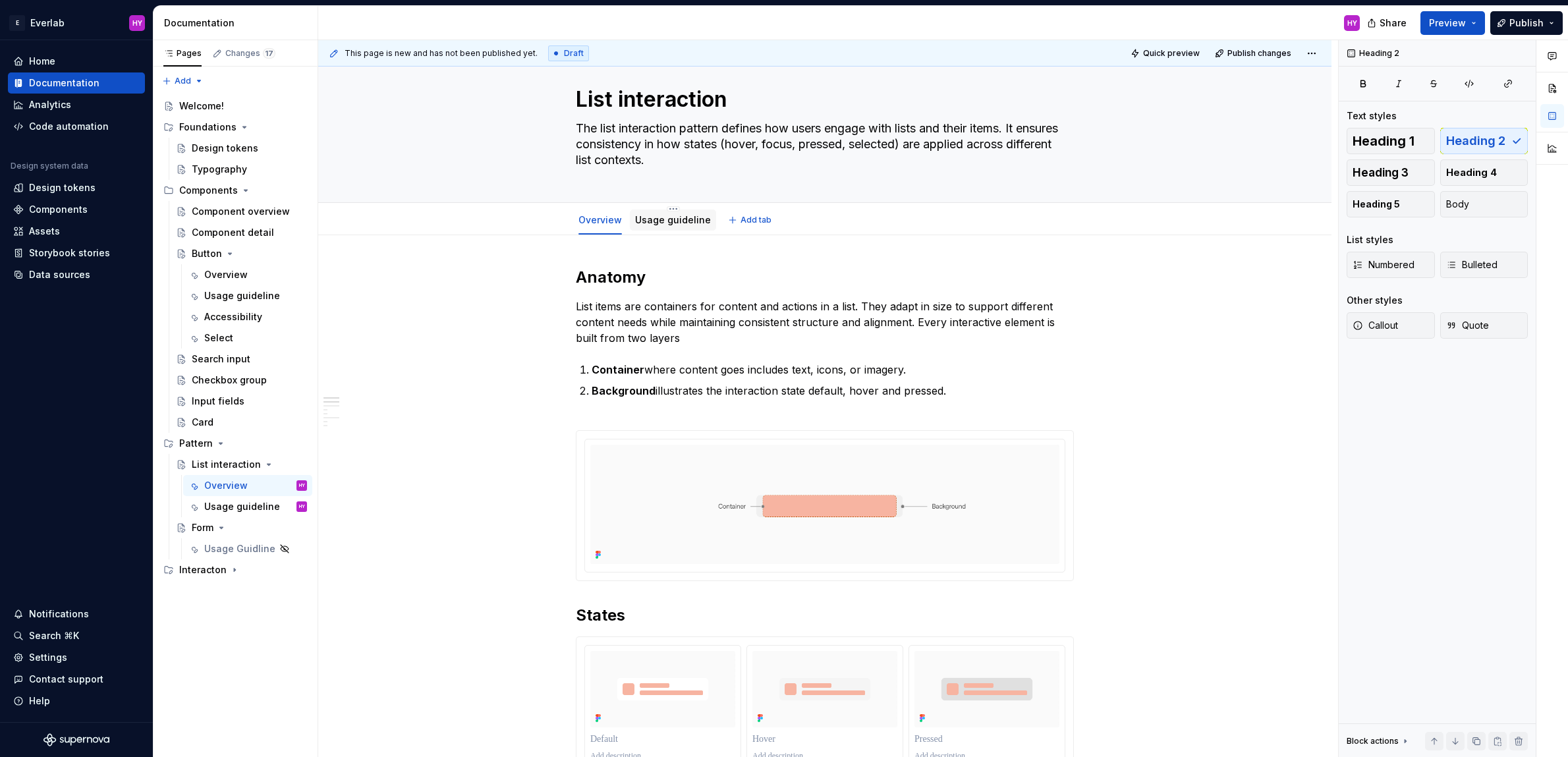
click at [651, 221] on link "Usage guideline" at bounding box center [673, 219] width 76 height 11
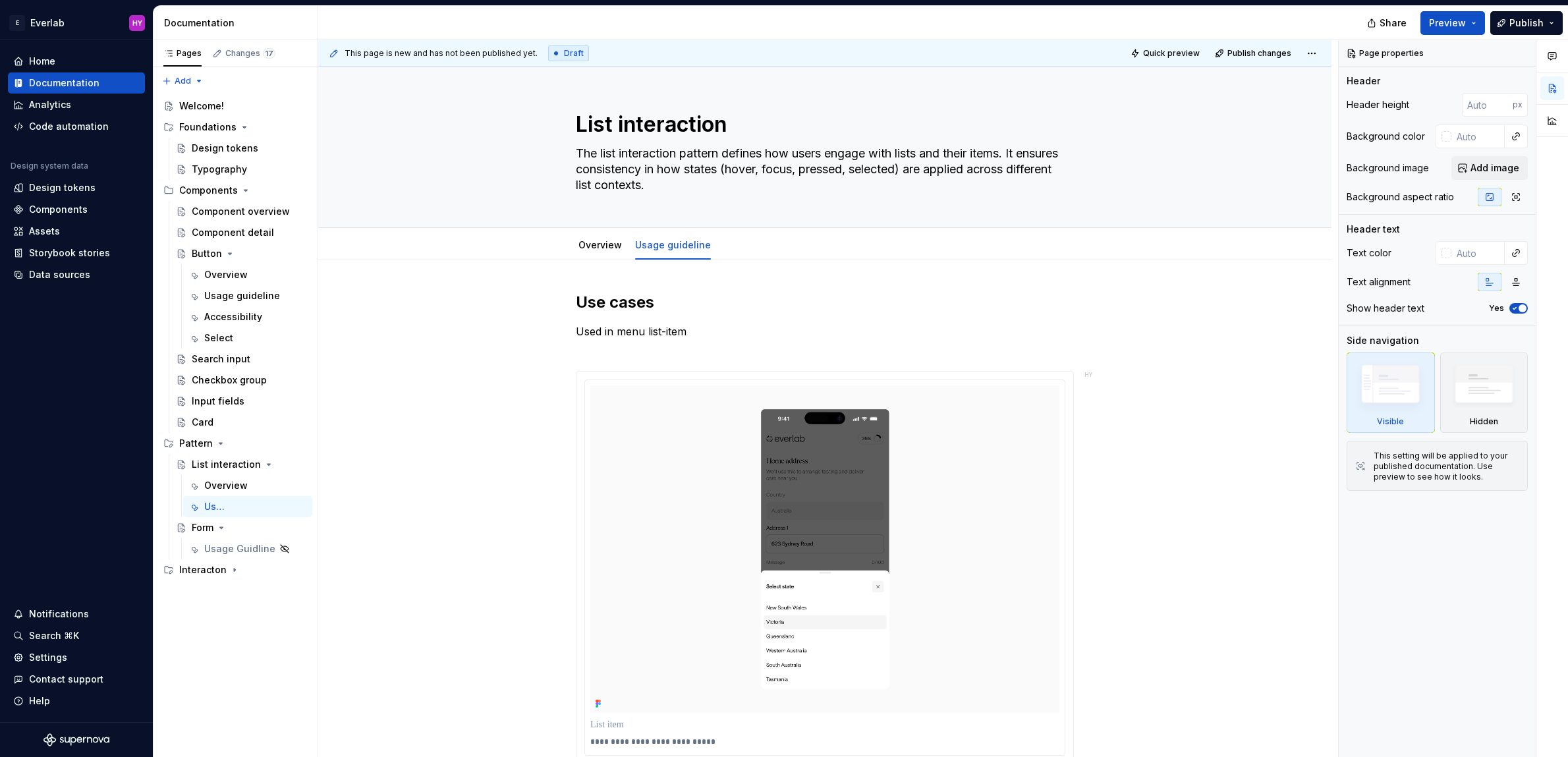
type textarea "*"
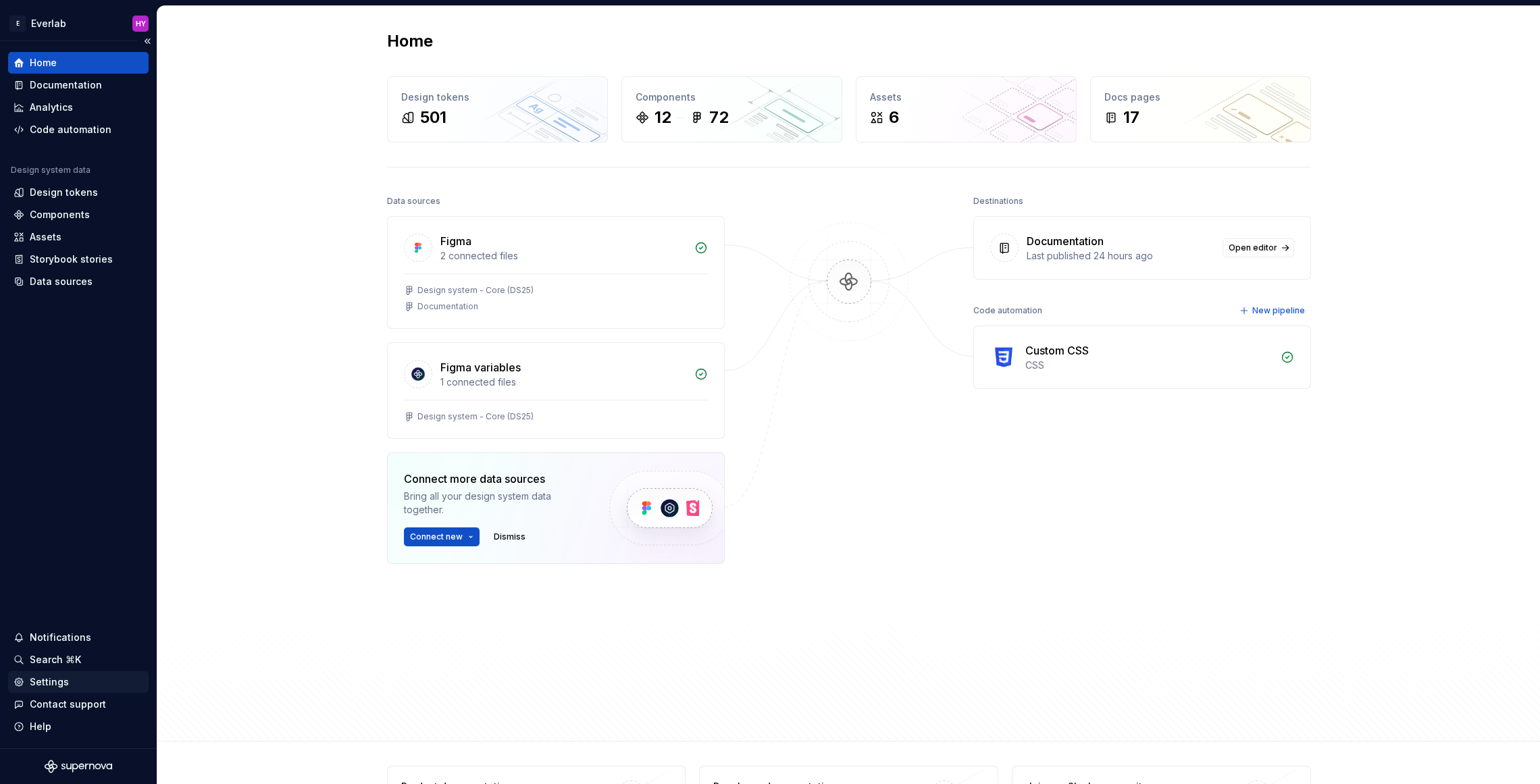
click at [76, 678] on div "Settings" at bounding box center [78, 682] width 129 height 14
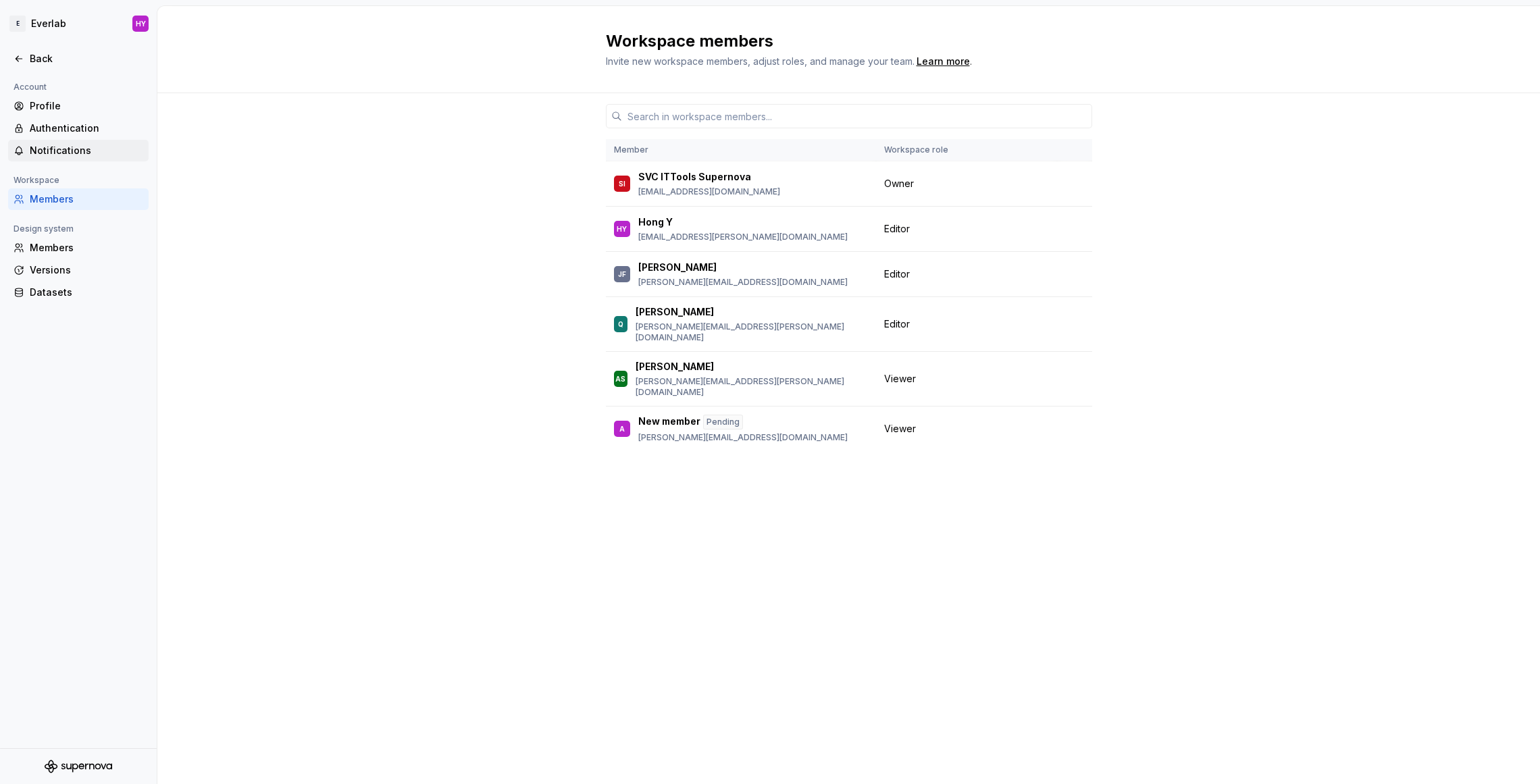
click at [103, 146] on div "Notifications" at bounding box center [86, 151] width 113 height 14
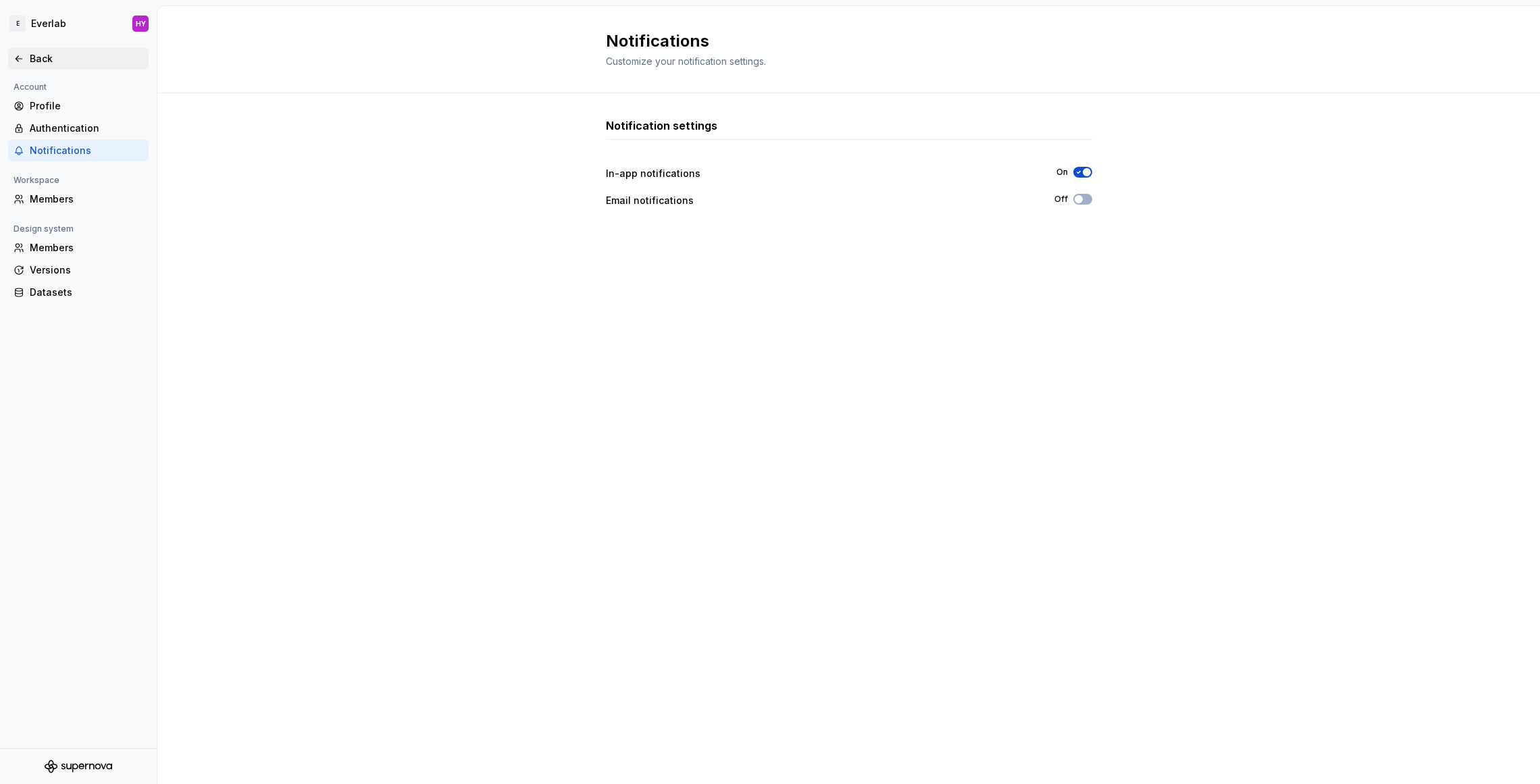
click at [26, 57] on div "Back" at bounding box center [78, 59] width 129 height 14
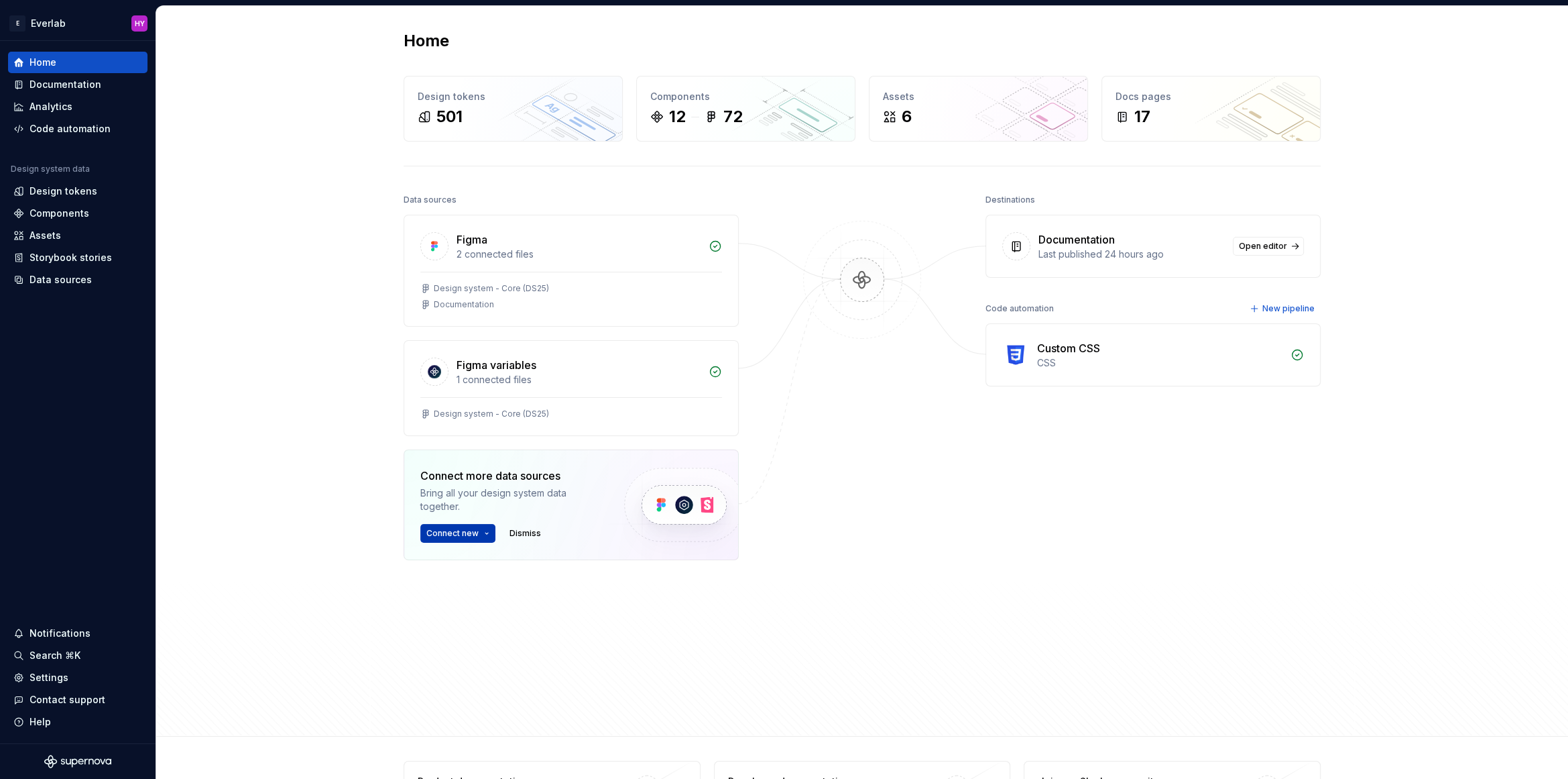
click at [454, 528] on span "Connect new" at bounding box center [452, 533] width 52 height 11
click at [451, 567] on p "Import styles, components and icons." at bounding box center [519, 571] width 150 height 11
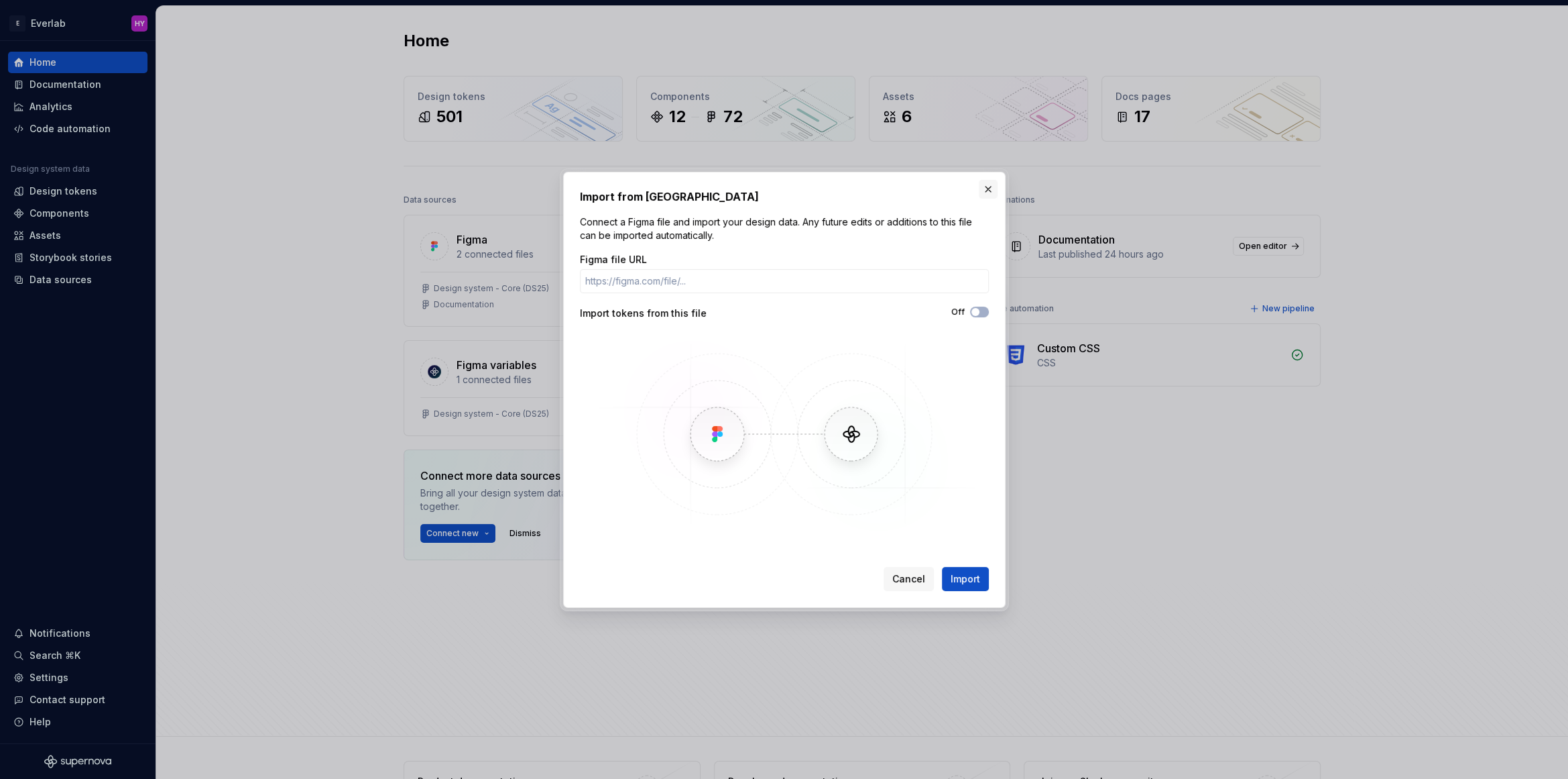
click at [994, 189] on button "button" at bounding box center [988, 189] width 19 height 19
